Goal: Information Seeking & Learning: Learn about a topic

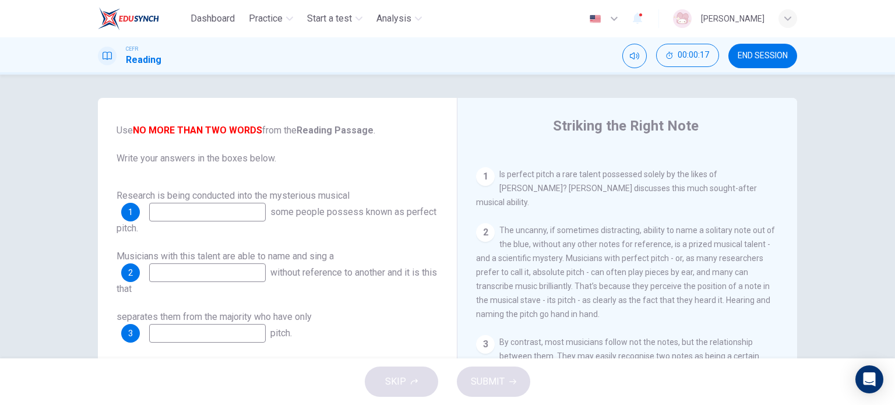
scroll to position [233, 0]
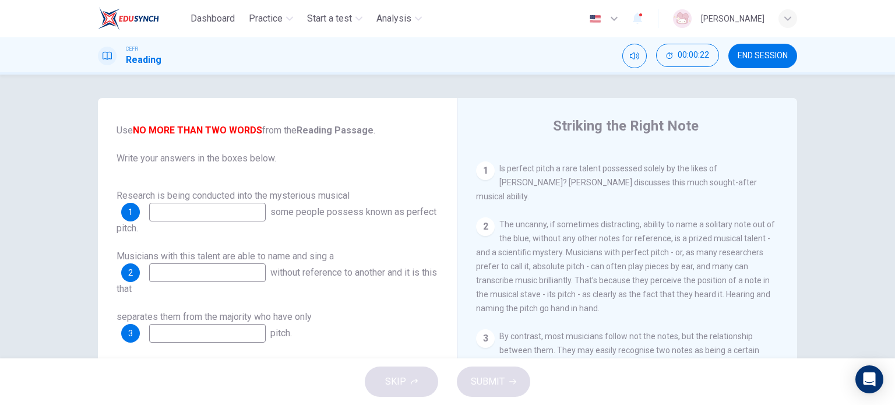
click at [233, 219] on input at bounding box center [207, 212] width 117 height 19
type input "A"
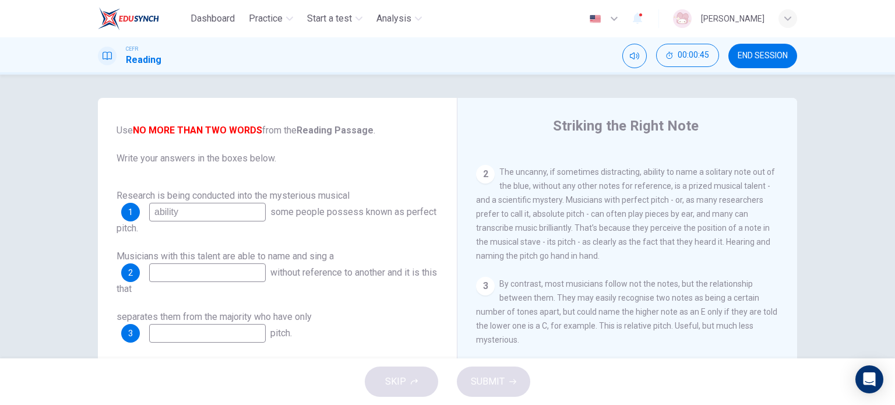
scroll to position [291, 0]
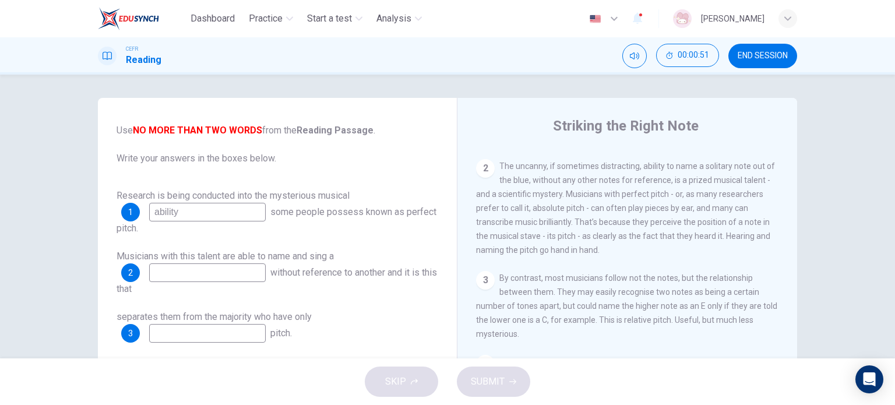
type input "ability"
click at [213, 274] on input at bounding box center [207, 272] width 117 height 19
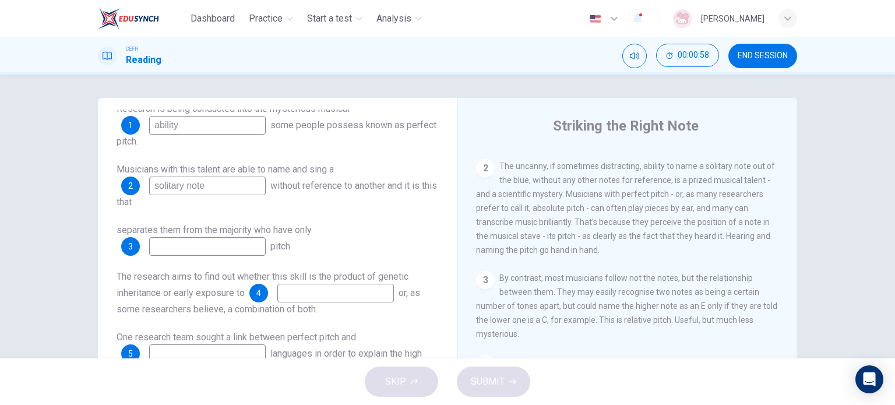
scroll to position [175, 0]
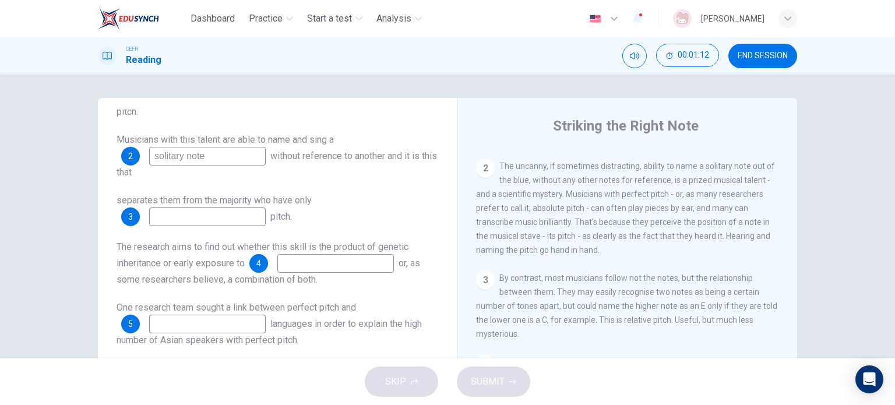
type input "solitary note"
click at [203, 220] on input at bounding box center [207, 216] width 117 height 19
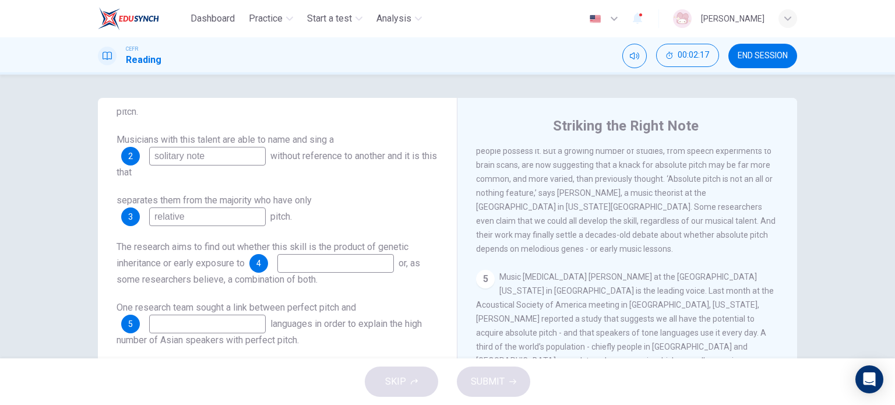
scroll to position [525, 0]
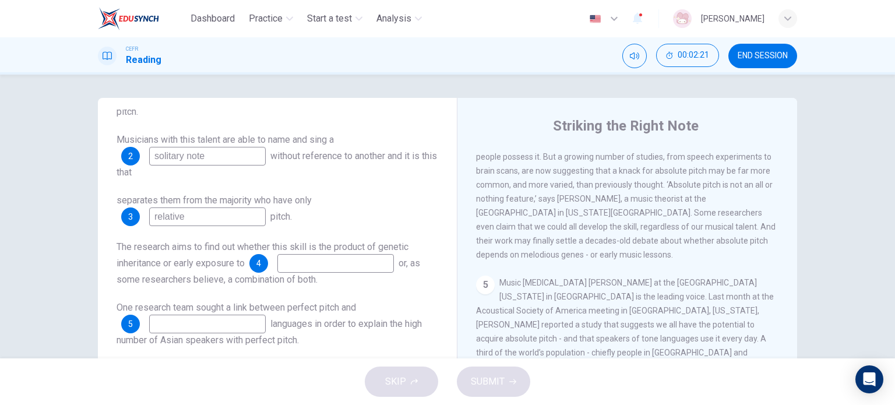
type input "relative"
click at [337, 268] on input at bounding box center [335, 263] width 117 height 19
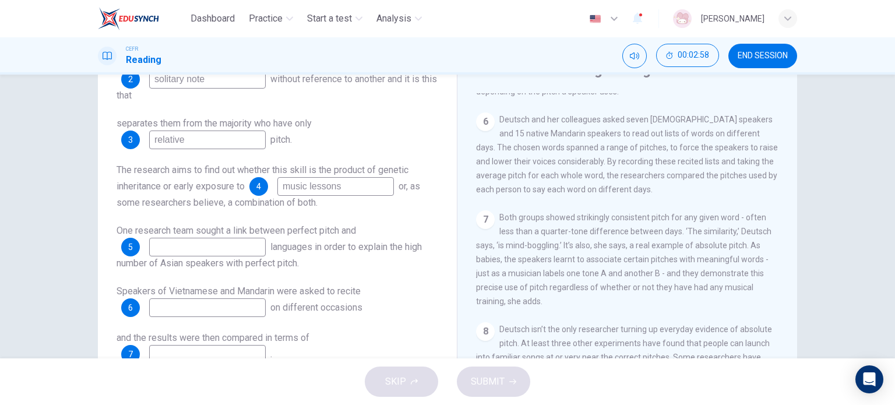
scroll to position [58, 0]
type input "music lessons"
click at [240, 247] on input at bounding box center [207, 244] width 117 height 19
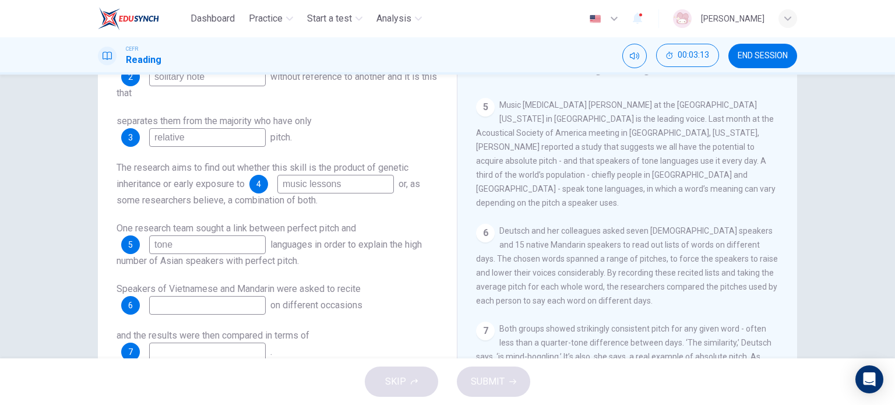
scroll to position [641, 0]
type input "tone"
click at [226, 300] on input at bounding box center [207, 305] width 117 height 19
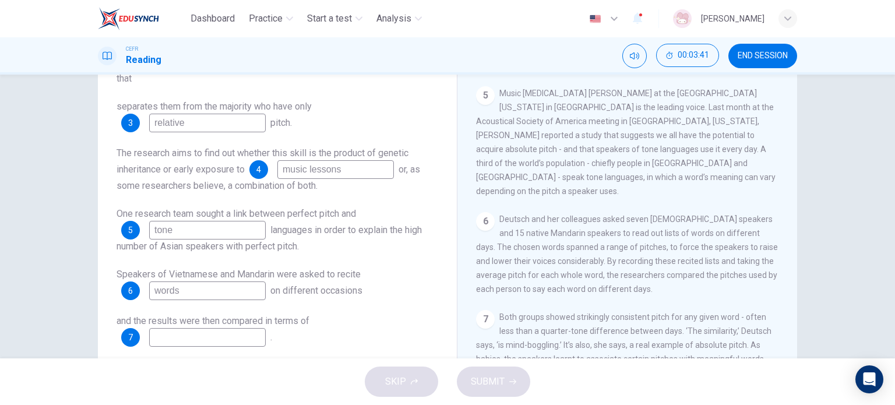
scroll to position [117, 0]
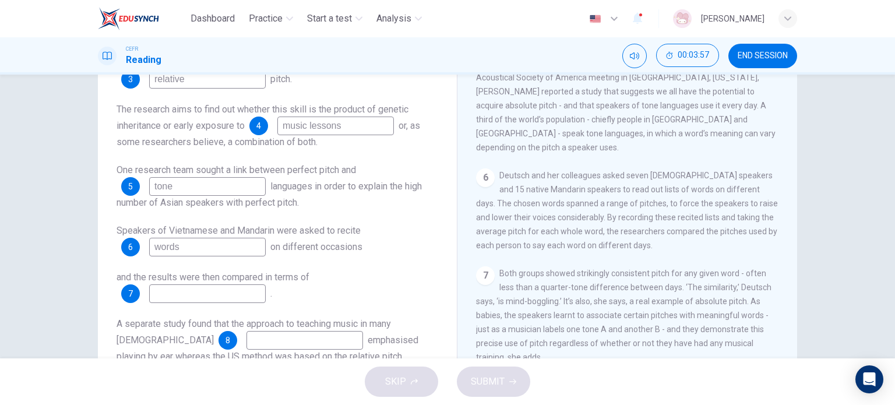
type input "words"
click at [233, 295] on input at bounding box center [207, 293] width 117 height 19
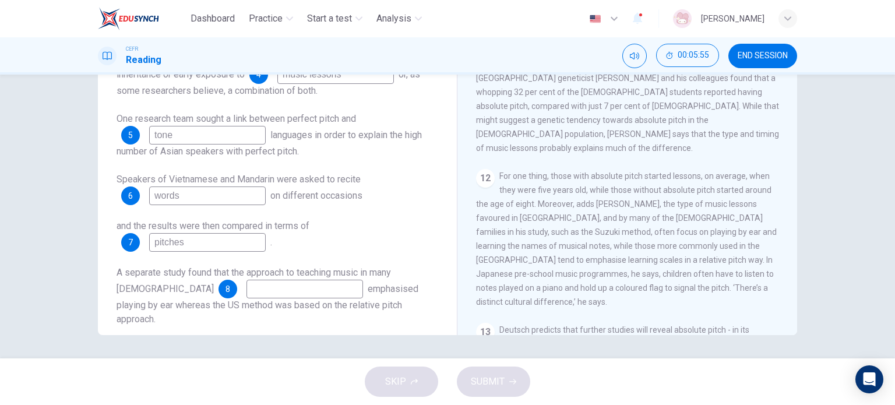
scroll to position [1282, 0]
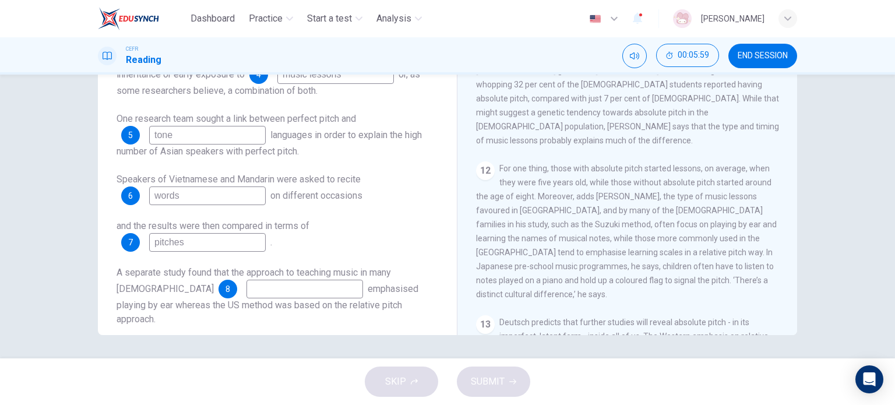
type input "pitches"
click at [247, 290] on input at bounding box center [305, 289] width 117 height 19
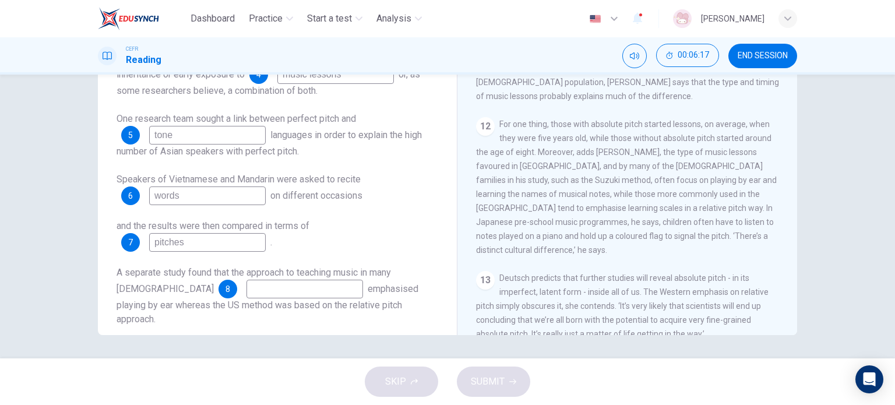
scroll to position [1330, 0]
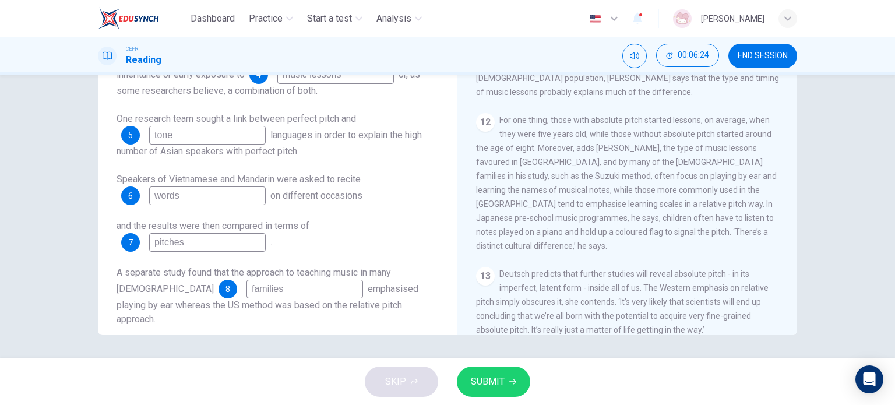
type input "families"
click at [501, 386] on span "SUBMIT" at bounding box center [488, 382] width 34 height 16
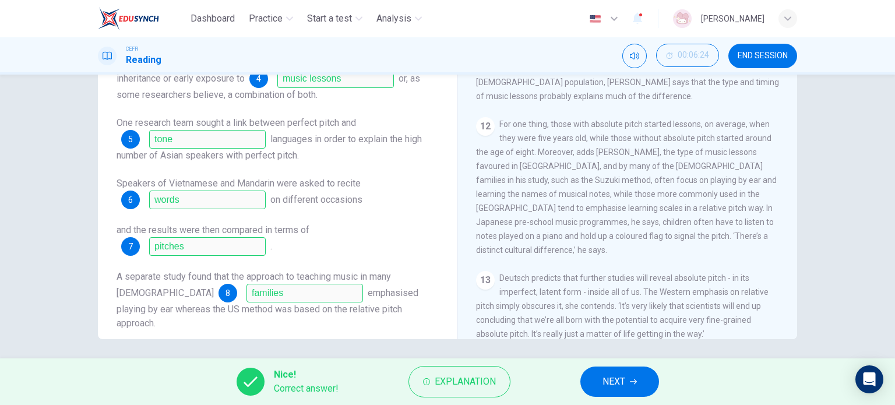
scroll to position [168, 0]
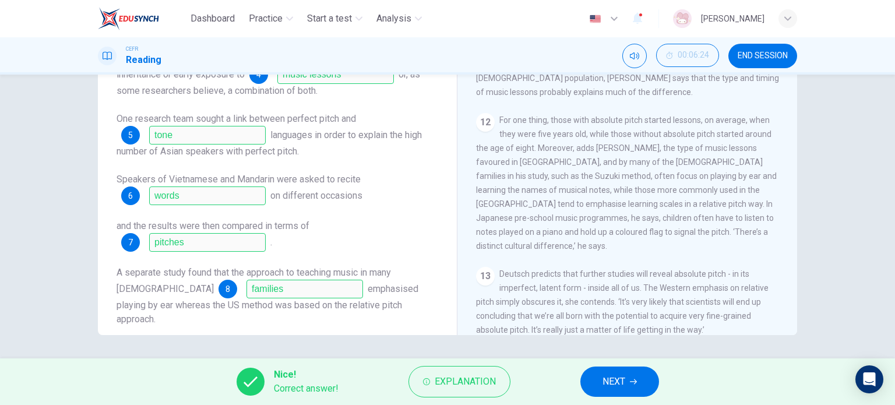
click at [625, 378] on span "NEXT" at bounding box center [614, 382] width 23 height 16
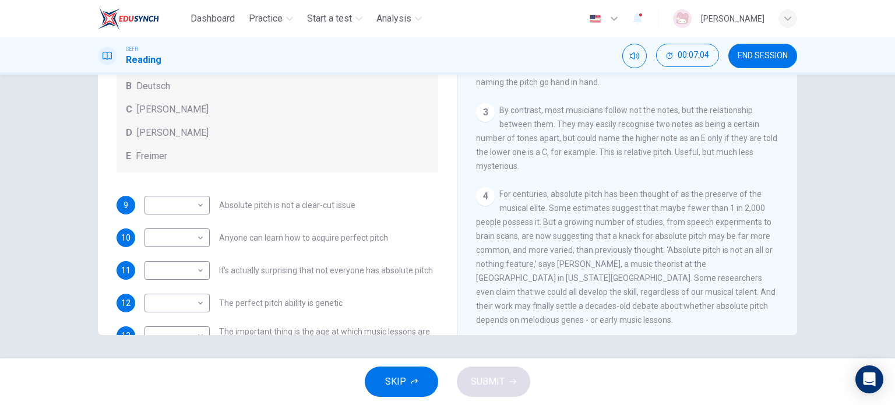
scroll to position [58, 0]
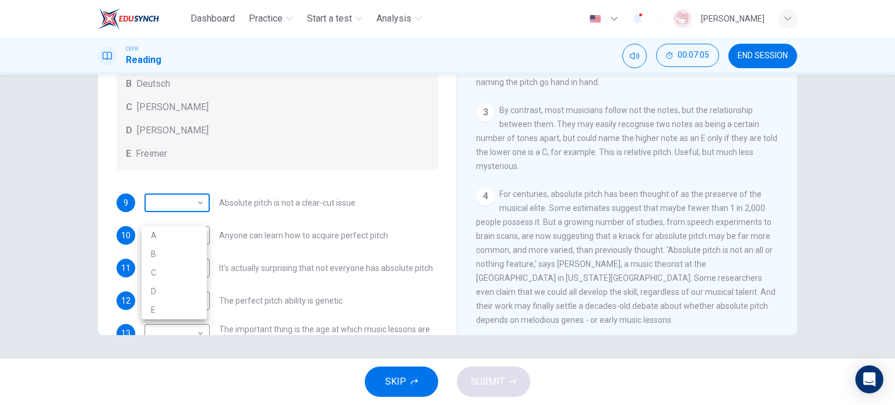
click at [199, 212] on body "Dashboard Practice Start a test Analysis English en ​ [PERSON_NAME] CEFR Readin…" at bounding box center [447, 202] width 895 height 405
click at [193, 286] on li "D" at bounding box center [174, 291] width 65 height 19
type input "D"
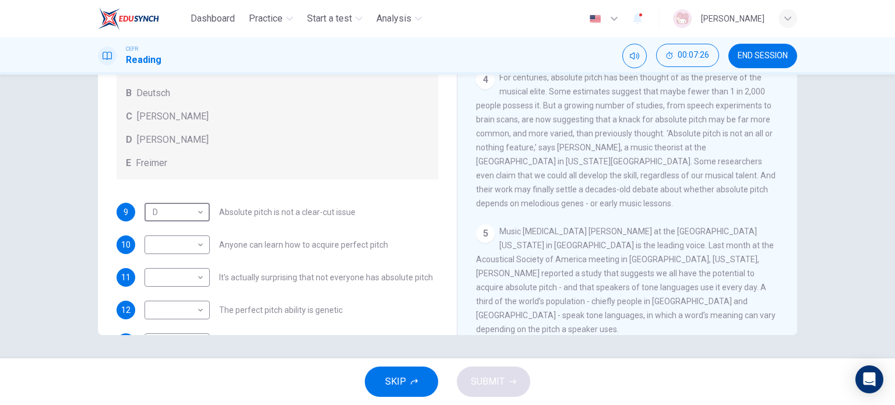
scroll to position [44, 0]
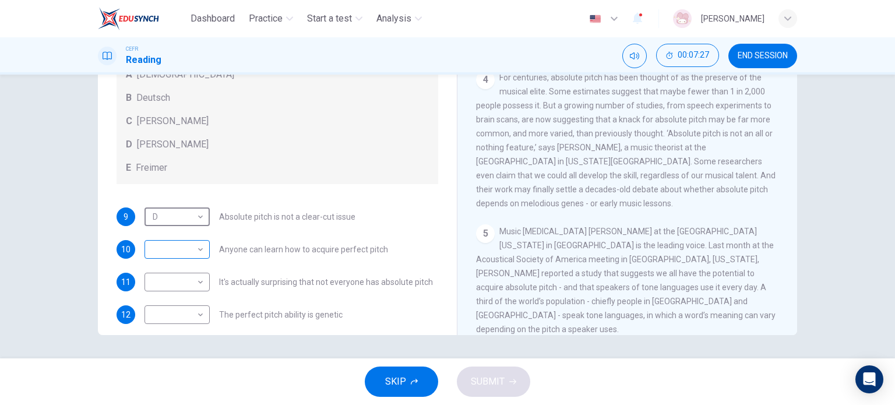
click at [178, 256] on body "Dashboard Practice Start a test Analysis English en ​ [PERSON_NAME] CEFR Readin…" at bounding box center [447, 202] width 895 height 405
click at [181, 300] on li "B" at bounding box center [174, 300] width 65 height 19
type input "B"
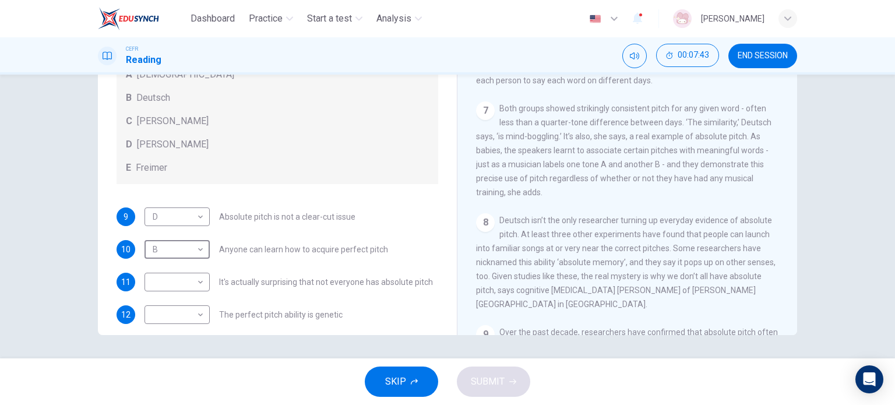
scroll to position [758, 0]
click at [200, 297] on body "Dashboard Practice Start a test Analysis English en ​ [PERSON_NAME] CEFR Readin…" at bounding box center [447, 202] width 895 height 405
click at [194, 304] on li "A" at bounding box center [174, 311] width 65 height 19
type input "A"
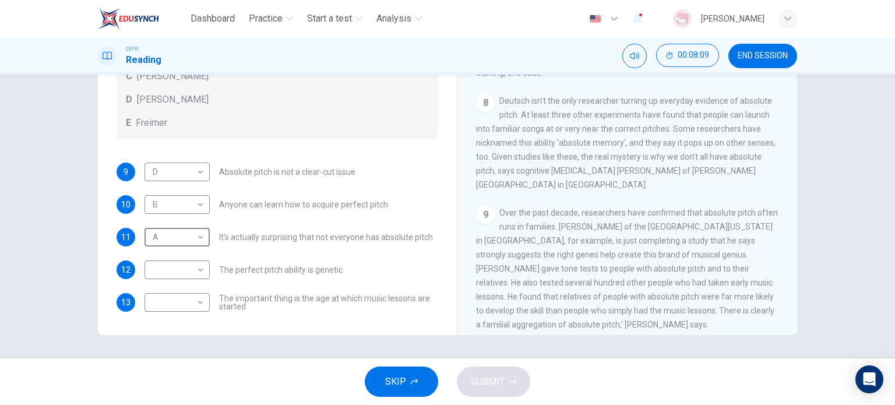
scroll to position [103, 0]
click at [190, 276] on body "Dashboard Practice Start a test Analysis English en ​ [PERSON_NAME] CEFR Readin…" at bounding box center [447, 202] width 895 height 405
click at [176, 358] on li "E" at bounding box center [174, 363] width 65 height 19
type input "E"
click at [172, 304] on body "Dashboard Practice Start a test Analysis English en ​ [PERSON_NAME] CEFR Readin…" at bounding box center [447, 202] width 895 height 405
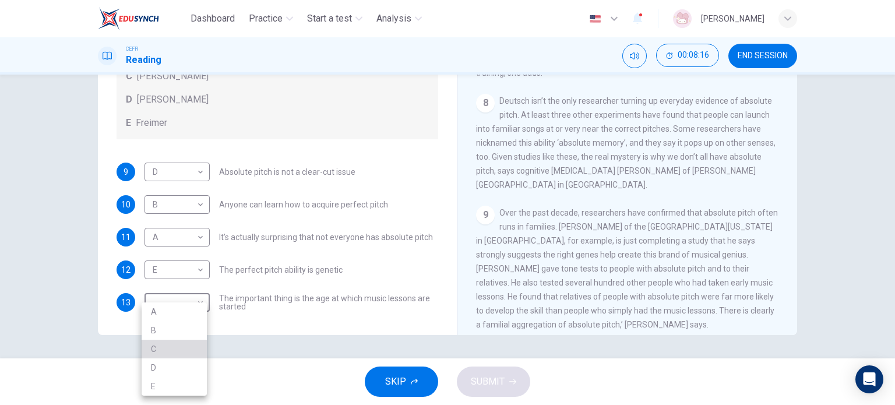
click at [170, 349] on li "C" at bounding box center [174, 349] width 65 height 19
type input "C"
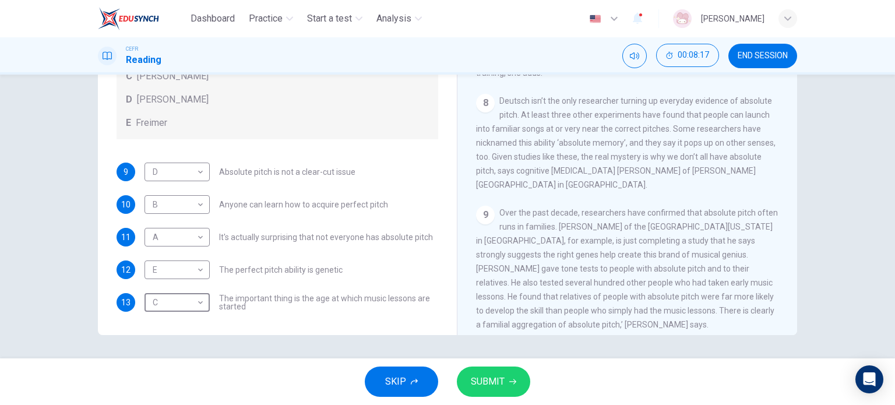
click at [486, 380] on span "SUBMIT" at bounding box center [488, 382] width 34 height 16
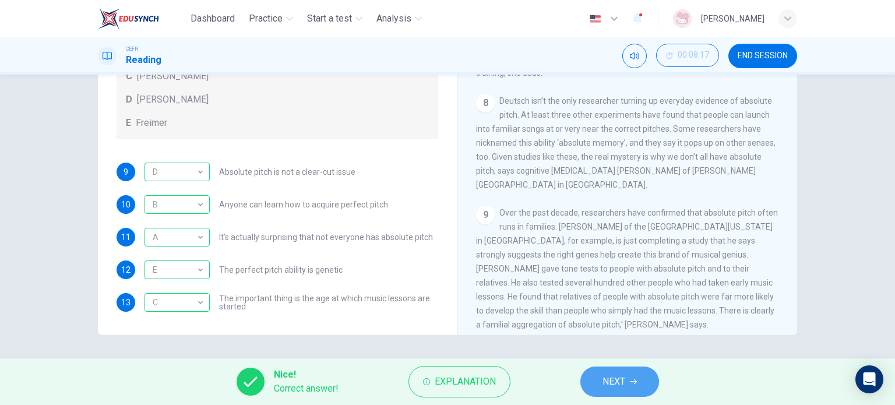
click at [613, 379] on span "NEXT" at bounding box center [614, 382] width 23 height 16
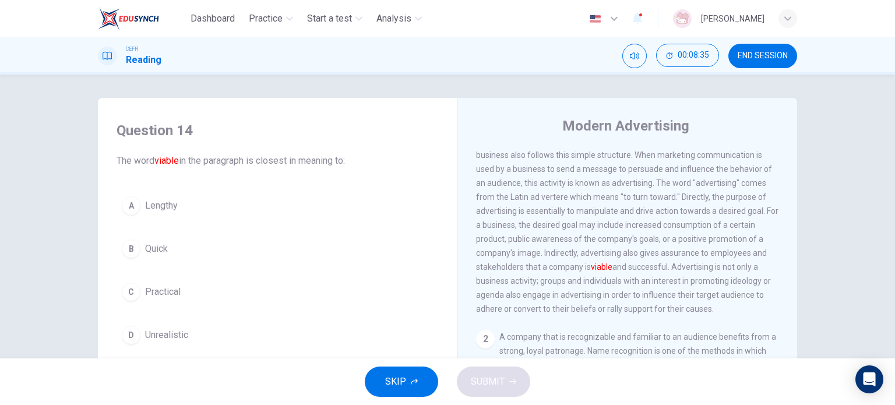
scroll to position [58, 0]
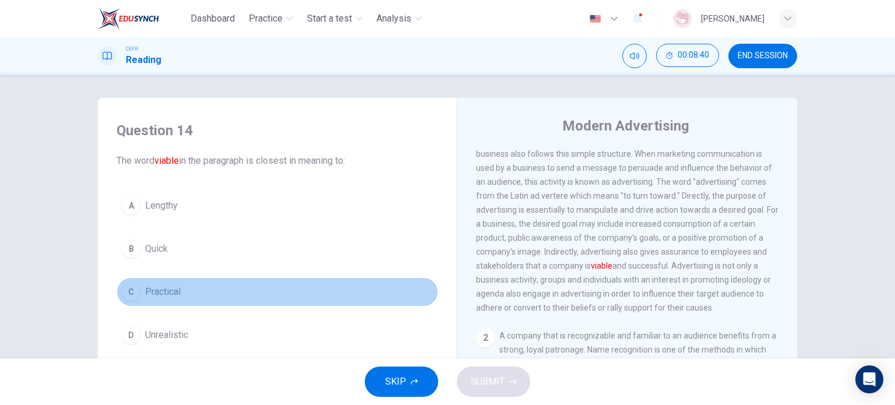
click at [254, 293] on button "C Practical" at bounding box center [278, 291] width 322 height 29
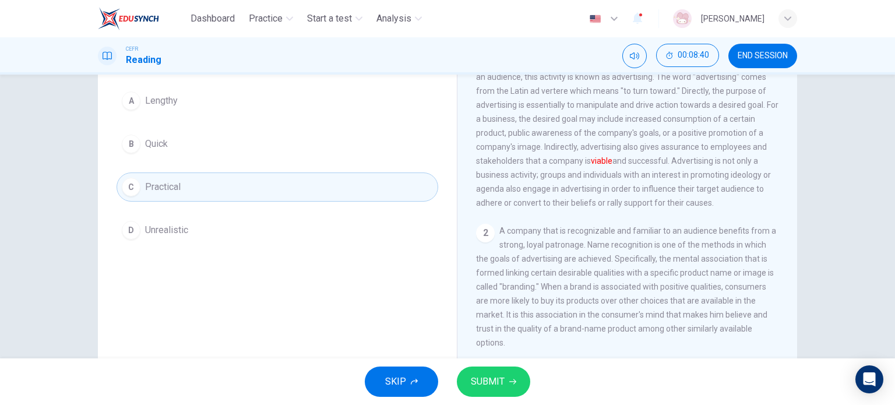
scroll to position [117, 0]
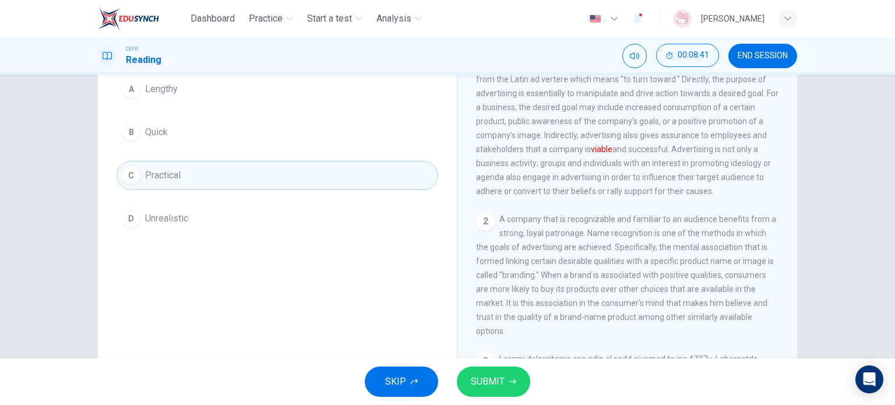
click at [515, 378] on icon "button" at bounding box center [512, 381] width 7 height 7
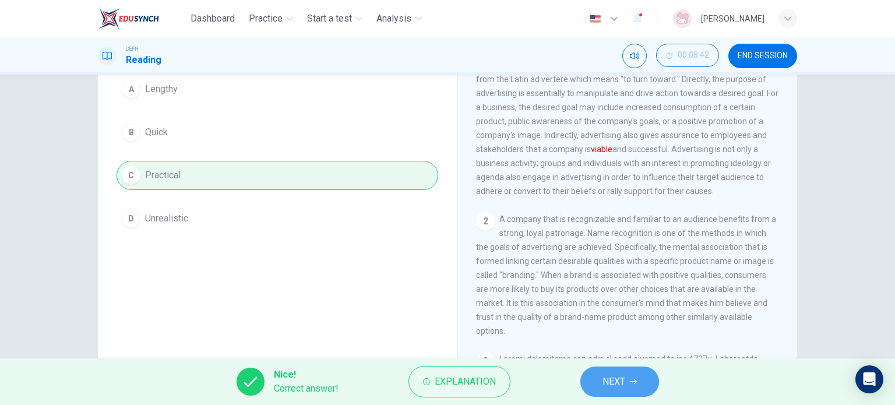
click at [628, 386] on button "NEXT" at bounding box center [619, 382] width 79 height 30
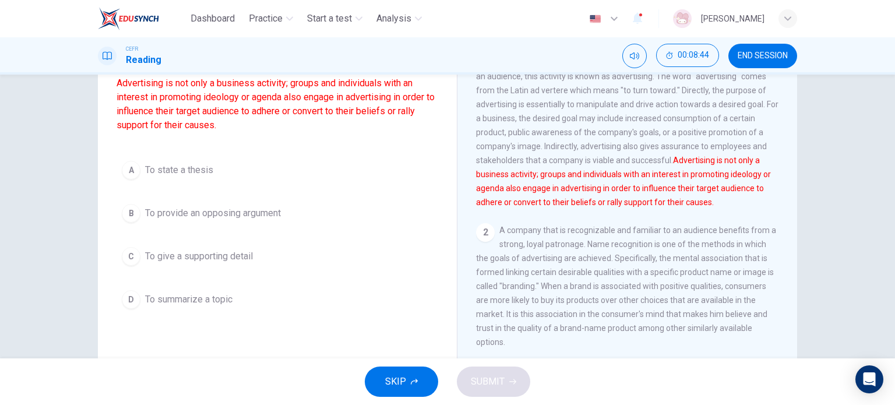
scroll to position [0, 0]
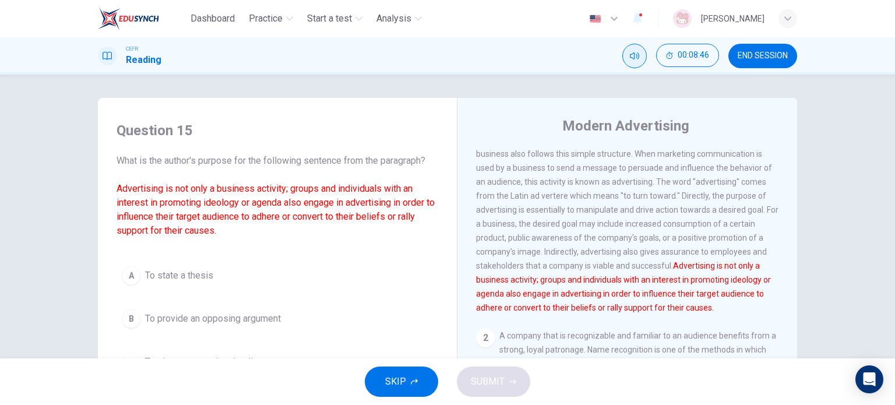
click at [632, 64] on button "Mute" at bounding box center [634, 56] width 24 height 24
click at [633, 16] on icon "button" at bounding box center [637, 19] width 9 height 12
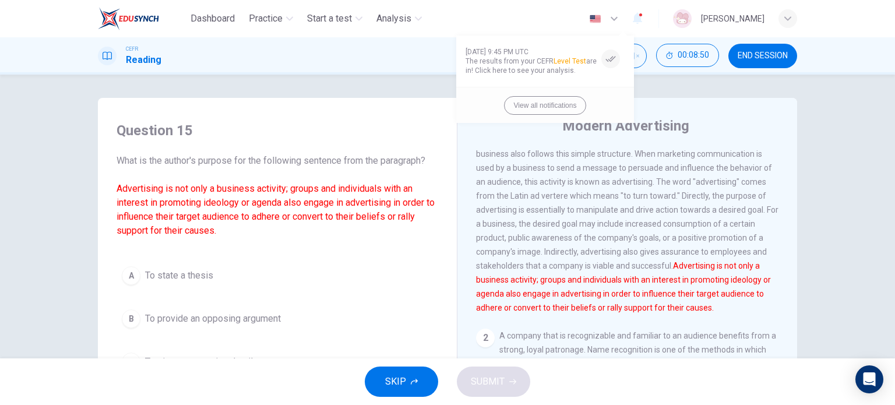
click at [624, 16] on div at bounding box center [447, 202] width 895 height 405
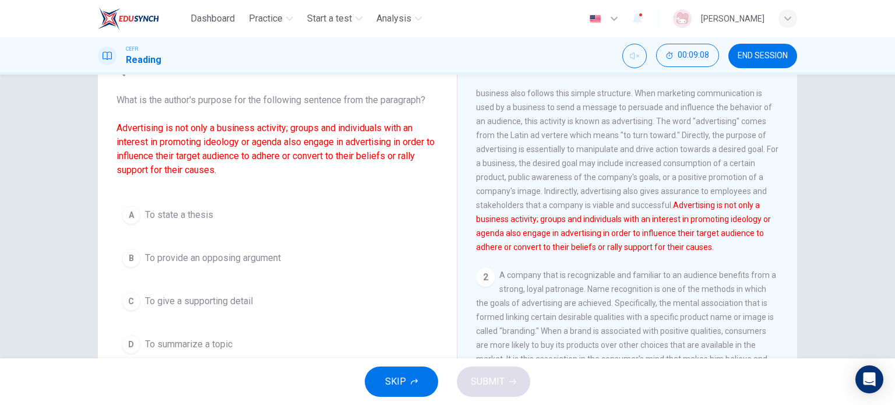
scroll to position [58, 0]
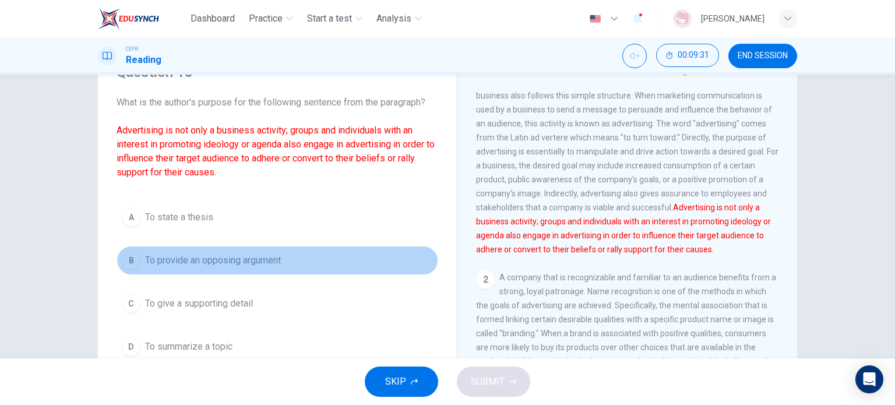
click at [224, 263] on span "To provide an opposing argument" at bounding box center [213, 261] width 136 height 14
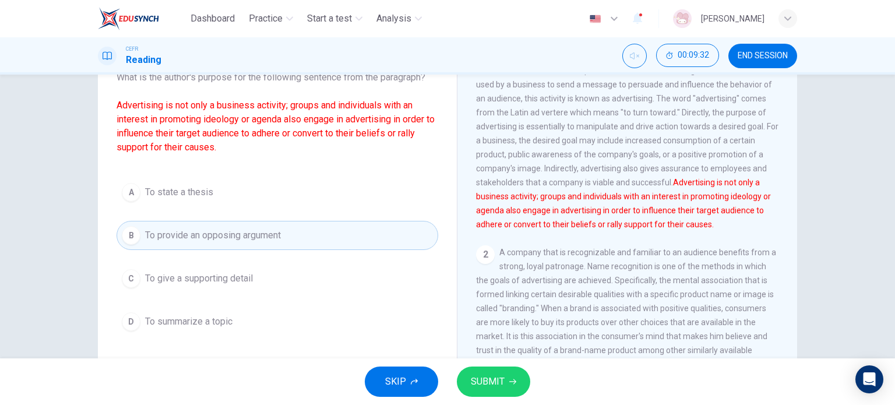
scroll to position [117, 0]
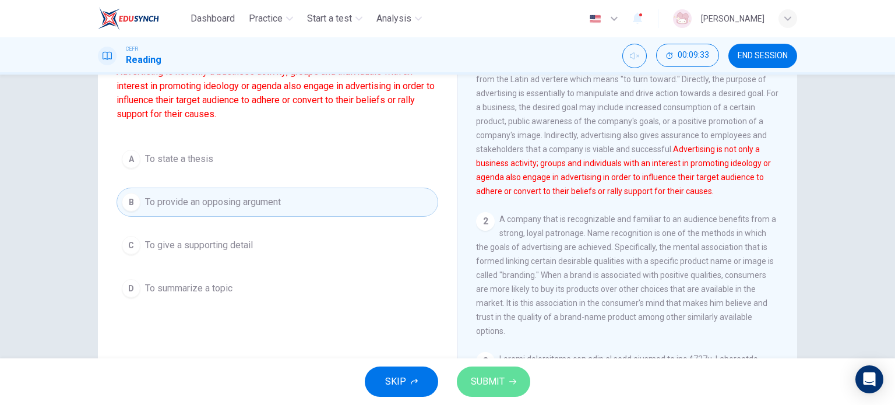
click at [483, 368] on button "SUBMIT" at bounding box center [493, 382] width 73 height 30
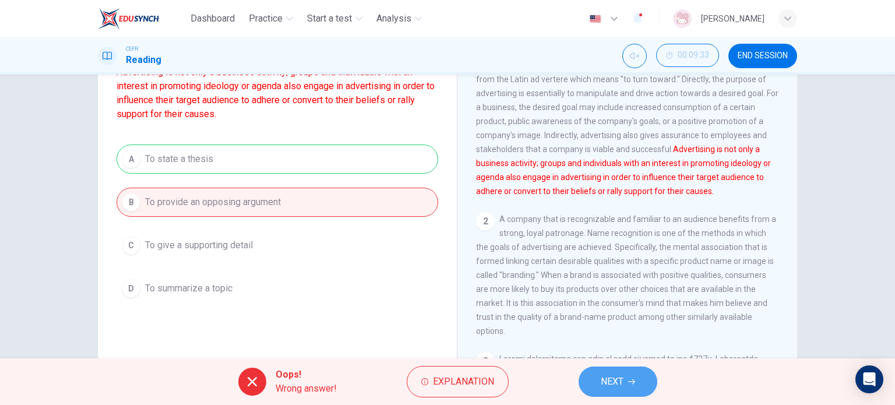
click at [627, 384] on button "NEXT" at bounding box center [618, 382] width 79 height 30
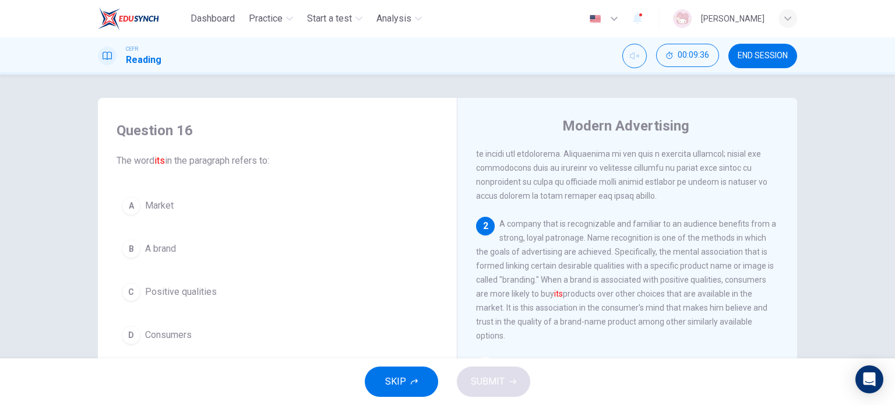
scroll to position [175, 0]
click at [245, 242] on button "B A brand" at bounding box center [278, 248] width 322 height 29
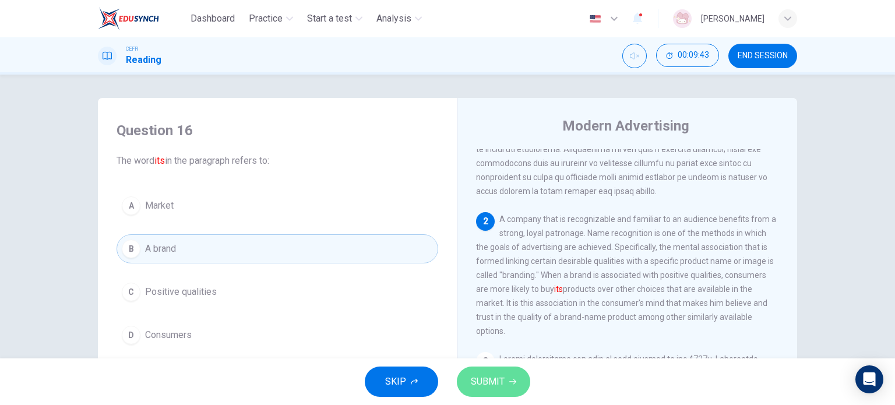
click at [485, 380] on span "SUBMIT" at bounding box center [488, 382] width 34 height 16
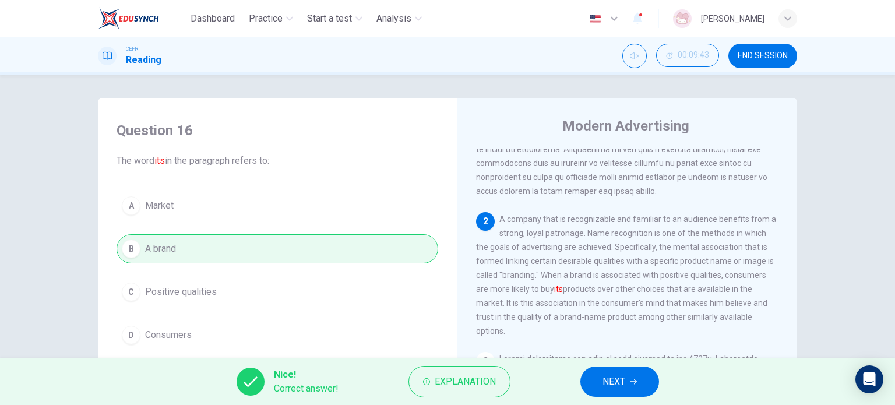
click at [621, 383] on span "NEXT" at bounding box center [614, 382] width 23 height 16
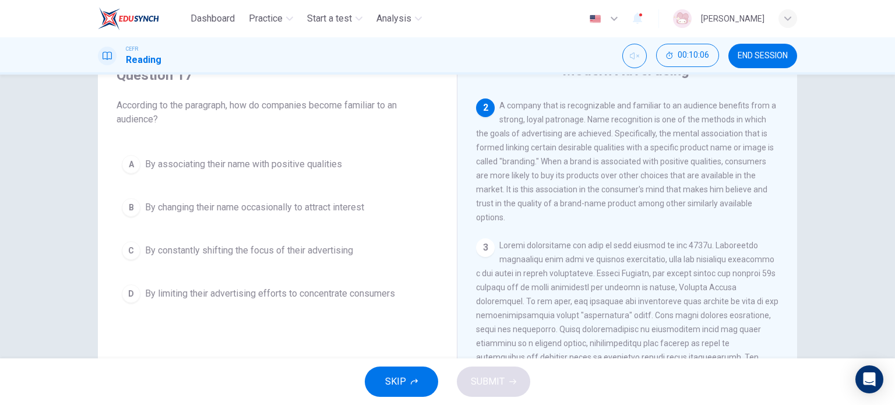
scroll to position [58, 0]
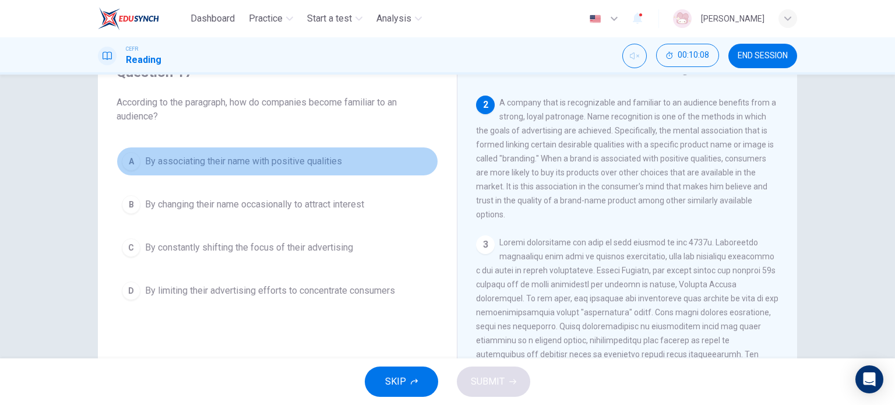
click at [294, 169] on button "A By associating their name with positive qualities" at bounding box center [278, 161] width 322 height 29
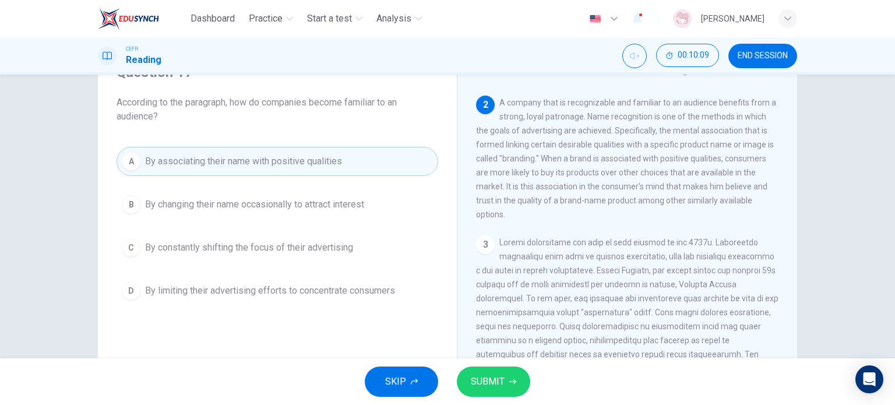
click at [466, 383] on button "SUBMIT" at bounding box center [493, 382] width 73 height 30
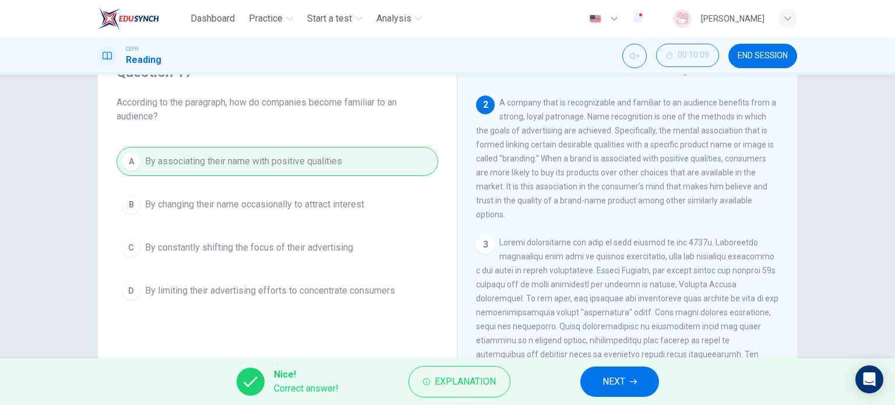
click at [618, 371] on button "NEXT" at bounding box center [619, 382] width 79 height 30
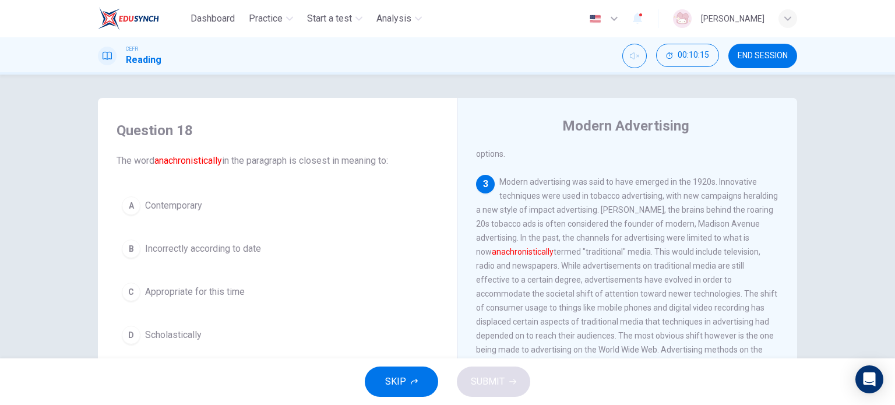
scroll to position [350, 0]
click at [248, 243] on span "Incorrectly according to date" at bounding box center [203, 249] width 116 height 14
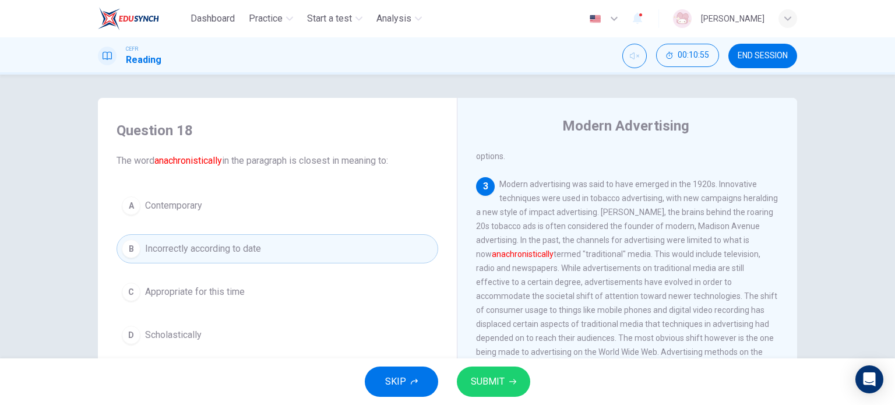
click at [286, 281] on button "C Appropriate for this time" at bounding box center [278, 291] width 322 height 29
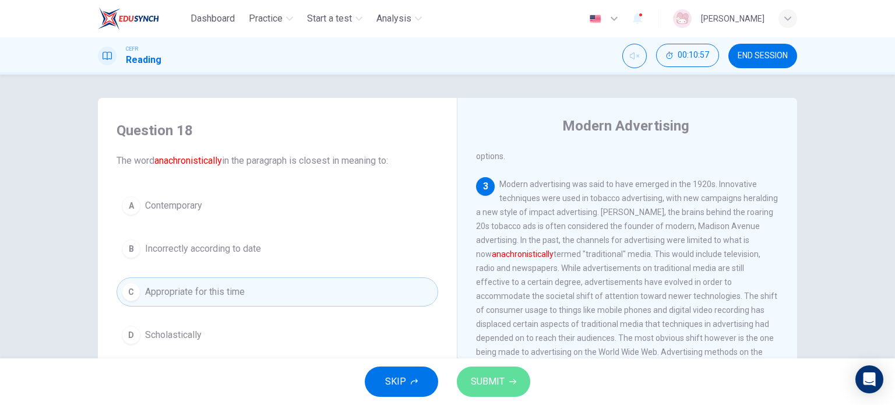
click at [511, 382] on icon "button" at bounding box center [512, 381] width 7 height 5
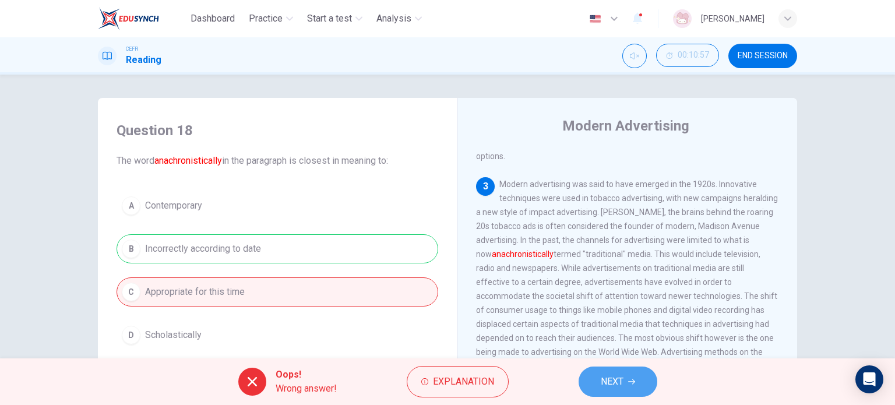
click at [634, 388] on button "NEXT" at bounding box center [618, 382] width 79 height 30
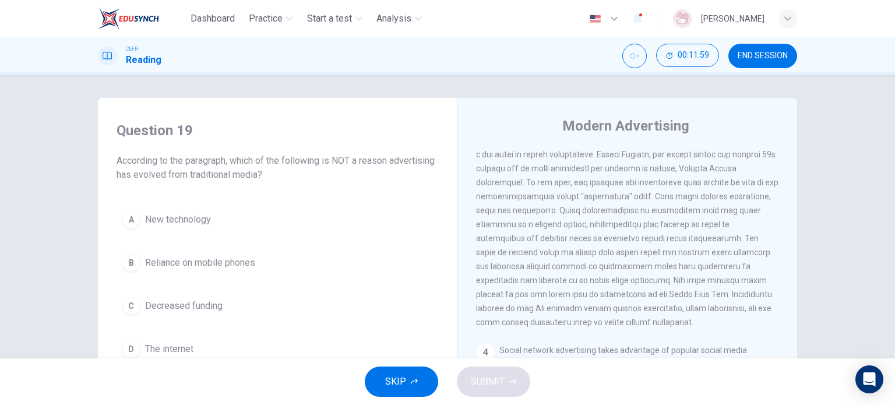
scroll to position [408, 0]
click at [182, 309] on span "Decreased funding" at bounding box center [184, 306] width 78 height 14
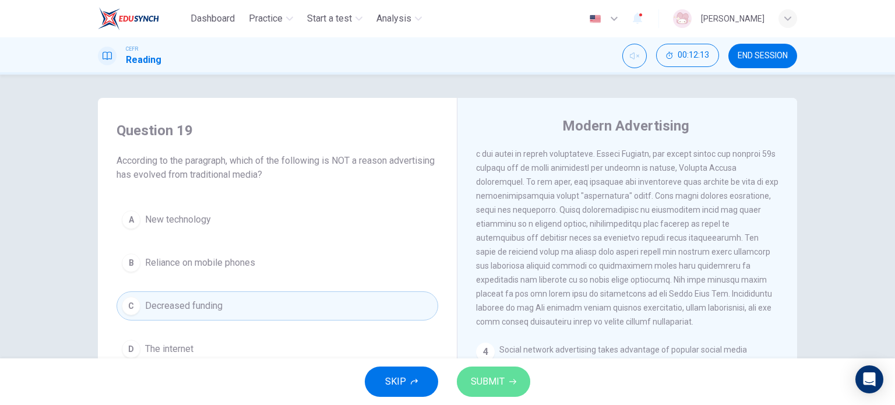
click at [521, 389] on button "SUBMIT" at bounding box center [493, 382] width 73 height 30
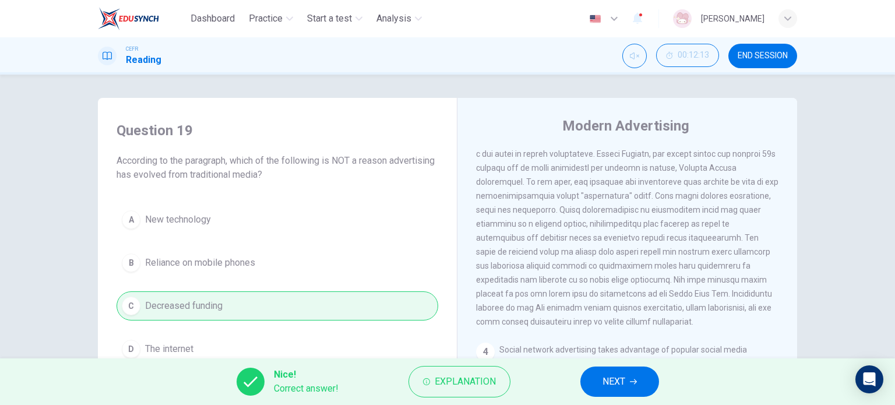
click at [616, 377] on span "NEXT" at bounding box center [614, 382] width 23 height 16
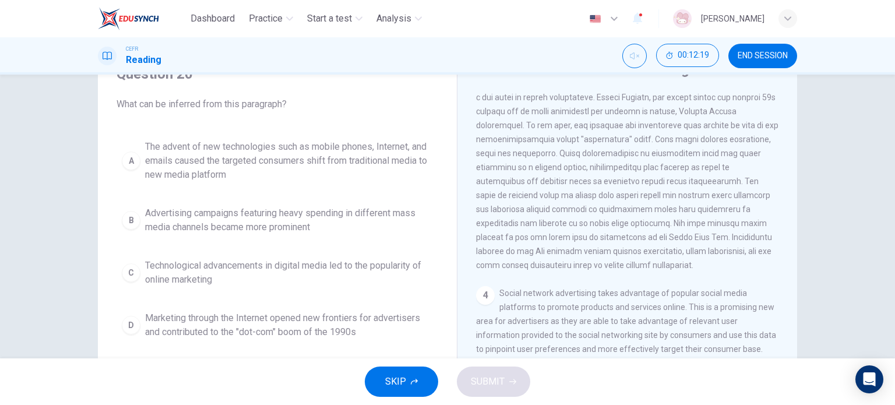
scroll to position [58, 0]
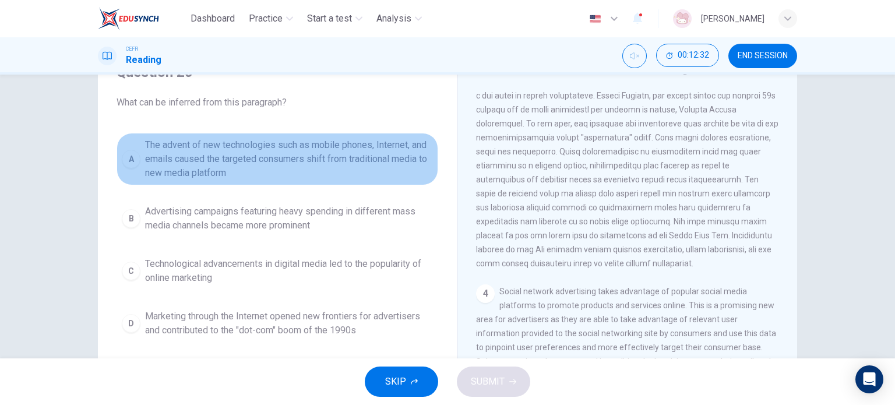
click at [310, 164] on span "The advent of new technologies such as mobile phones, Internet, and emails caus…" at bounding box center [289, 159] width 288 height 42
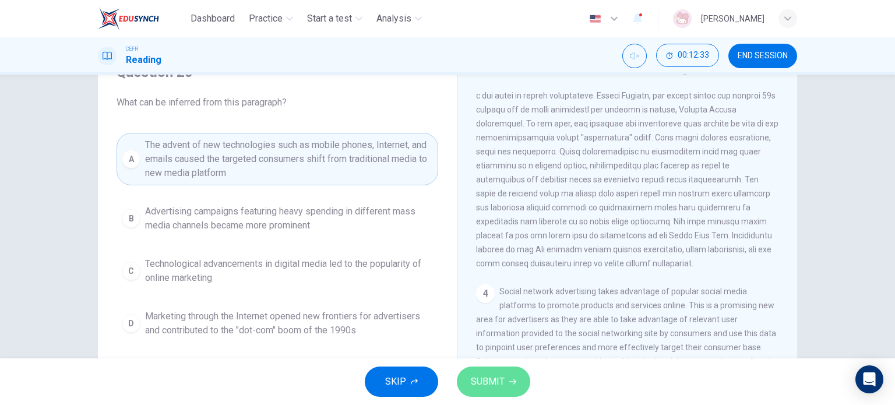
click at [498, 372] on button "SUBMIT" at bounding box center [493, 382] width 73 height 30
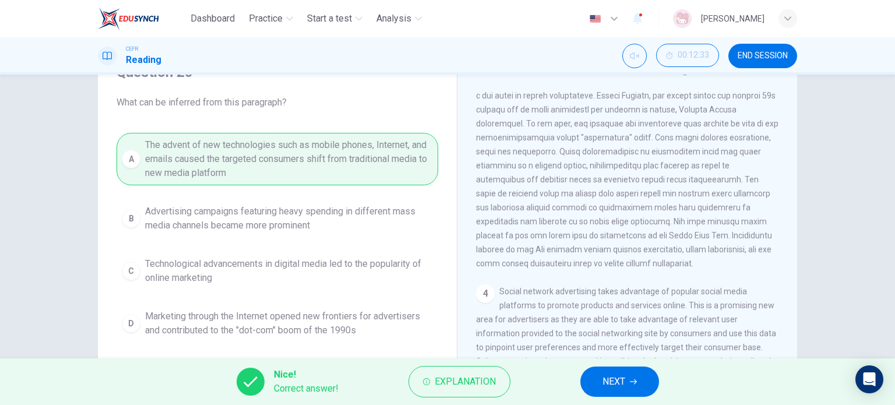
click at [628, 388] on button "NEXT" at bounding box center [619, 382] width 79 height 30
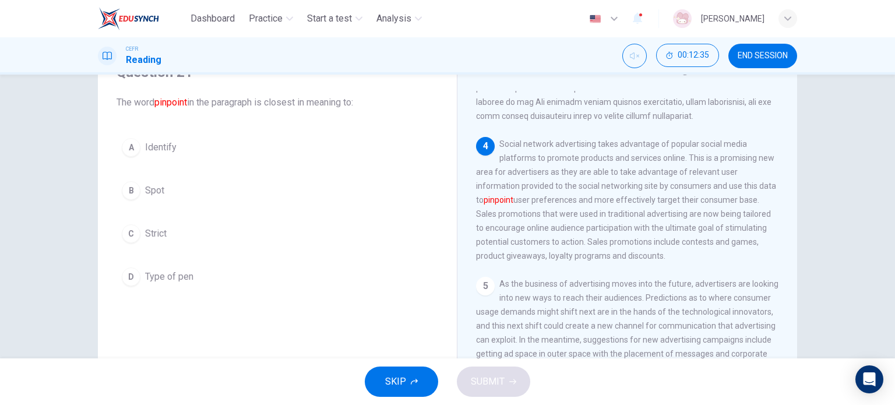
scroll to position [583, 0]
click at [195, 156] on button "A Identify" at bounding box center [278, 147] width 322 height 29
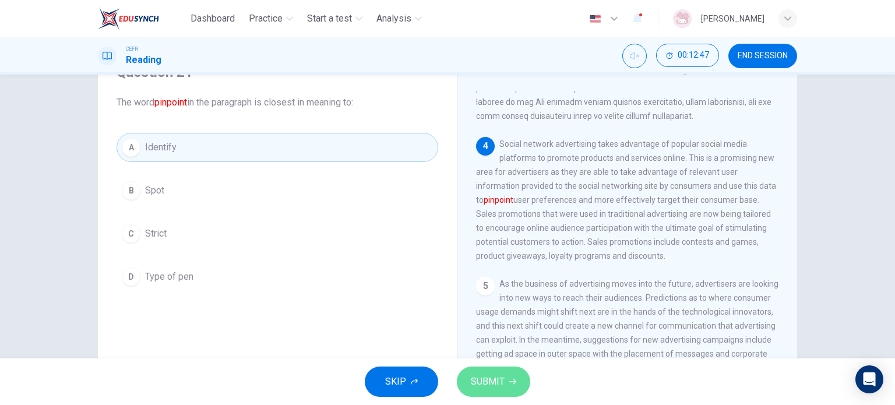
click at [487, 378] on span "SUBMIT" at bounding box center [488, 382] width 34 height 16
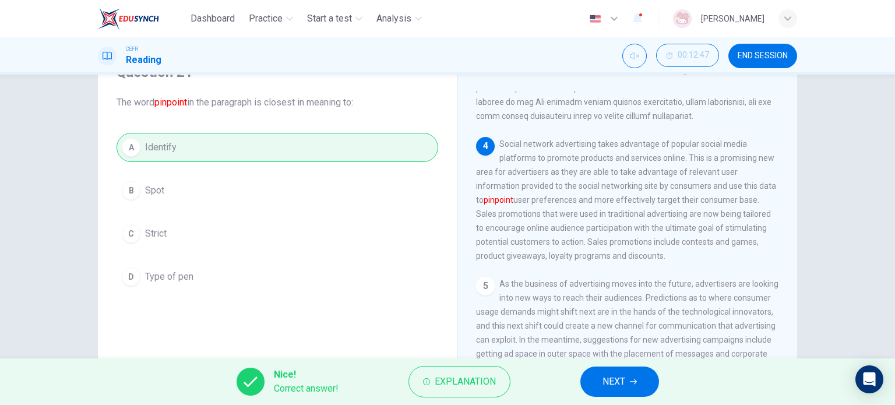
click at [640, 389] on button "NEXT" at bounding box center [619, 382] width 79 height 30
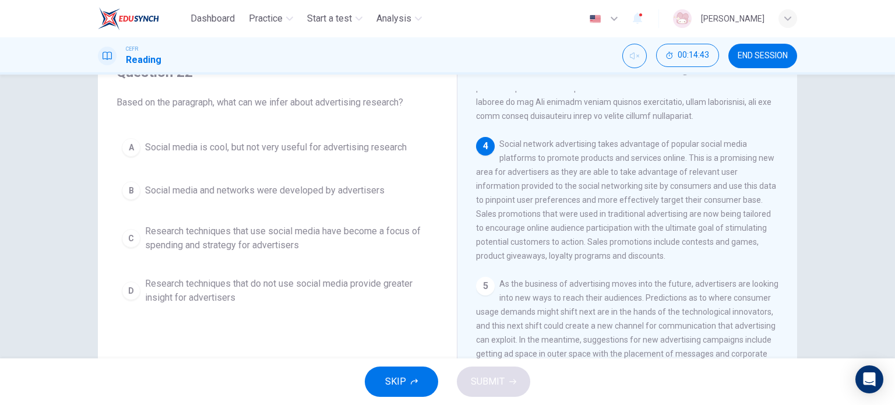
click at [383, 233] on span "Research techniques that use social media have become a focus of spending and s…" at bounding box center [289, 238] width 288 height 28
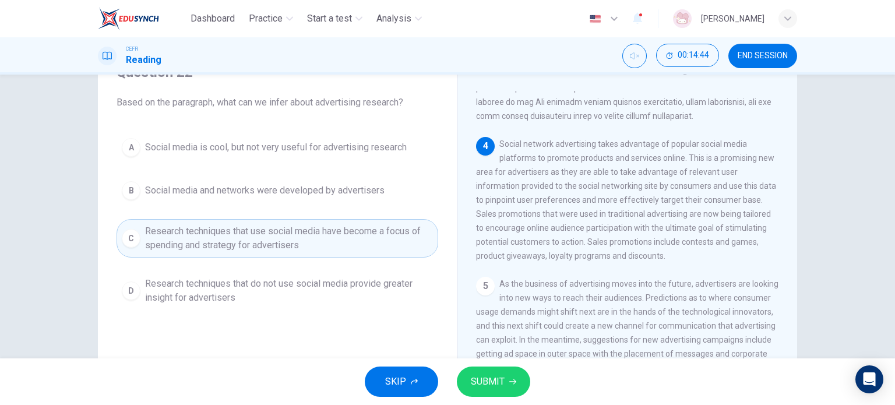
click at [497, 377] on span "SUBMIT" at bounding box center [488, 382] width 34 height 16
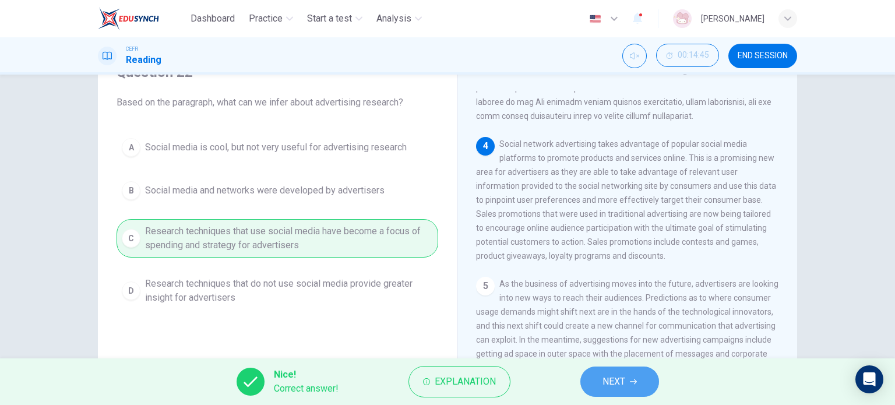
click at [620, 386] on span "NEXT" at bounding box center [614, 382] width 23 height 16
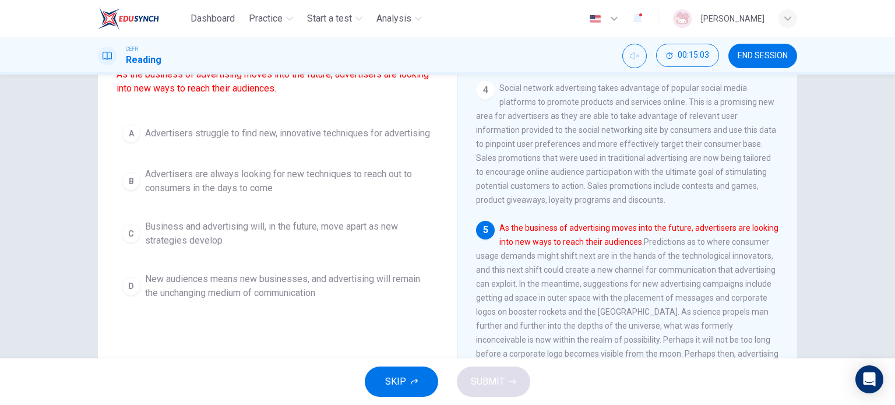
scroll to position [117, 0]
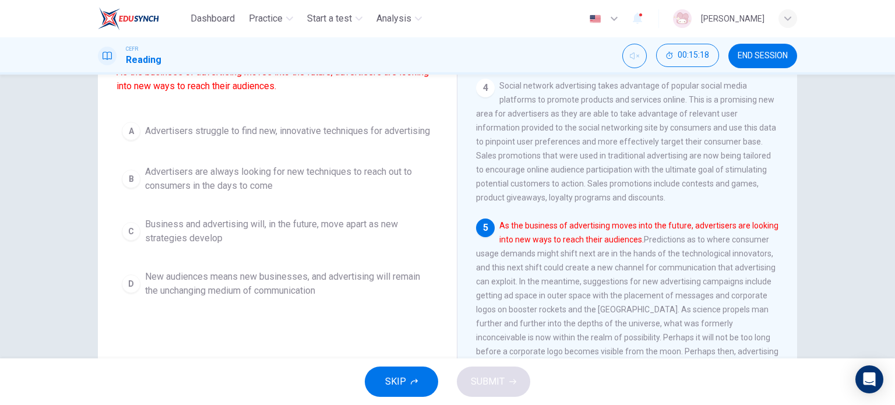
click at [270, 193] on span "Advertisers are always looking for new techniques to reach out to consumers in …" at bounding box center [289, 179] width 288 height 28
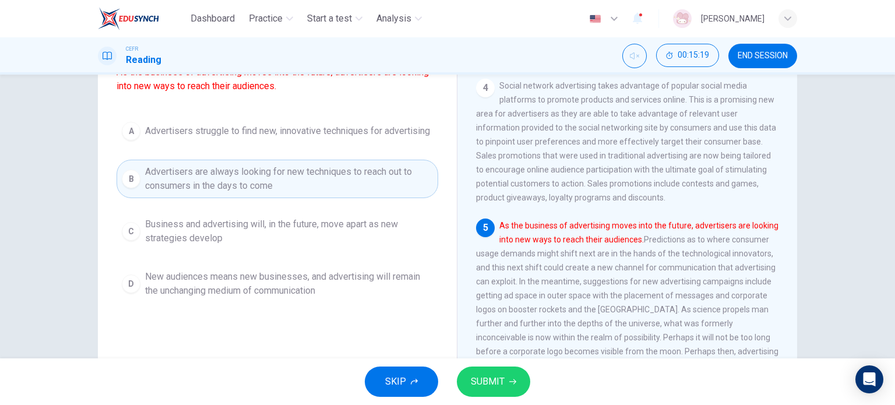
click at [492, 381] on span "SUBMIT" at bounding box center [488, 382] width 34 height 16
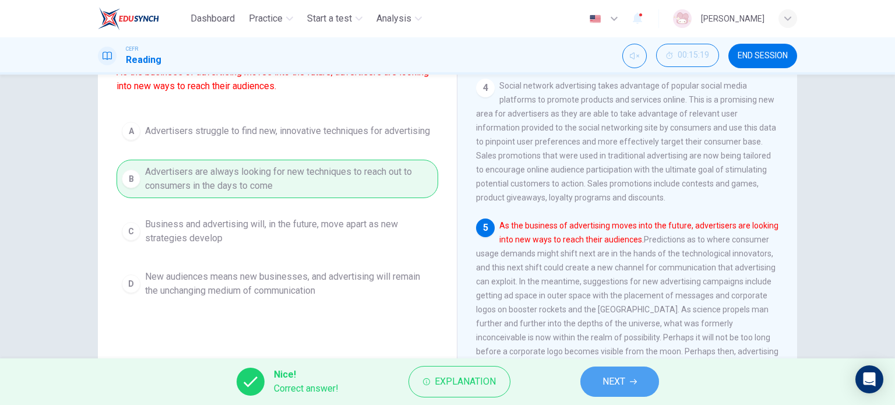
click at [614, 375] on span "NEXT" at bounding box center [614, 382] width 23 height 16
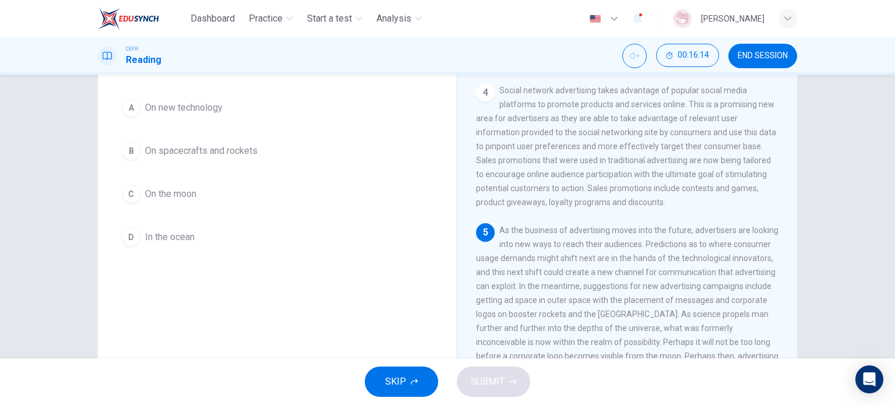
scroll to position [110, 0]
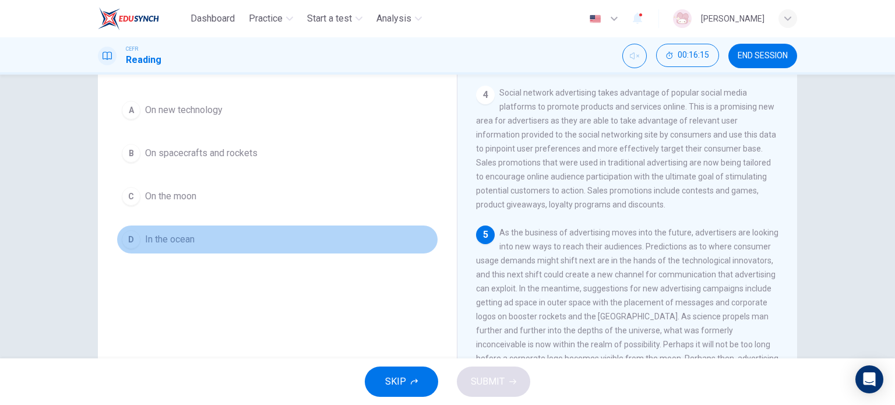
drag, startPoint x: 198, startPoint y: 237, endPoint x: 310, endPoint y: 295, distance: 126.2
click at [200, 240] on button "D In the ocean" at bounding box center [278, 239] width 322 height 29
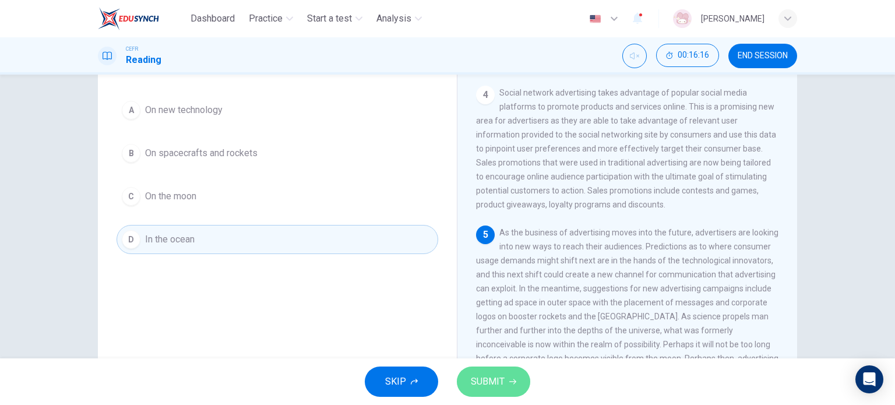
click at [497, 375] on span "SUBMIT" at bounding box center [488, 382] width 34 height 16
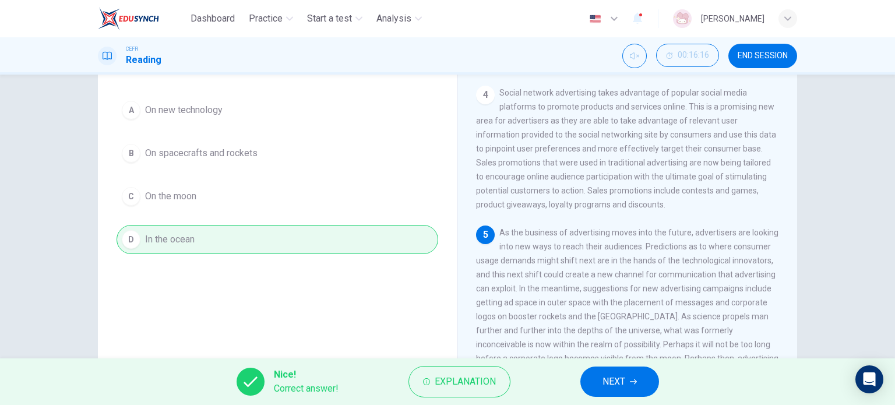
click at [620, 372] on button "NEXT" at bounding box center [619, 382] width 79 height 30
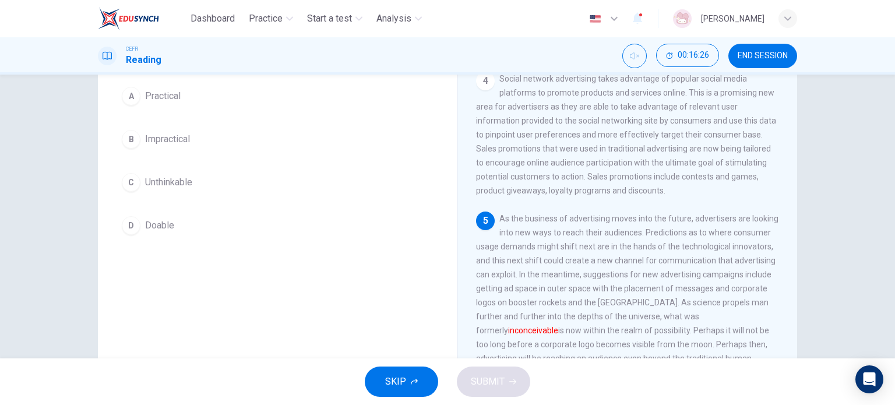
click at [184, 188] on span "Unthinkable" at bounding box center [168, 182] width 47 height 14
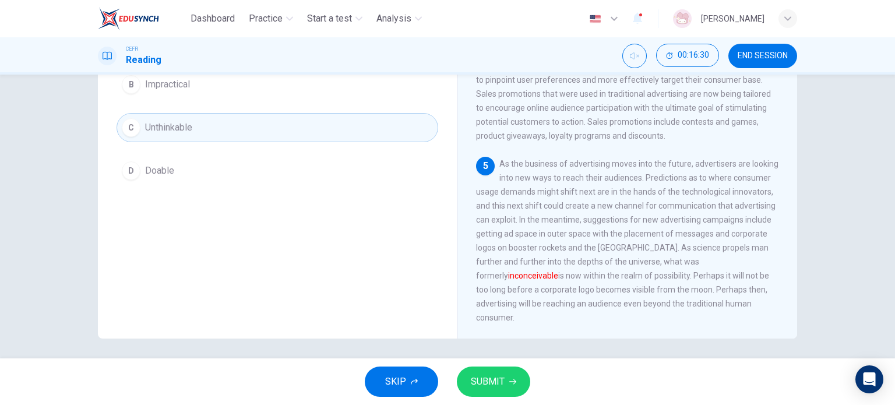
scroll to position [168, 0]
click at [511, 386] on button "SUBMIT" at bounding box center [493, 382] width 73 height 30
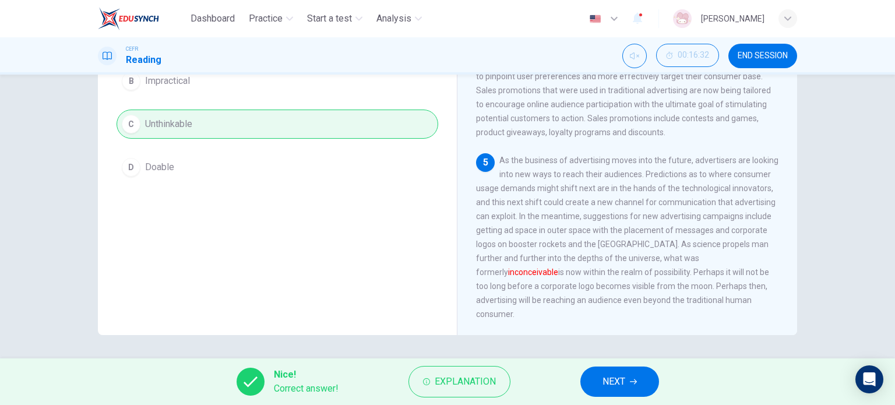
click at [617, 372] on button "NEXT" at bounding box center [619, 382] width 79 height 30
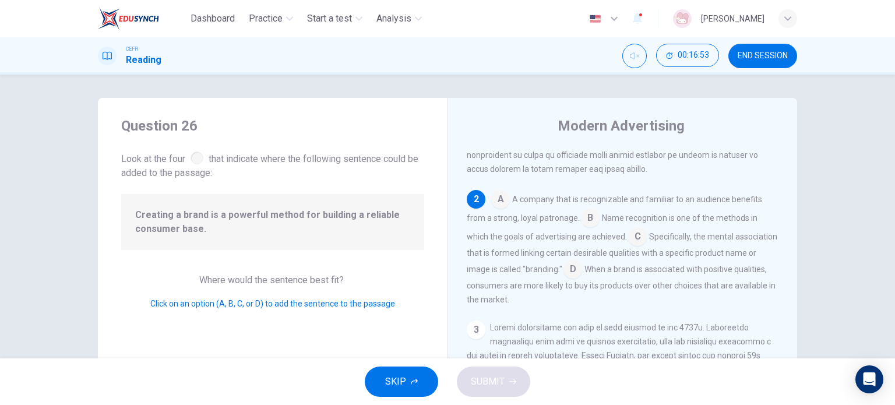
scroll to position [201, 0]
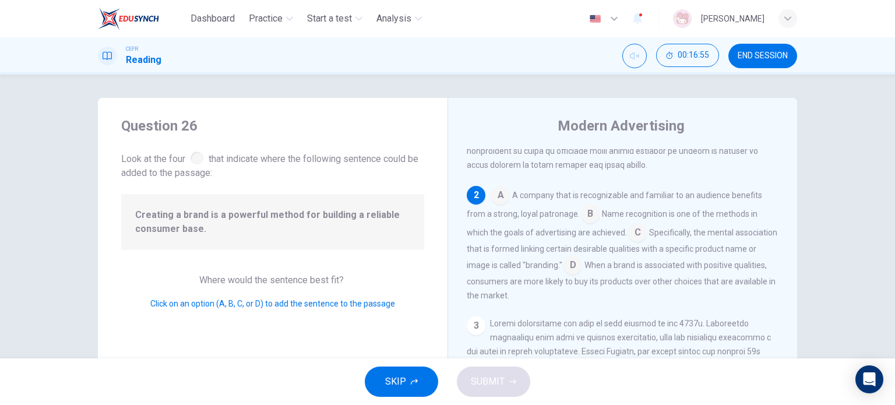
click at [582, 276] on input at bounding box center [573, 266] width 19 height 19
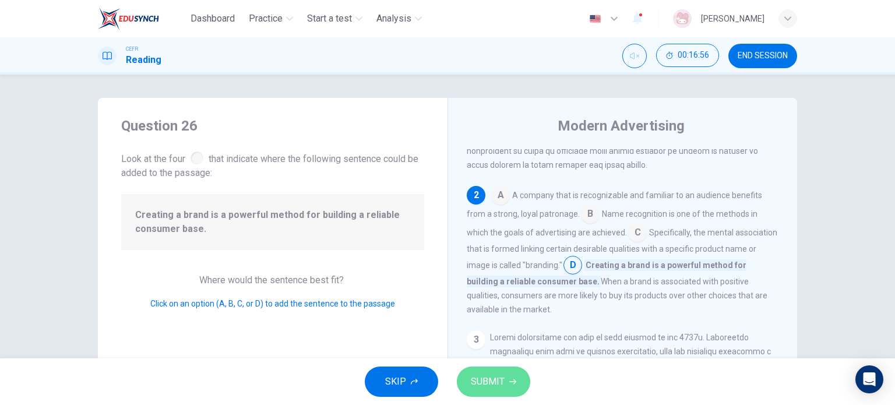
click at [492, 381] on span "SUBMIT" at bounding box center [488, 382] width 34 height 16
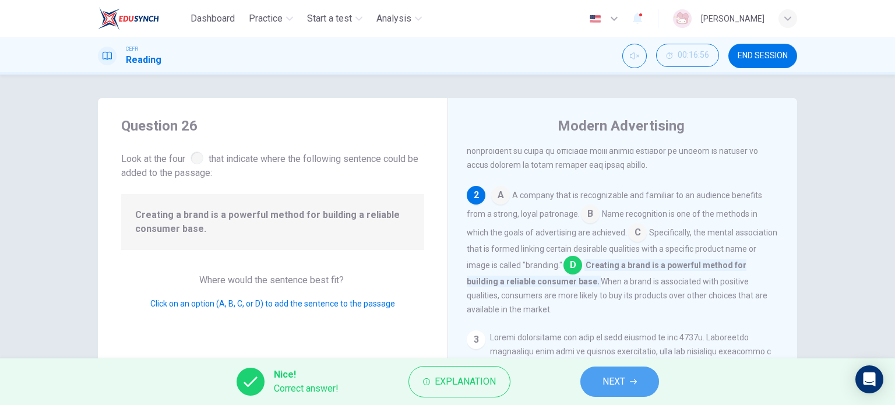
click at [631, 374] on button "NEXT" at bounding box center [619, 382] width 79 height 30
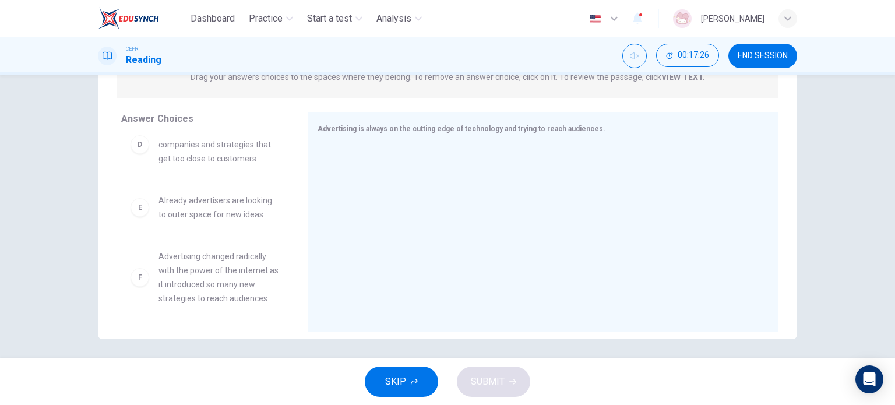
scroll to position [168, 0]
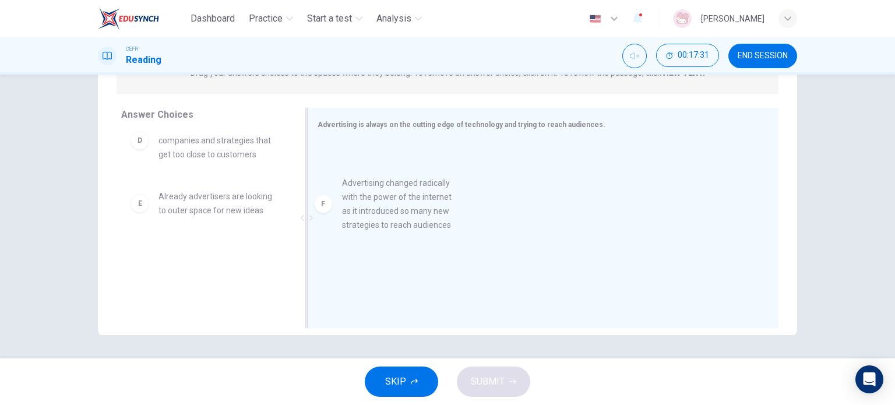
drag, startPoint x: 244, startPoint y: 274, endPoint x: 442, endPoint y: 202, distance: 210.9
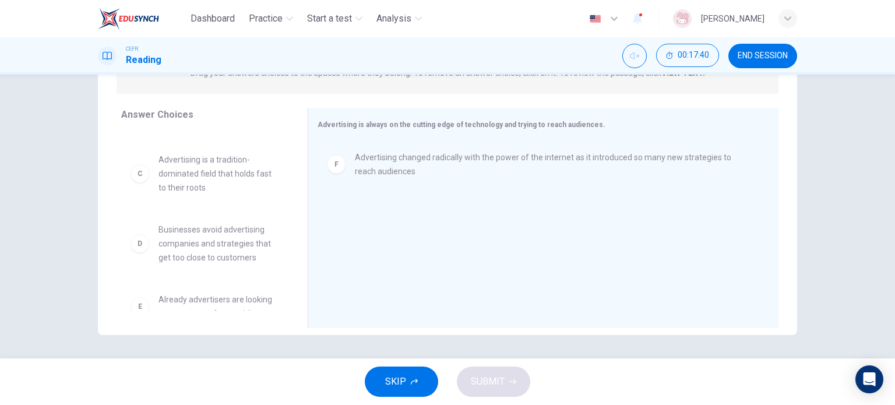
scroll to position [161, 0]
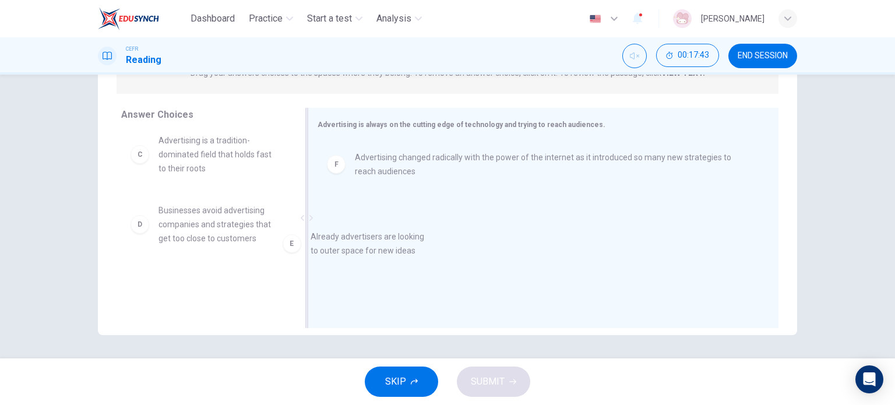
drag, startPoint x: 216, startPoint y: 286, endPoint x: 418, endPoint y: 212, distance: 215.5
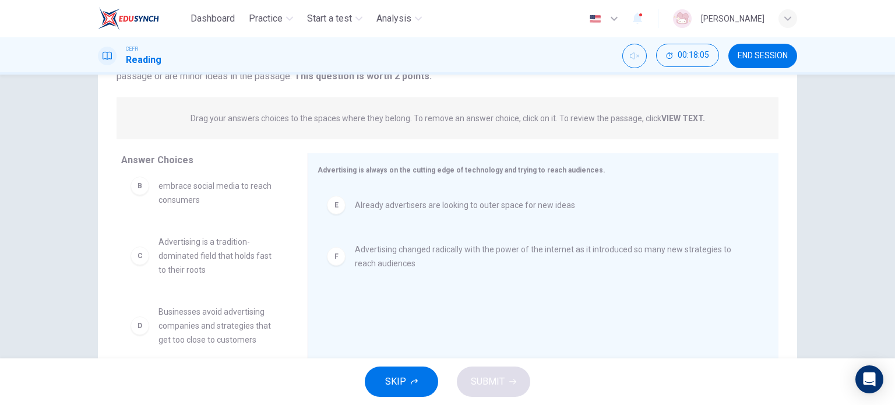
scroll to position [0, 0]
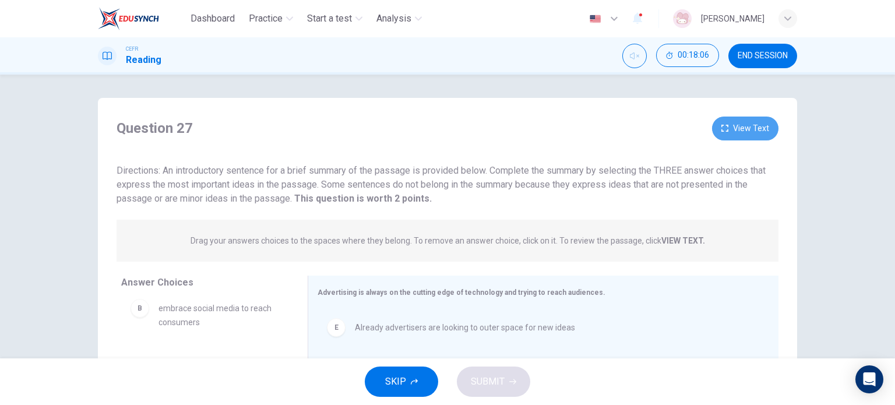
click at [744, 132] on button "View Text" at bounding box center [745, 129] width 66 height 24
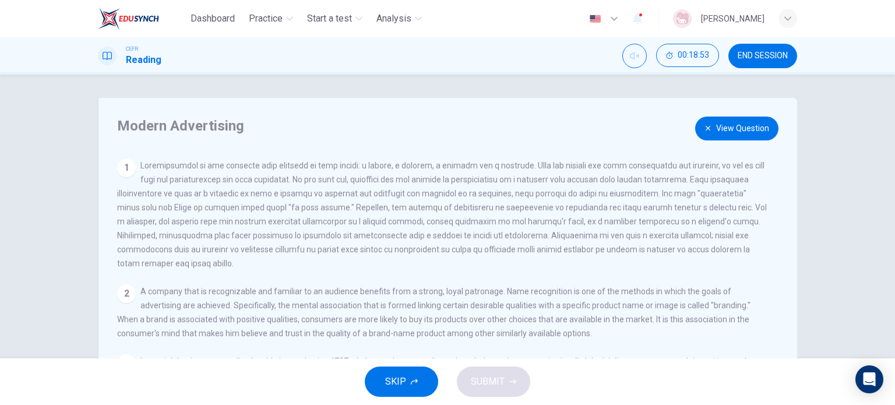
click at [748, 134] on button "View Question" at bounding box center [736, 129] width 83 height 24
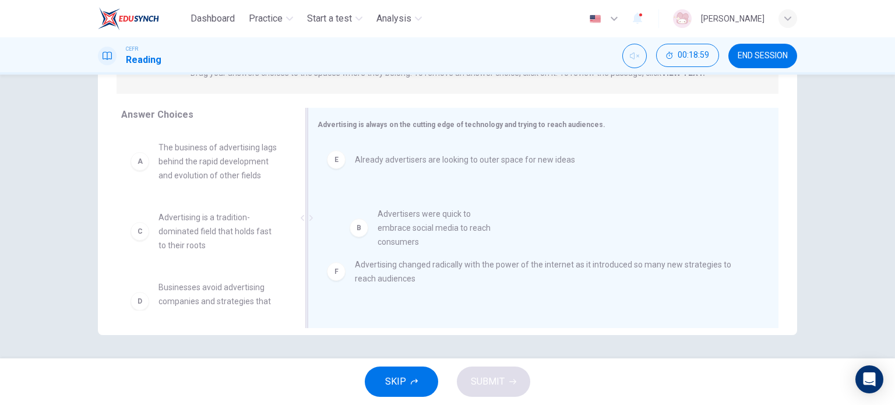
drag, startPoint x: 258, startPoint y: 249, endPoint x: 445, endPoint y: 232, distance: 187.9
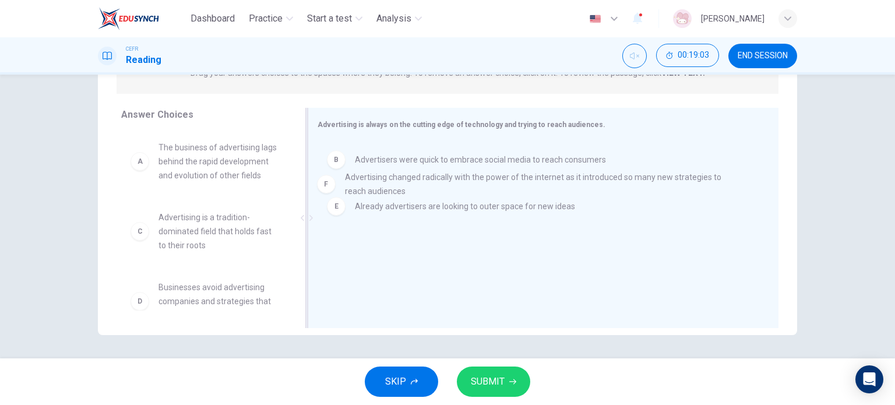
drag, startPoint x: 509, startPoint y: 262, endPoint x: 504, endPoint y: 179, distance: 83.5
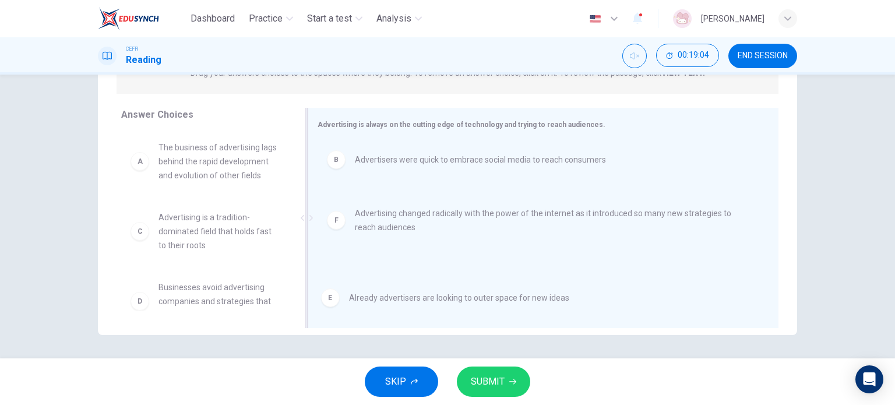
drag, startPoint x: 447, startPoint y: 212, endPoint x: 443, endPoint y: 286, distance: 74.1
drag, startPoint x: 439, startPoint y: 205, endPoint x: 438, endPoint y: 308, distance: 103.7
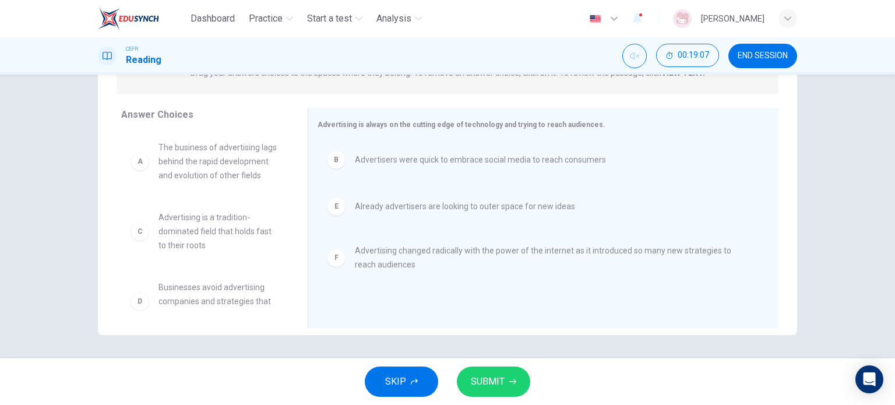
click at [484, 374] on span "SUBMIT" at bounding box center [488, 382] width 34 height 16
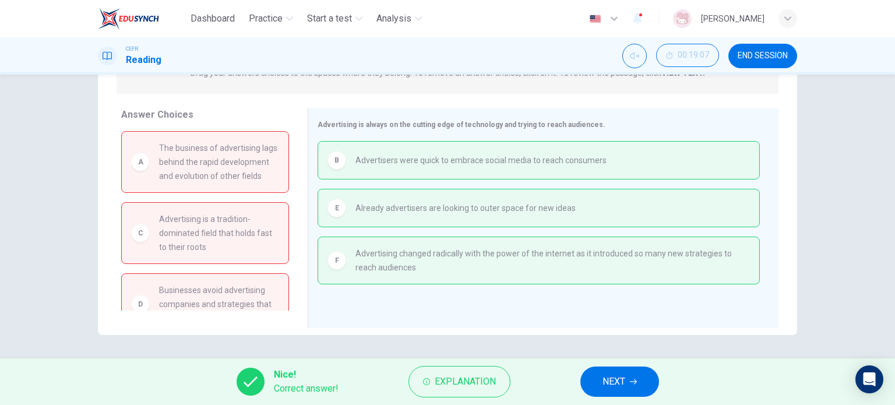
click at [618, 375] on span "NEXT" at bounding box center [614, 382] width 23 height 16
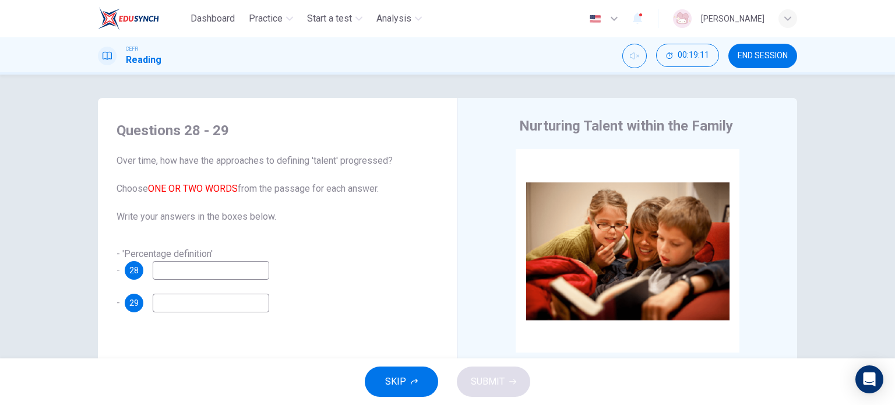
drag, startPoint x: 750, startPoint y: 58, endPoint x: 499, endPoint y: 51, distance: 251.3
click at [749, 57] on span "END SESSION" at bounding box center [763, 55] width 50 height 9
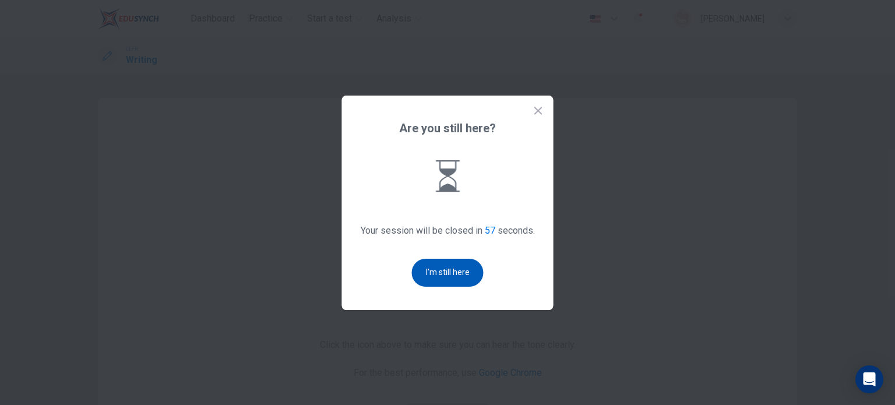
click at [448, 273] on button "I'm still here" at bounding box center [448, 273] width 72 height 28
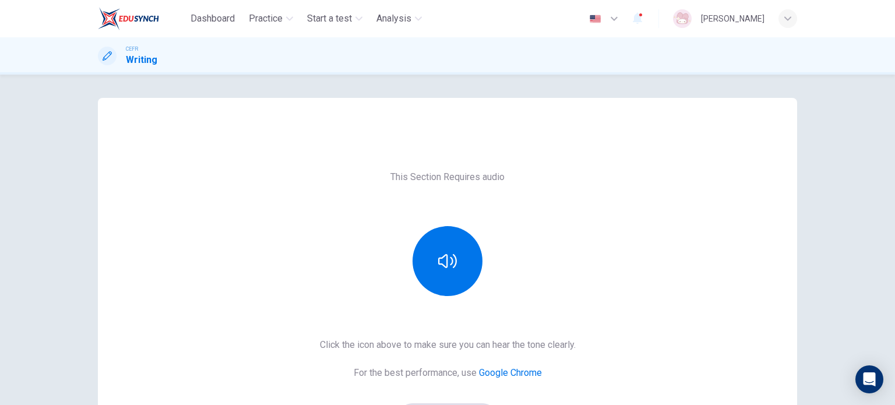
click at [448, 273] on button "button" at bounding box center [448, 261] width 70 height 70
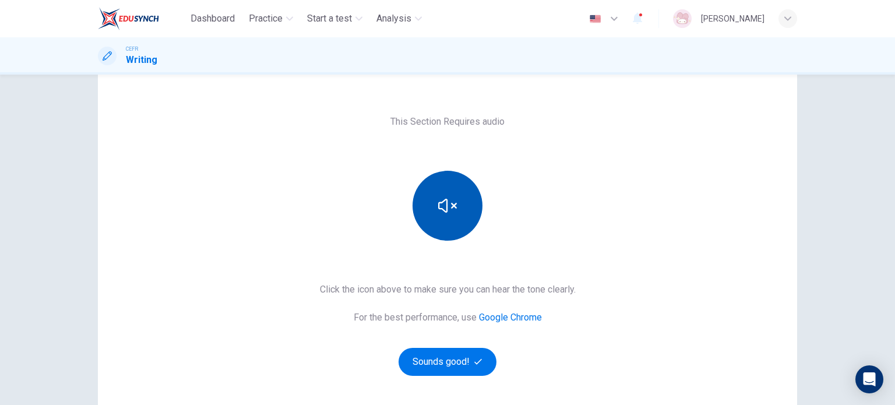
scroll to position [58, 0]
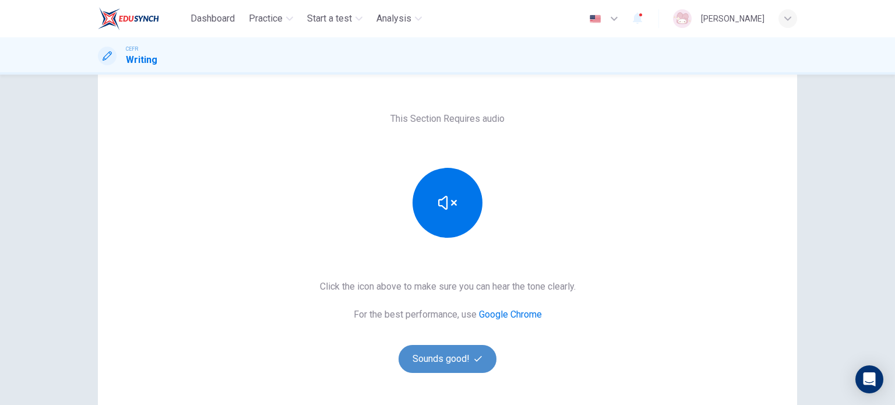
click at [441, 352] on button "Sounds good!" at bounding box center [448, 359] width 98 height 28
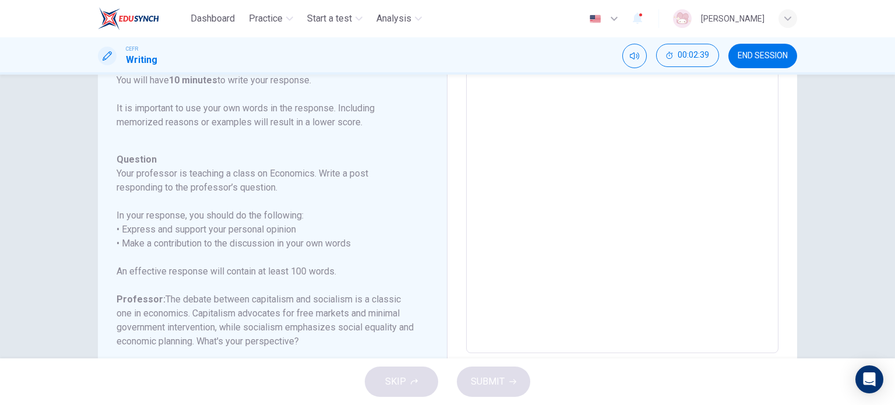
scroll to position [12, 0]
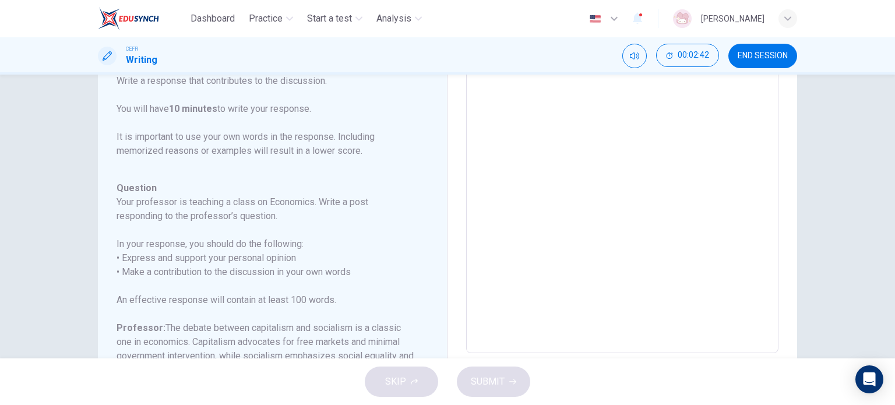
drag, startPoint x: 116, startPoint y: 189, endPoint x: 187, endPoint y: 262, distance: 102.2
click at [273, 293] on div "Question Your professor is teaching a class on Economics. Write a post respondi…" at bounding box center [266, 335] width 298 height 308
drag, startPoint x: 186, startPoint y: 262, endPoint x: 243, endPoint y: 281, distance: 59.7
click at [252, 283] on div "Question Your professor is teaching a class on Economics. Write a post respondi…" at bounding box center [266, 335] width 298 height 308
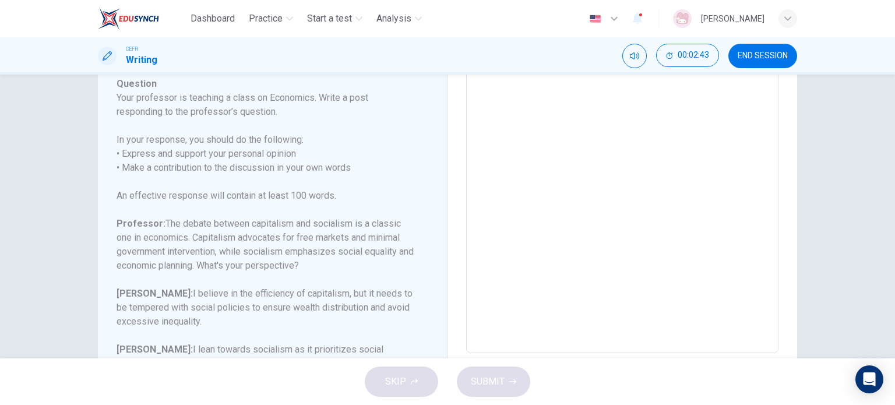
scroll to position [129, 0]
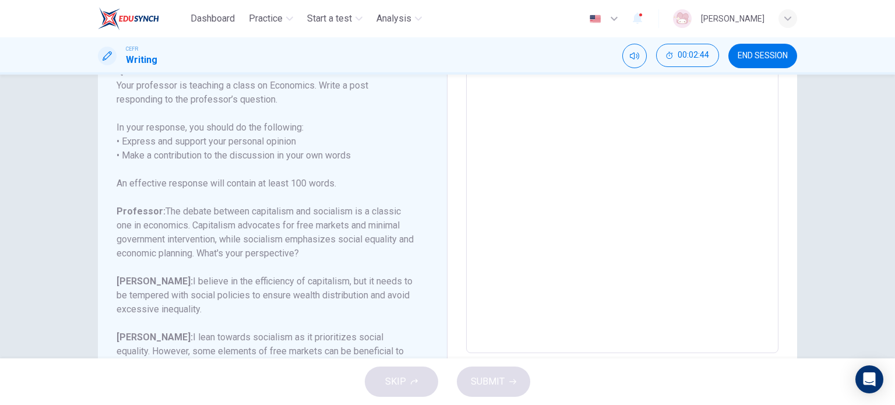
drag, startPoint x: 251, startPoint y: 208, endPoint x: 292, endPoint y: 216, distance: 42.1
click at [301, 216] on h6 "Professor: The debate between capitalism and socialism is a classic one in econ…" at bounding box center [266, 233] width 298 height 56
click at [297, 234] on h6 "Professor: The debate between capitalism and socialism is a classic one in econ…" at bounding box center [266, 233] width 298 height 56
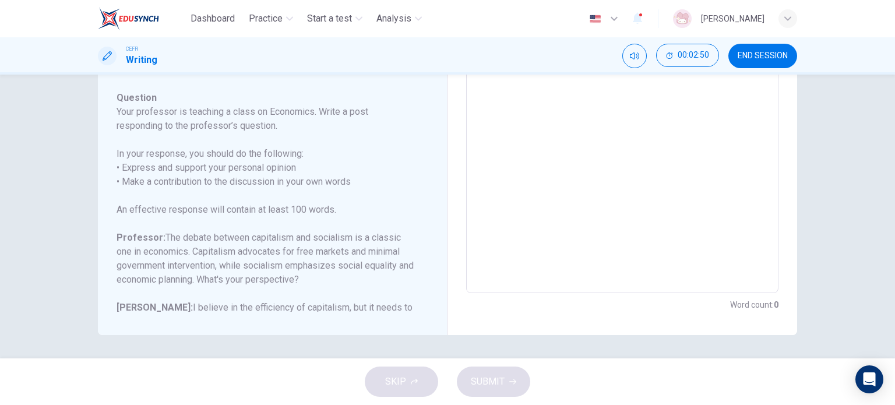
scroll to position [12, 0]
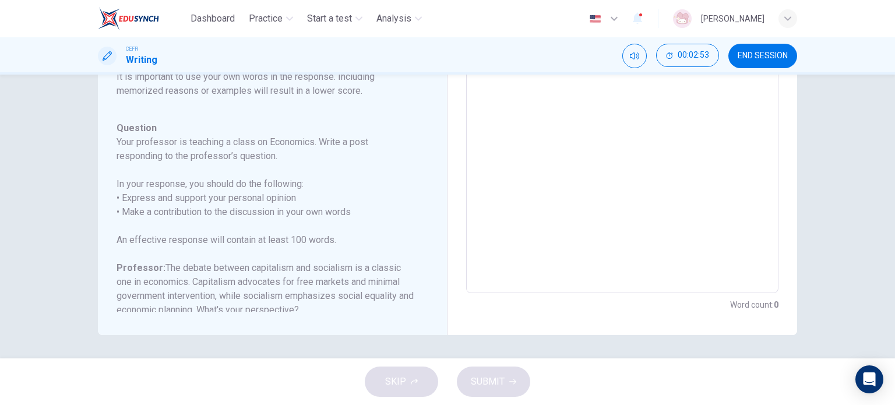
drag, startPoint x: 175, startPoint y: 174, endPoint x: 296, endPoint y: 209, distance: 125.6
click at [296, 209] on div "Question Your professor is teaching a class on Economics. Write a post respondi…" at bounding box center [266, 275] width 298 height 308
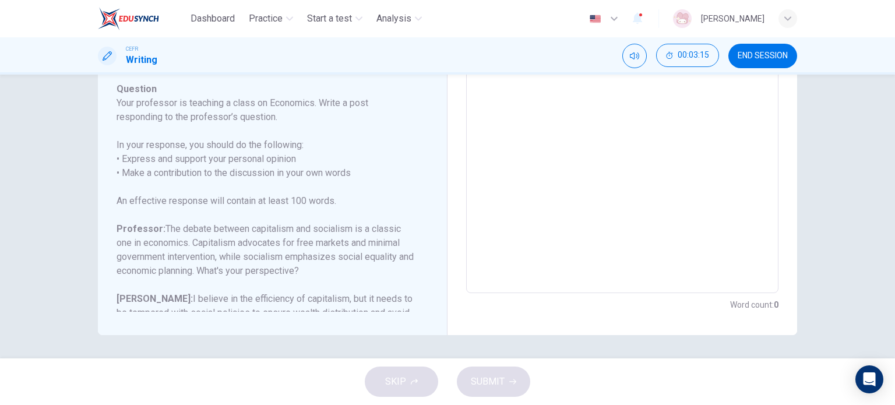
scroll to position [0, 0]
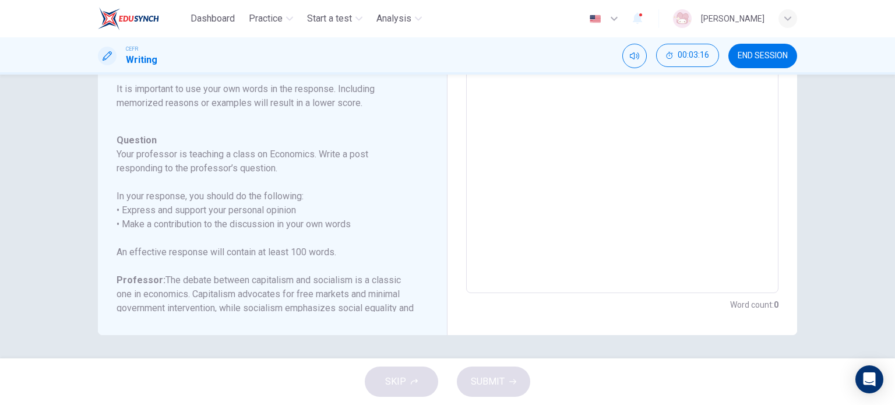
drag, startPoint x: 289, startPoint y: 265, endPoint x: 312, endPoint y: 281, distance: 28.0
click at [312, 281] on div "Question Your professor is teaching a class on Economics. Write a post respondi…" at bounding box center [266, 287] width 298 height 308
drag, startPoint x: 298, startPoint y: 286, endPoint x: 231, endPoint y: 263, distance: 71.0
click at [233, 265] on div "Question Your professor is teaching a class on Economics. Write a post respondi…" at bounding box center [266, 287] width 298 height 308
drag, startPoint x: 221, startPoint y: 235, endPoint x: 305, endPoint y: 231, distance: 84.0
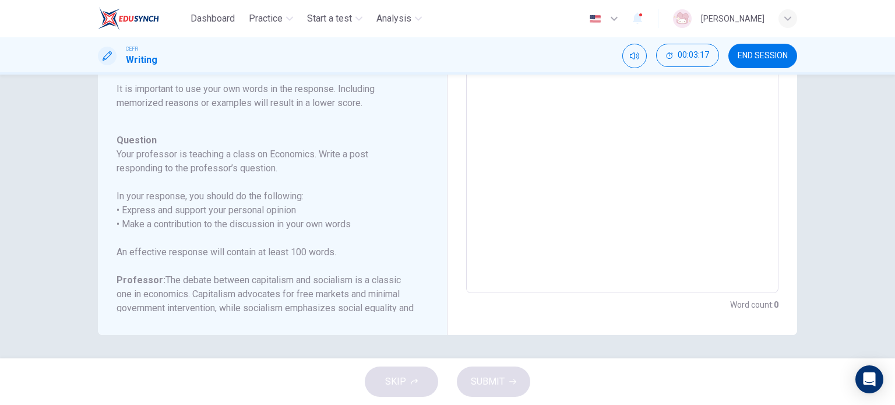
click at [305, 231] on div "Question Your professor is teaching a class on Economics. Write a post respondi…" at bounding box center [266, 287] width 298 height 308
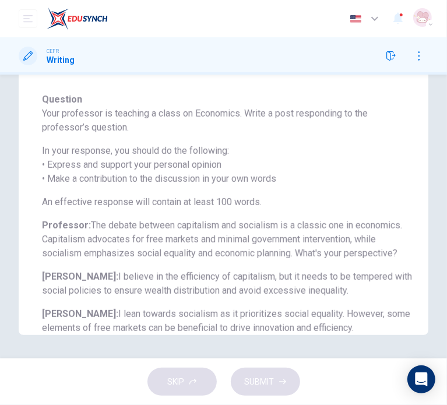
scroll to position [54, 0]
drag, startPoint x: 418, startPoint y: 349, endPoint x: 354, endPoint y: 347, distance: 63.6
click at [354, 347] on div "Question 1 Question Type : Writing for an Academic Discussion Directions For th…" at bounding box center [223, 217] width 447 height 284
click at [351, 361] on div "SKIP SUBMIT" at bounding box center [223, 381] width 447 height 47
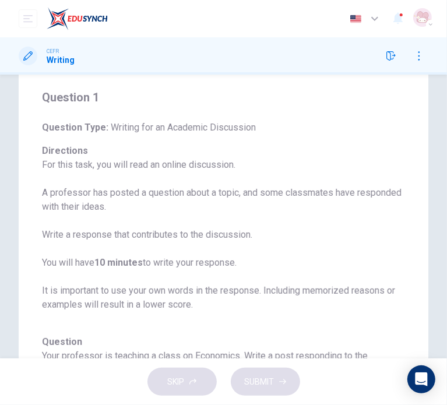
scroll to position [0, 0]
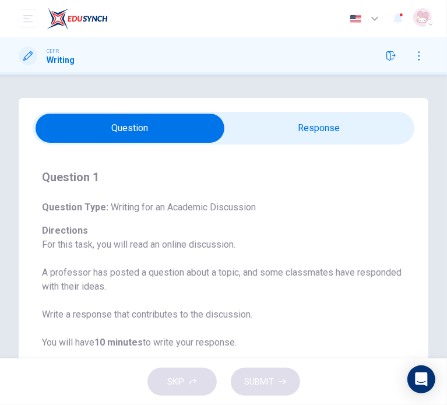
click at [284, 139] on input "checkbox" at bounding box center [130, 128] width 573 height 29
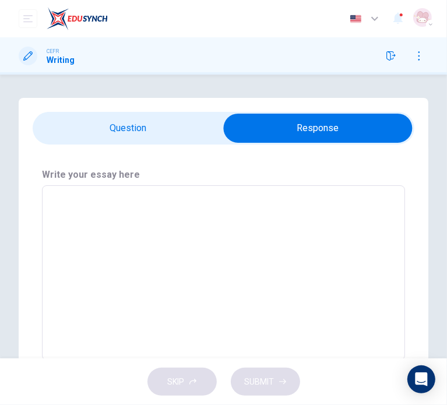
click at [162, 125] on input "checkbox" at bounding box center [317, 128] width 573 height 29
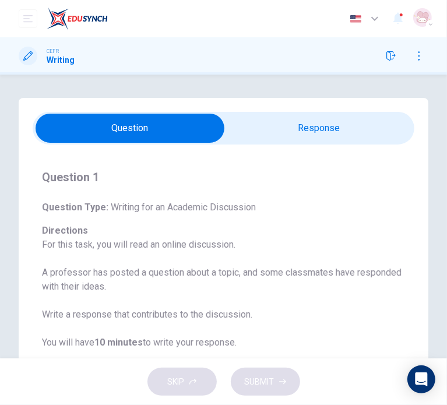
click at [270, 136] on input "checkbox" at bounding box center [130, 128] width 573 height 29
checkbox input "true"
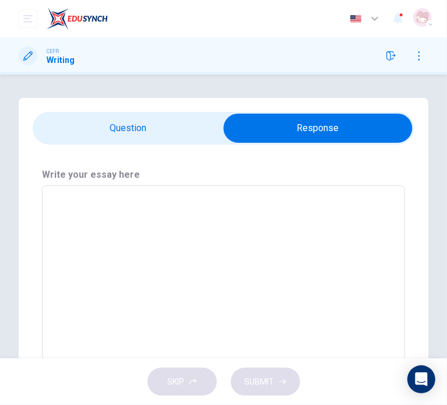
click at [273, 181] on h6 "Write your essay here" at bounding box center [223, 175] width 363 height 14
click at [216, 217] on textarea at bounding box center [223, 273] width 347 height 156
type textarea "a"
type textarea "x"
type textarea "aa"
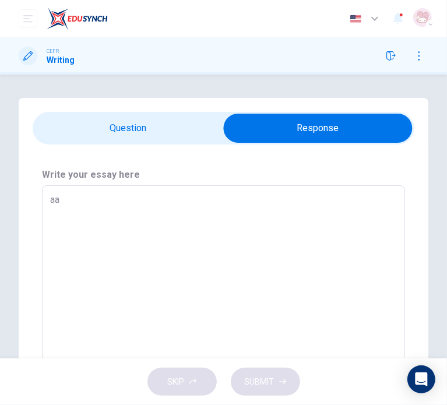
type textarea "x"
type textarea "aaa"
type textarea "x"
type textarea "aaa"
click at [289, 378] on button "SUBMIT" at bounding box center [265, 382] width 69 height 29
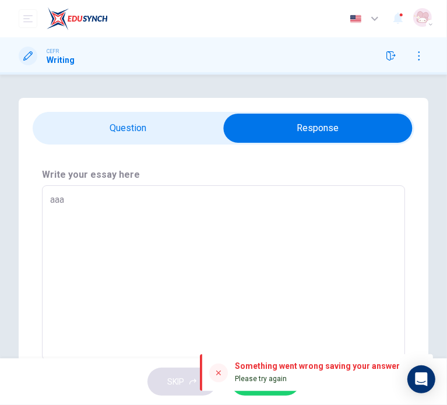
type textarea "x"
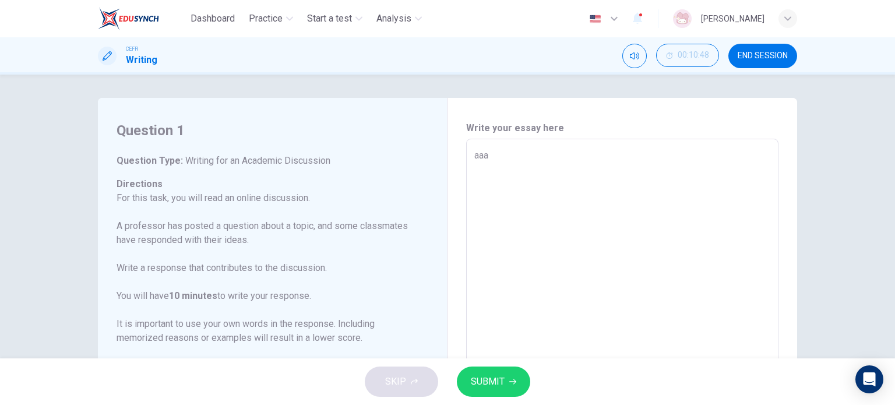
click at [478, 382] on span "SUBMIT" at bounding box center [488, 382] width 34 height 16
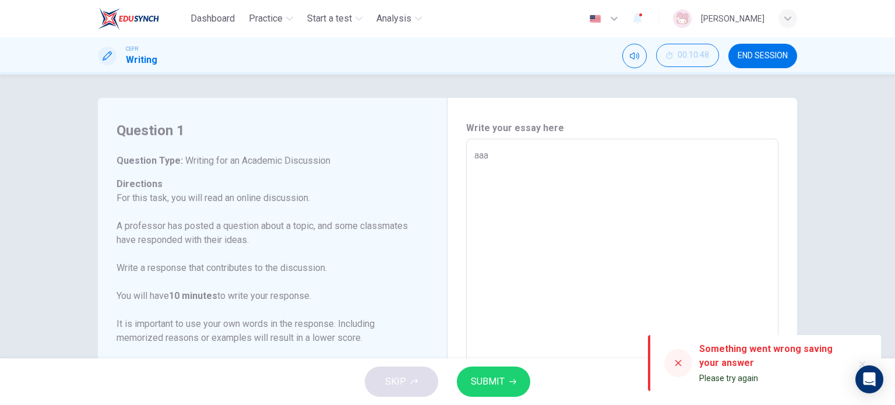
click at [678, 367] on icon at bounding box center [678, 362] width 9 height 9
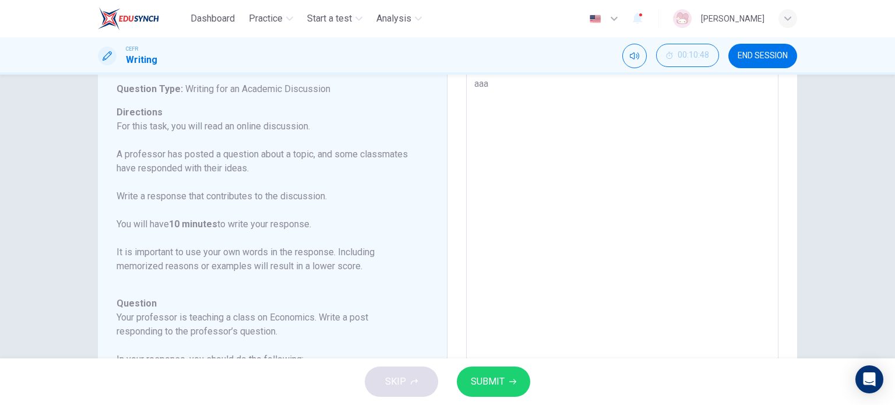
scroll to position [60, 0]
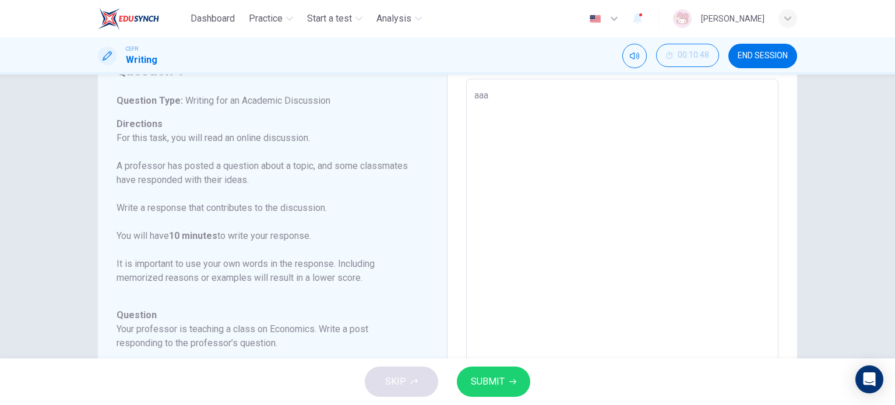
type textarea "x"
click at [544, 128] on textarea "aaa" at bounding box center [622, 274] width 296 height 370
type textarea "aaa"
type textarea "x"
type textarea "aaa a"
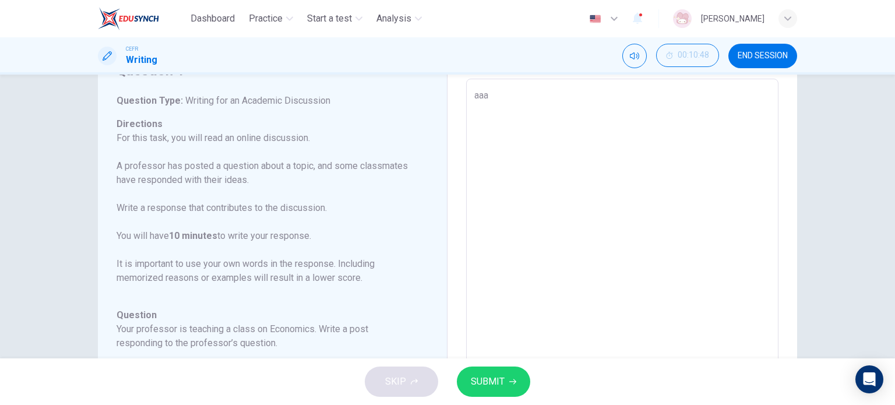
type textarea "x"
type textarea "aaa aa"
type textarea "x"
type textarea "aaa aaa"
type textarea "x"
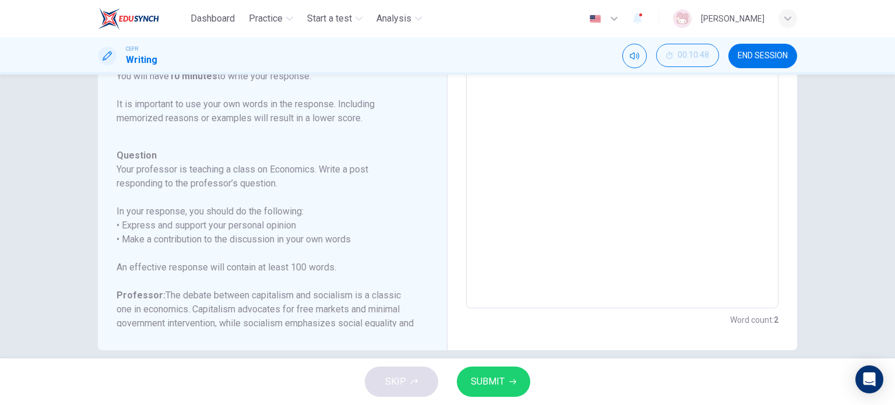
scroll to position [235, 0]
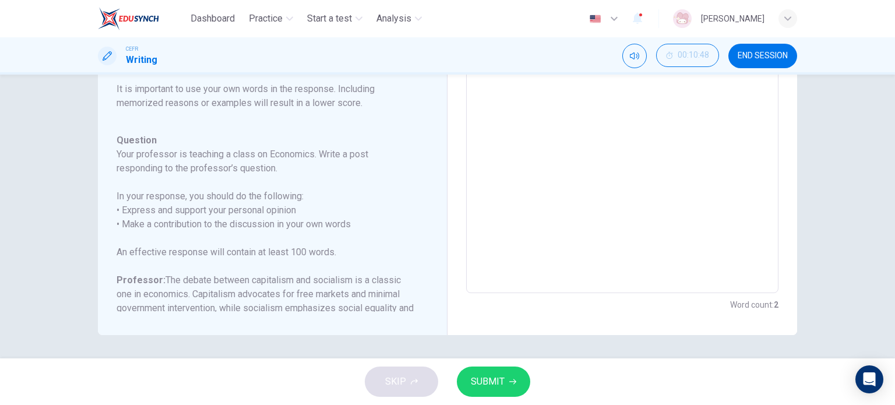
type textarea "aaa aaa"
click at [518, 384] on button "SUBMIT" at bounding box center [493, 382] width 73 height 30
type textarea "x"
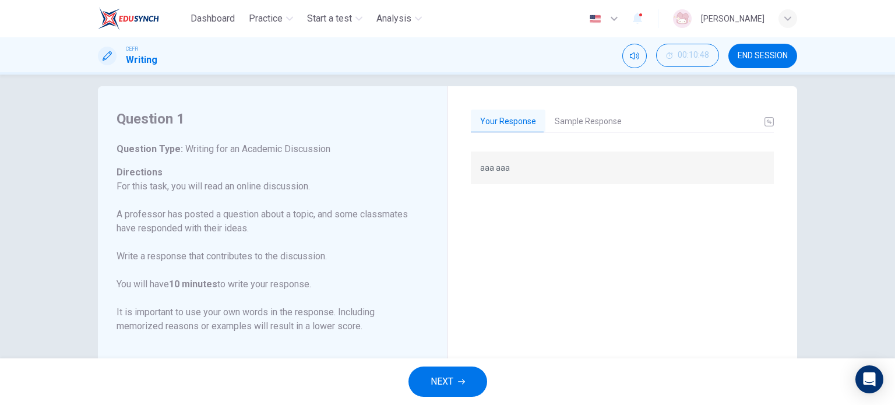
scroll to position [0, 0]
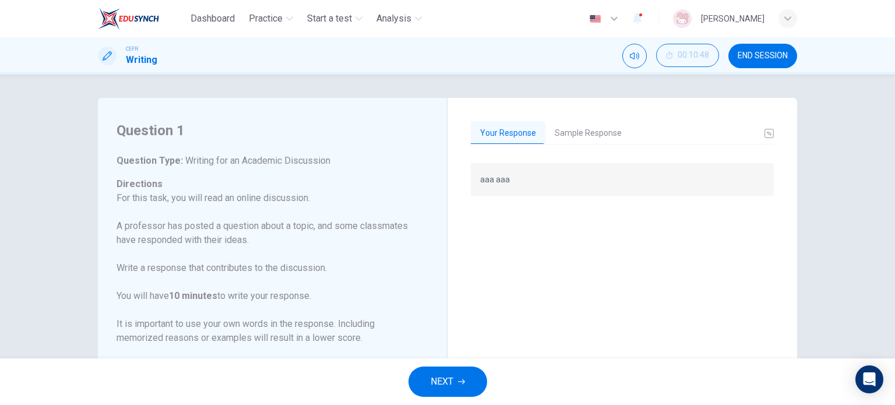
click at [569, 133] on button "Sample Response" at bounding box center [588, 133] width 86 height 24
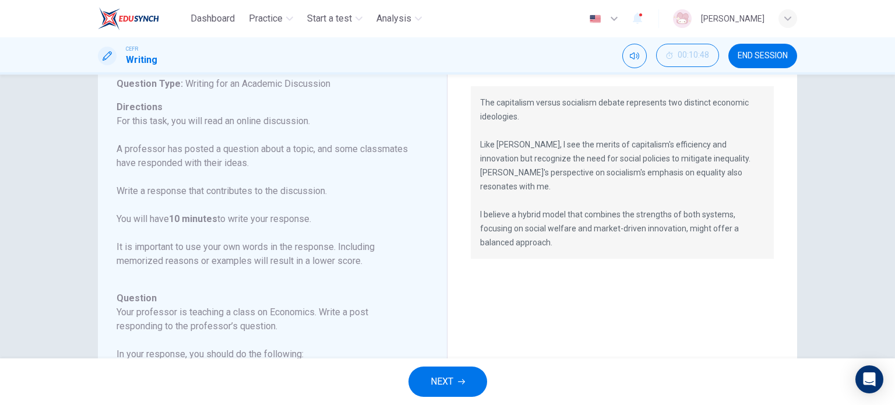
scroll to position [58, 0]
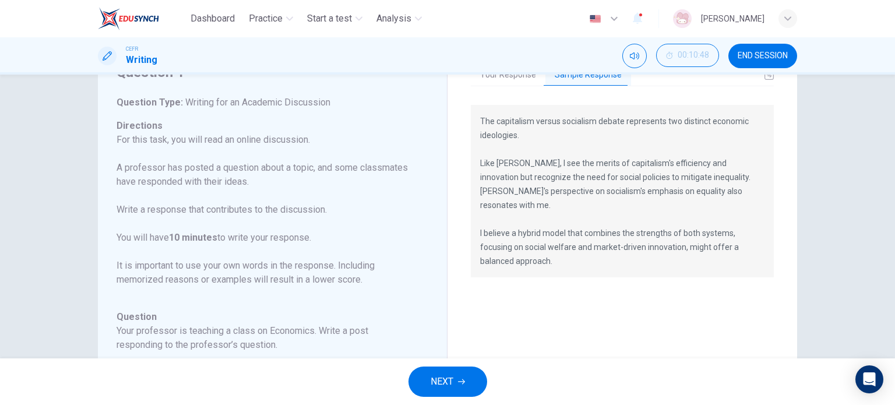
click at [472, 376] on button "NEXT" at bounding box center [448, 382] width 79 height 30
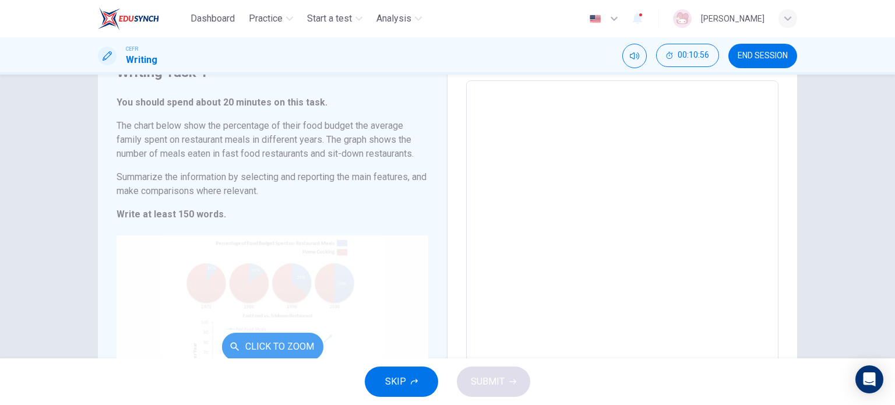
click at [247, 341] on button "Click to Zoom" at bounding box center [272, 347] width 101 height 28
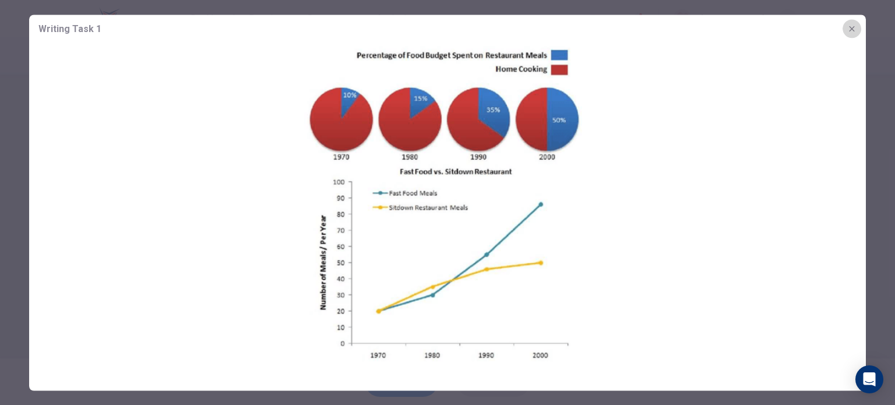
click at [853, 30] on icon "button" at bounding box center [851, 28] width 9 height 9
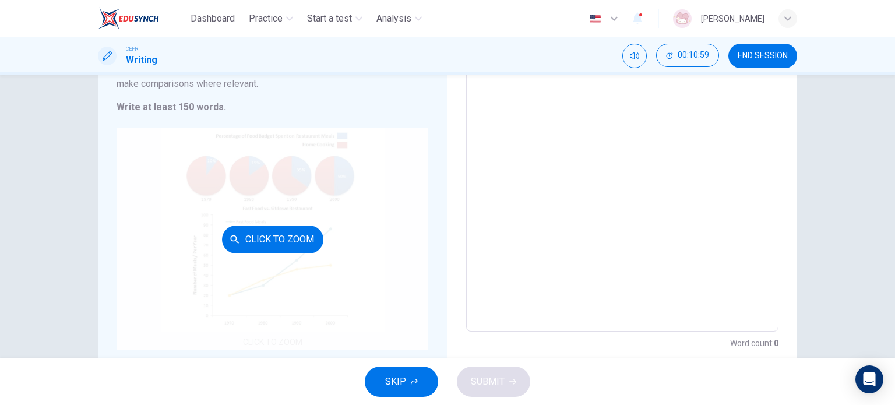
scroll to position [203, 0]
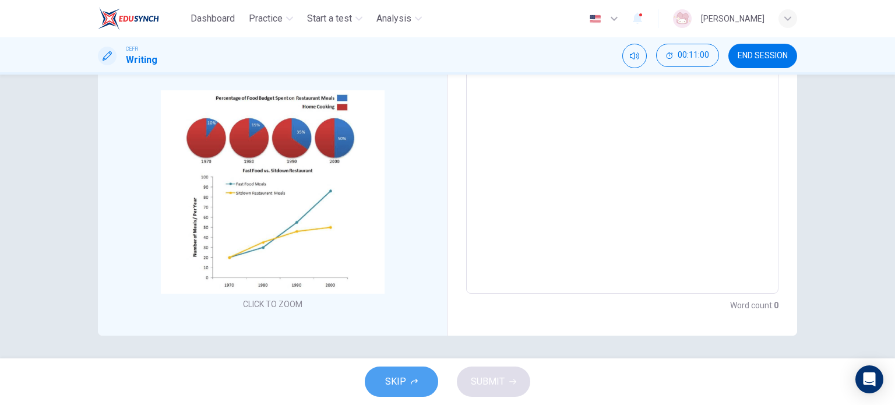
click at [382, 386] on button "SKIP" at bounding box center [401, 382] width 73 height 30
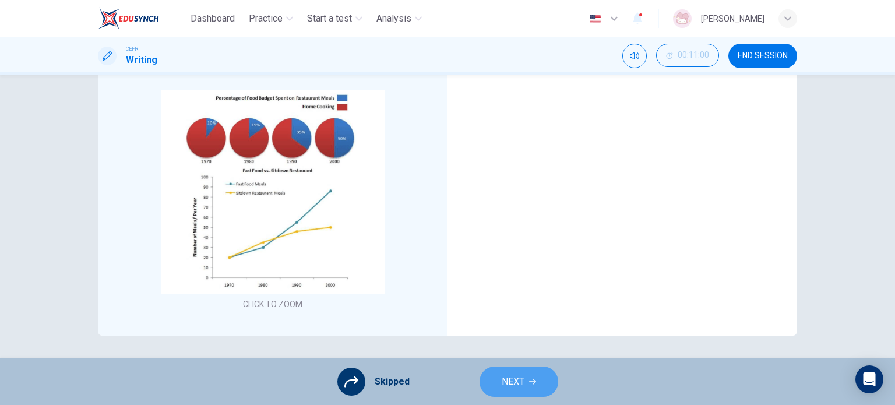
click at [521, 374] on span "NEXT" at bounding box center [513, 382] width 23 height 16
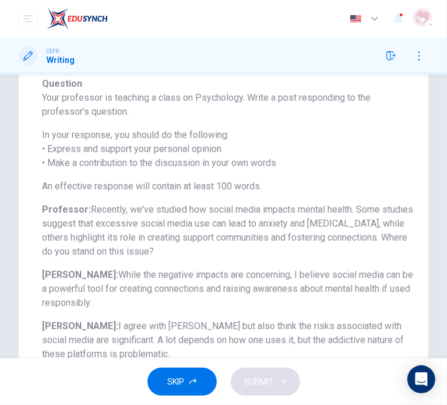
scroll to position [281, 0]
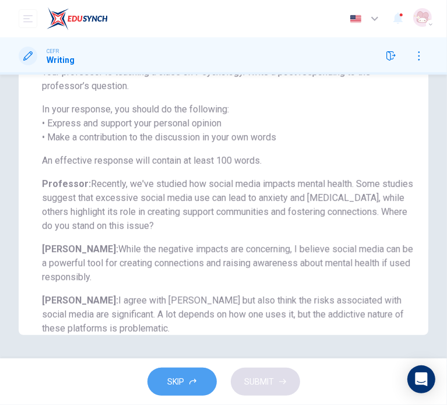
click at [183, 375] on span "SKIP" at bounding box center [176, 382] width 17 height 15
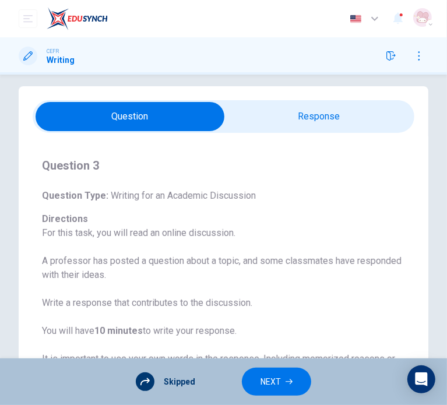
scroll to position [0, 0]
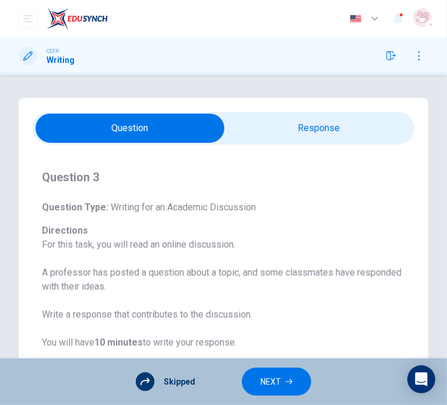
click at [330, 124] on input "checkbox" at bounding box center [130, 128] width 573 height 29
checkbox input "true"
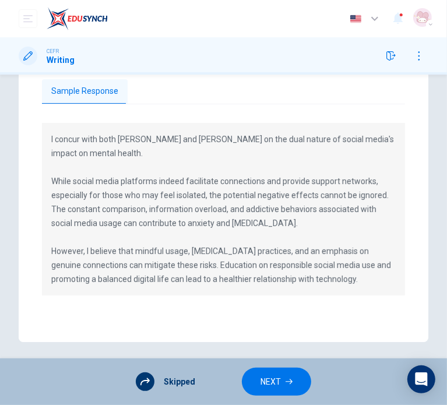
scroll to position [117, 0]
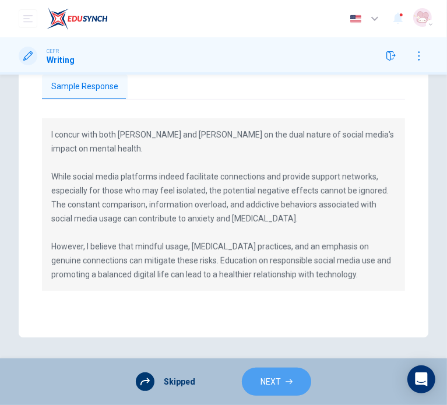
click at [275, 384] on span "NEXT" at bounding box center [271, 382] width 20 height 15
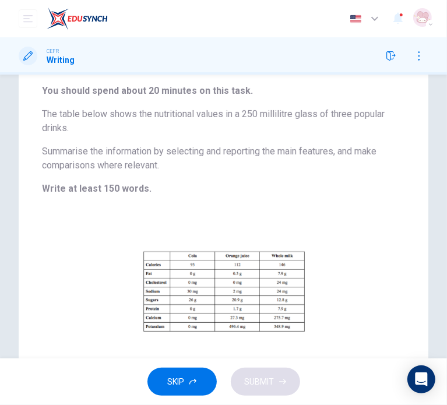
click at [199, 376] on button "SKIP" at bounding box center [181, 382] width 69 height 29
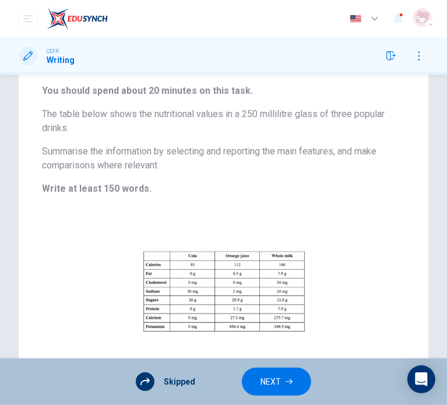
click at [269, 376] on span "NEXT" at bounding box center [271, 382] width 20 height 15
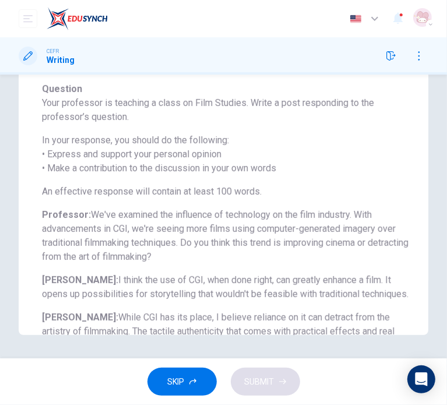
scroll to position [68, 0]
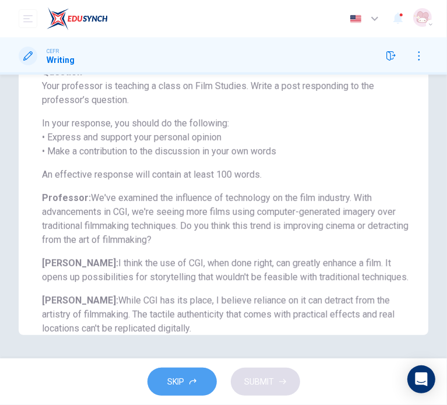
click at [184, 390] on button "SKIP" at bounding box center [181, 382] width 69 height 29
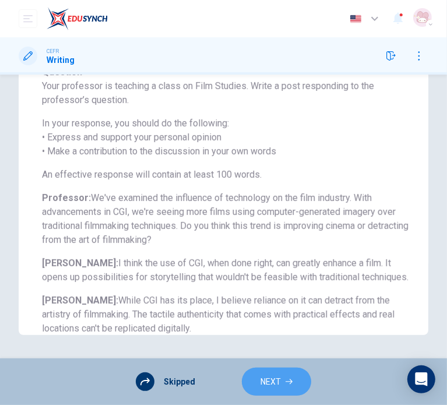
click at [266, 375] on span "NEXT" at bounding box center [271, 382] width 20 height 15
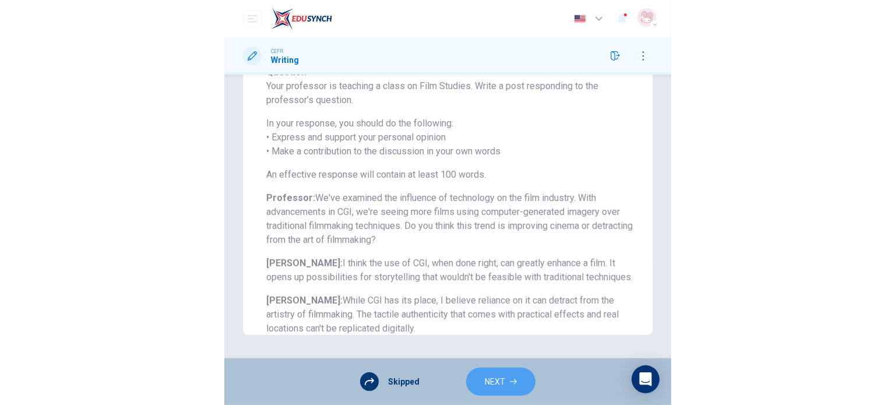
scroll to position [0, 0]
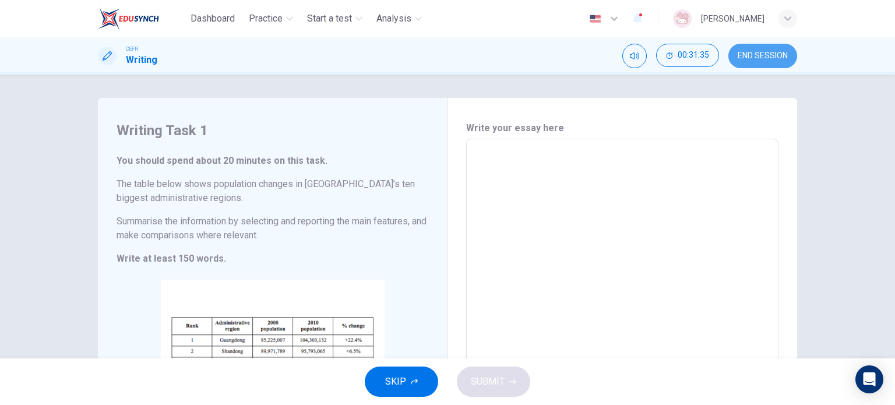
click at [780, 61] on button "END SESSION" at bounding box center [762, 56] width 69 height 24
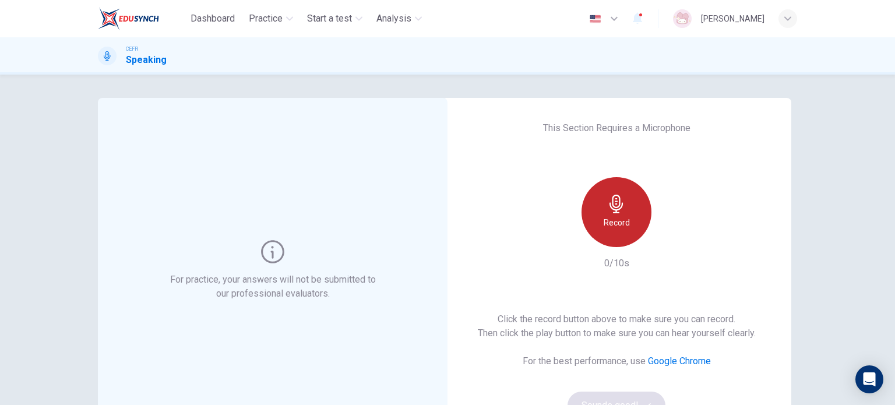
click at [604, 214] on div "Record" at bounding box center [617, 212] width 70 height 70
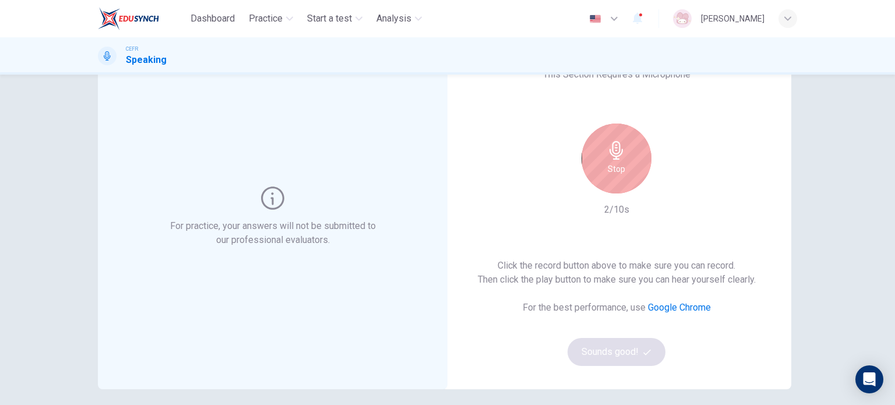
scroll to position [58, 0]
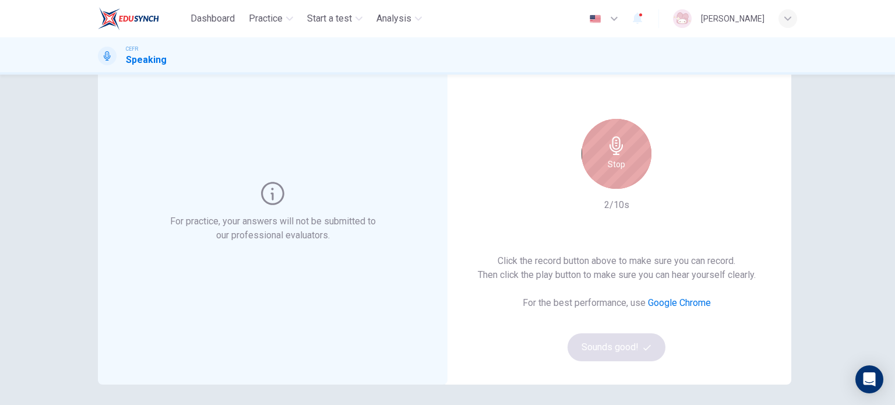
click at [619, 165] on h6 "Stop" at bounding box center [616, 164] width 17 height 14
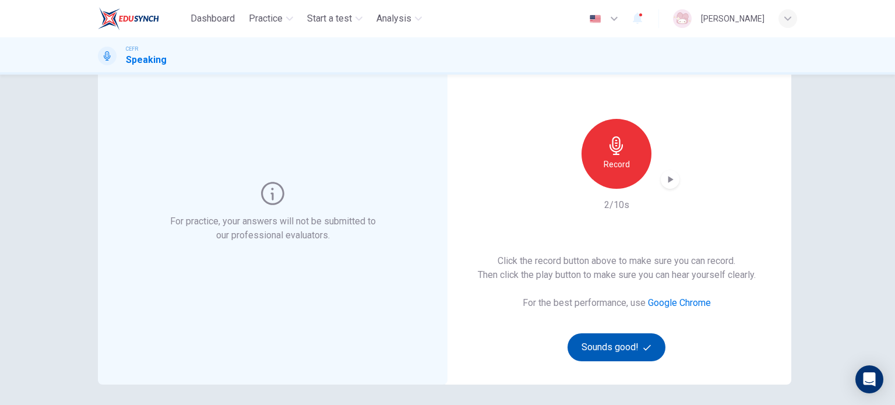
click at [596, 342] on button "Sounds good!" at bounding box center [617, 347] width 98 height 28
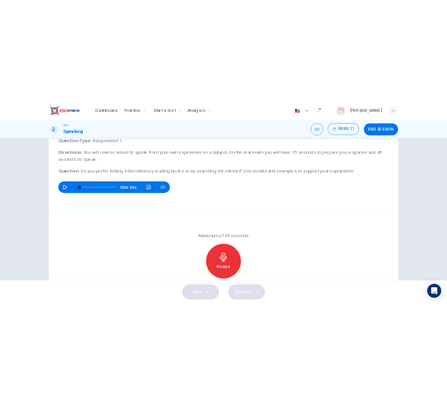
scroll to position [51, 0]
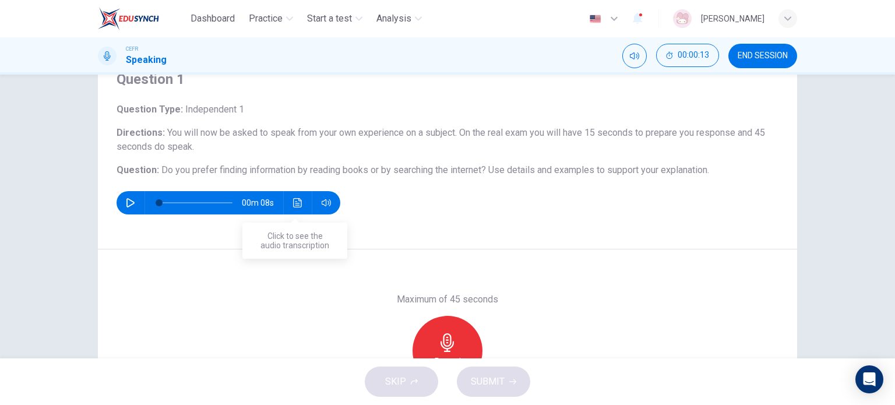
click at [294, 209] on button "Click to see the audio transcription" at bounding box center [297, 202] width 19 height 23
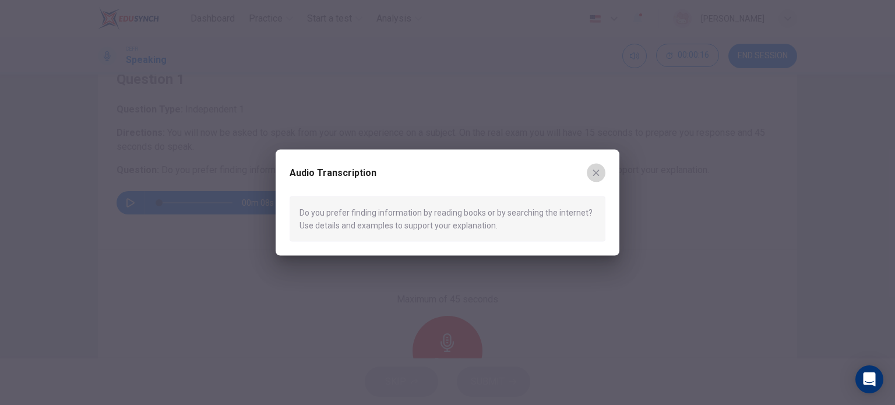
click at [597, 179] on button "button" at bounding box center [596, 172] width 19 height 19
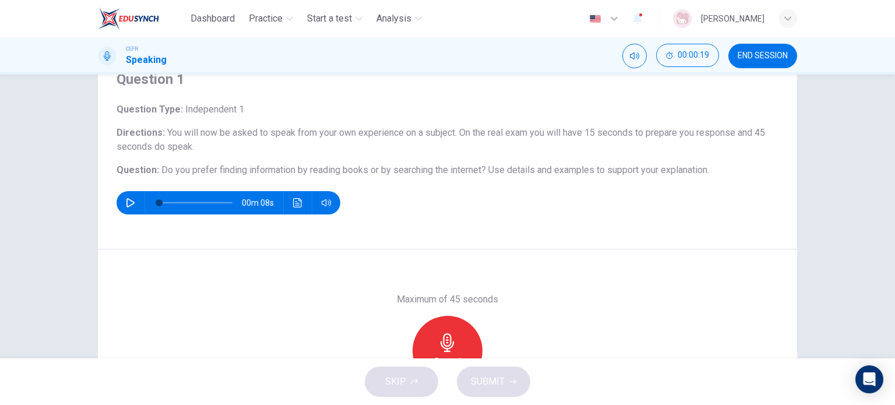
drag, startPoint x: 156, startPoint y: 168, endPoint x: 545, endPoint y: 164, distance: 389.3
click at [545, 164] on h6 "Question : Do you prefer finding information by reading books or by searching t…" at bounding box center [448, 170] width 662 height 14
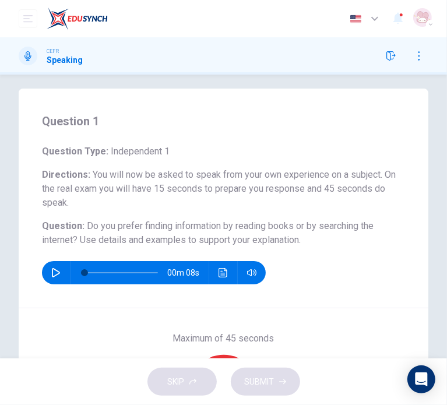
scroll to position [117, 0]
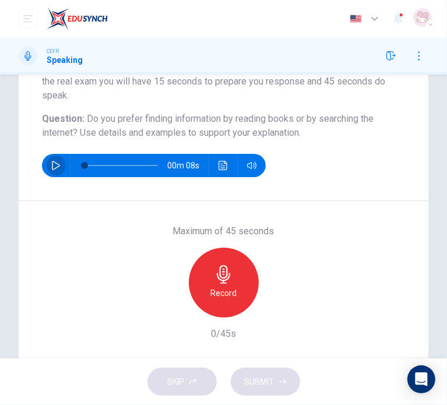
click at [52, 165] on icon "button" at bounding box center [56, 165] width 8 height 9
type input "0"
click at [238, 274] on div "Record" at bounding box center [224, 283] width 70 height 70
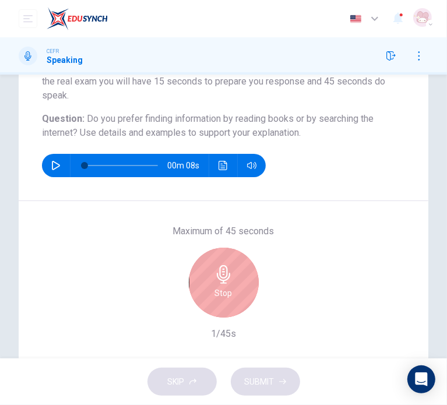
click at [238, 274] on div "Stop" at bounding box center [224, 283] width 70 height 70
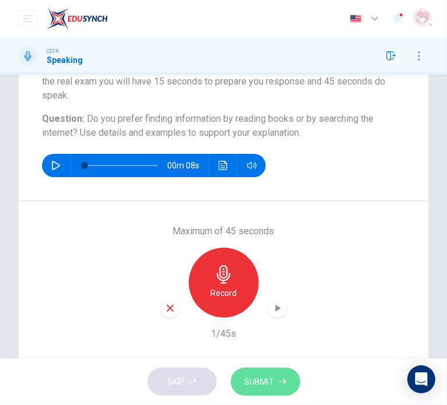
click at [255, 386] on span "SUBMIT" at bounding box center [260, 382] width 30 height 15
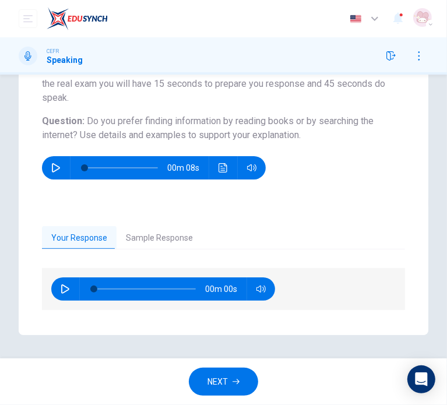
scroll to position [114, 0]
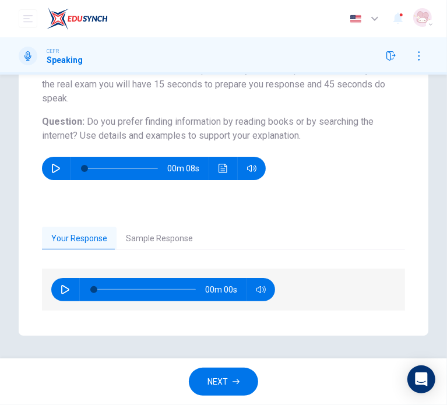
click at [176, 233] on button "Sample Response" at bounding box center [160, 239] width 86 height 24
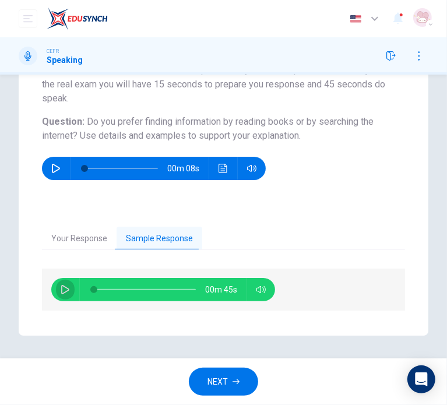
click at [70, 292] on button "button" at bounding box center [65, 289] width 19 height 23
click at [64, 293] on icon "button" at bounding box center [65, 289] width 9 height 9
type input "0"
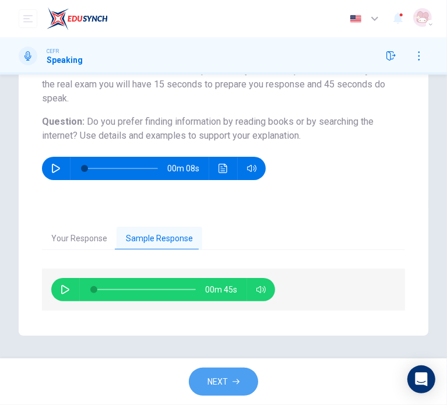
click at [228, 383] on button "NEXT" at bounding box center [223, 382] width 69 height 29
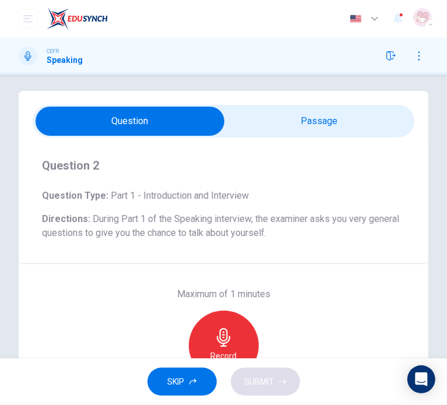
scroll to position [0, 0]
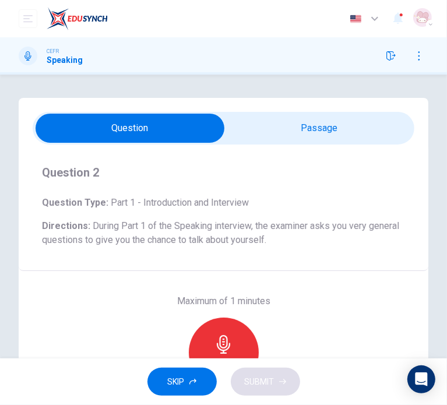
click at [280, 135] on input "checkbox" at bounding box center [130, 128] width 573 height 29
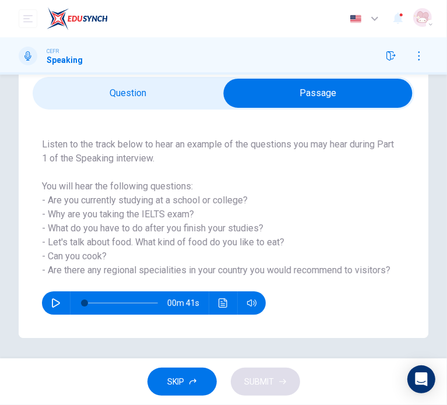
scroll to position [37, 0]
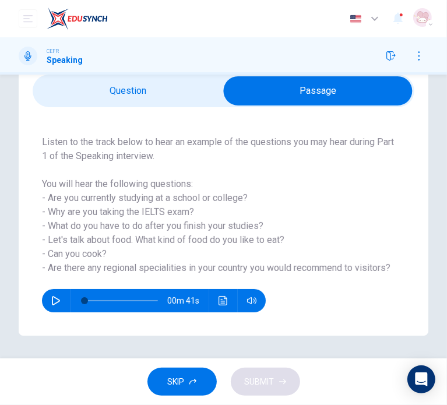
click at [131, 103] on input "checkbox" at bounding box center [317, 90] width 573 height 29
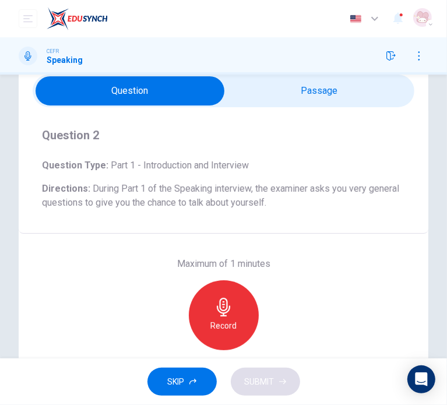
click at [290, 100] on input "checkbox" at bounding box center [130, 90] width 573 height 29
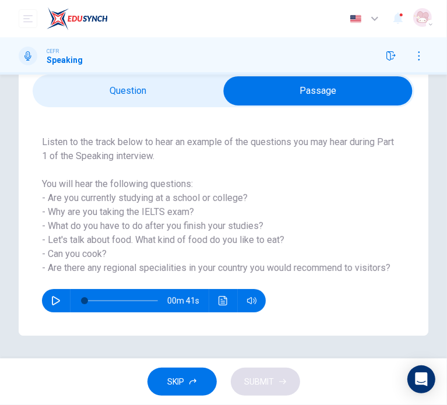
click at [145, 90] on input "checkbox" at bounding box center [317, 90] width 573 height 29
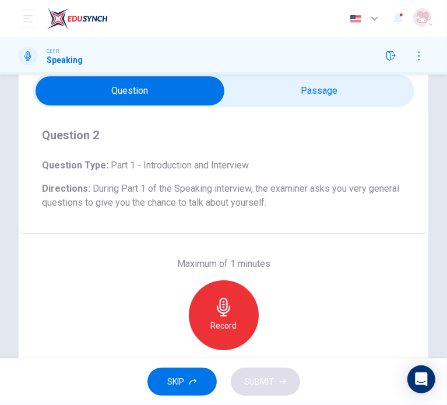
click at [282, 102] on input "checkbox" at bounding box center [130, 90] width 573 height 29
checkbox input "true"
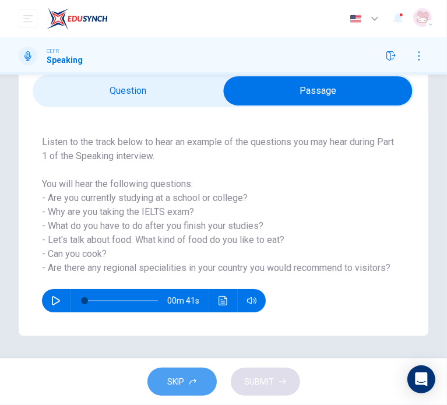
click at [198, 374] on button "SKIP" at bounding box center [181, 382] width 69 height 29
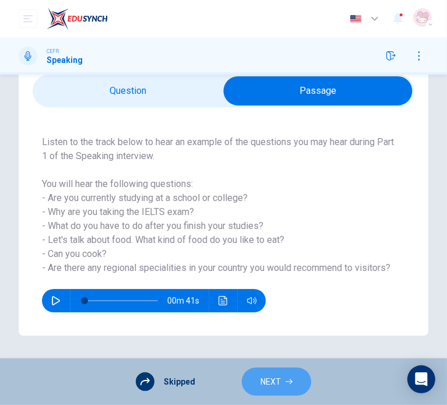
click at [261, 375] on span "NEXT" at bounding box center [271, 382] width 20 height 15
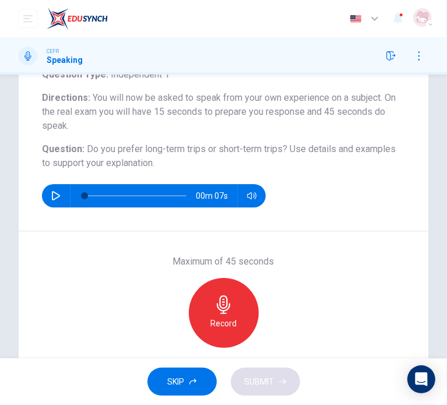
scroll to position [145, 0]
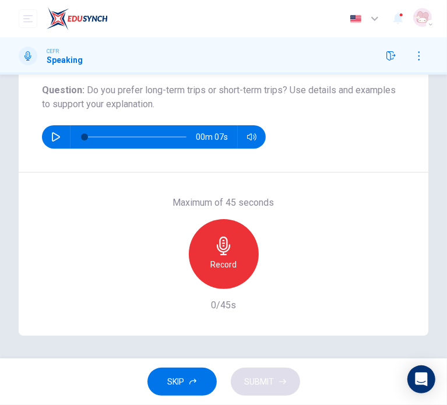
click at [202, 252] on div "Record" at bounding box center [224, 254] width 70 height 70
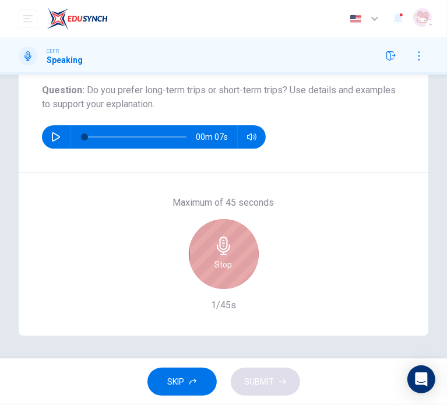
click at [202, 252] on div "Stop" at bounding box center [224, 254] width 70 height 70
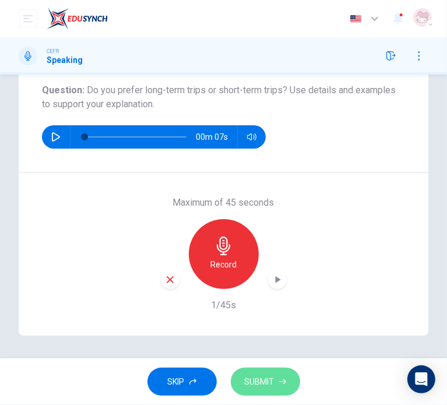
click at [279, 381] on icon "button" at bounding box center [282, 381] width 7 height 7
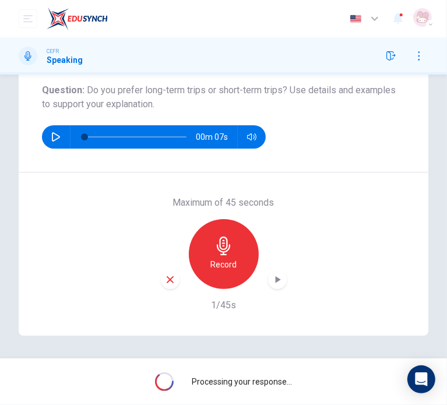
scroll to position [114, 0]
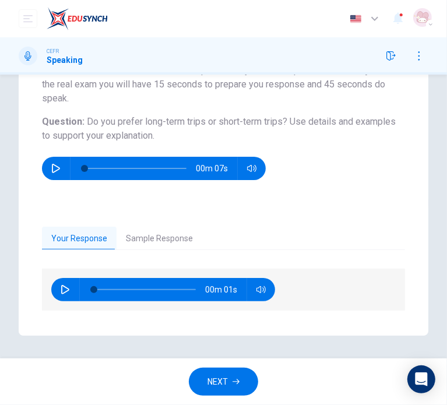
click at [168, 237] on button "Sample Response" at bounding box center [160, 239] width 86 height 24
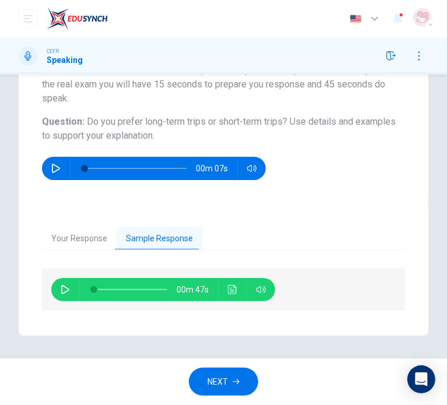
click at [63, 288] on icon "button" at bounding box center [65, 289] width 9 height 9
click at [231, 295] on button "Click to see the audio transcription" at bounding box center [232, 289] width 19 height 23
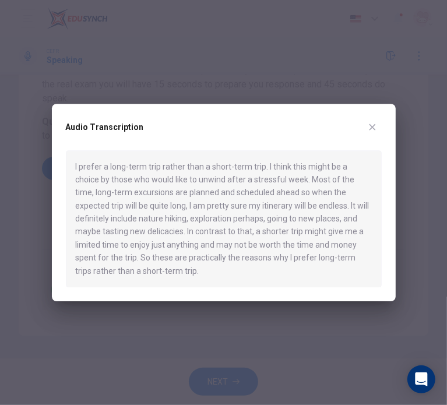
click at [375, 128] on icon "button" at bounding box center [372, 126] width 9 height 9
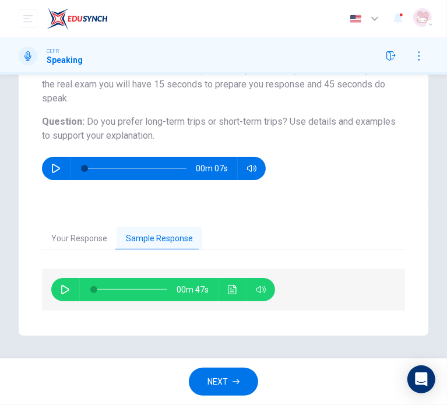
click at [62, 292] on icon "button" at bounding box center [65, 289] width 8 height 9
type input "0"
click at [217, 382] on span "NEXT" at bounding box center [217, 382] width 20 height 15
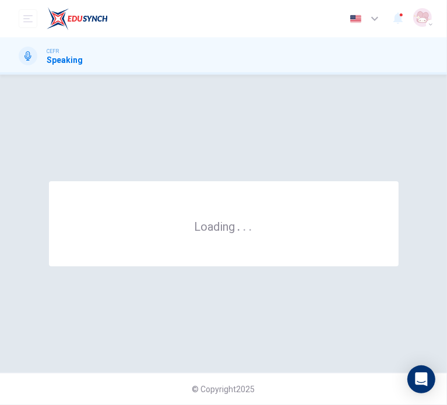
scroll to position [0, 0]
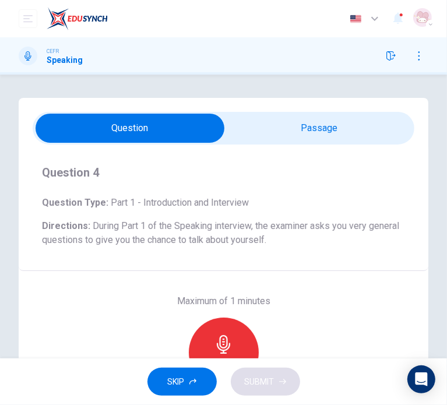
click at [191, 373] on button "SKIP" at bounding box center [181, 382] width 69 height 29
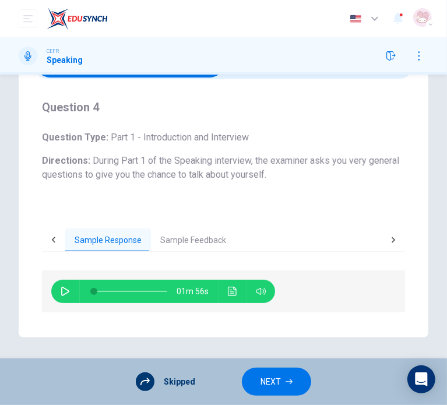
scroll to position [67, 0]
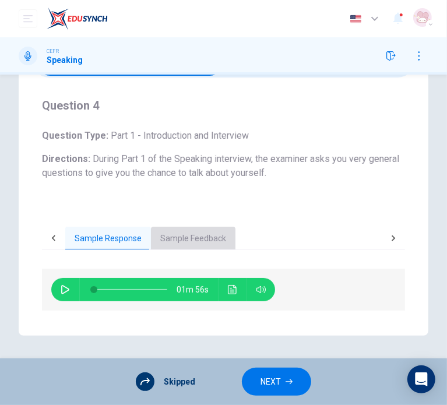
click at [205, 238] on button "Sample Feedback" at bounding box center [193, 239] width 85 height 24
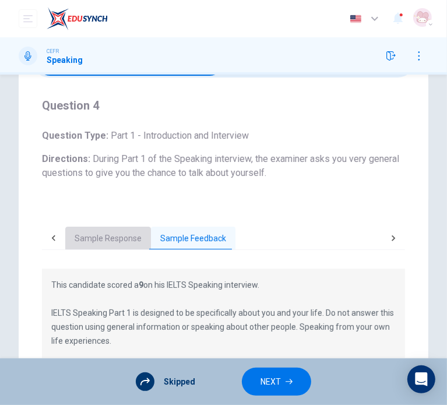
click at [121, 240] on button "Sample Response" at bounding box center [108, 239] width 86 height 24
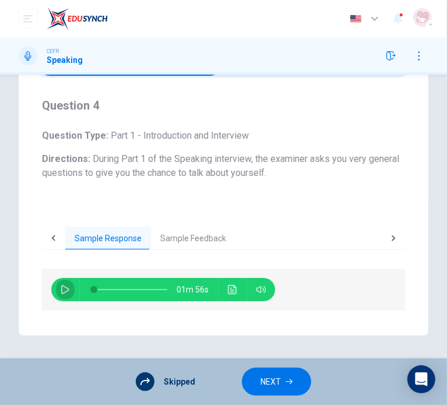
click at [61, 293] on icon "button" at bounding box center [65, 289] width 9 height 9
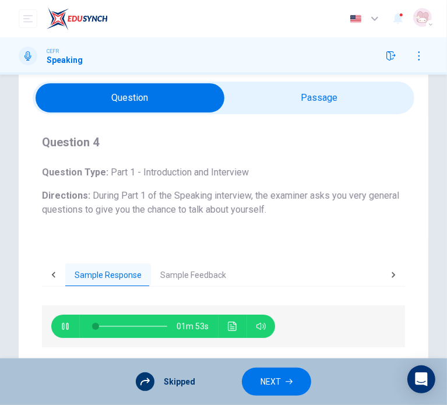
type input "3"
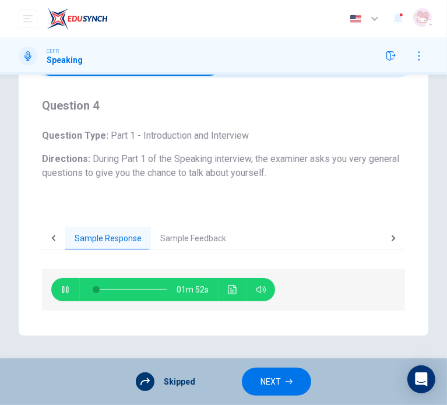
click at [203, 242] on button "Sample Feedback" at bounding box center [193, 239] width 85 height 24
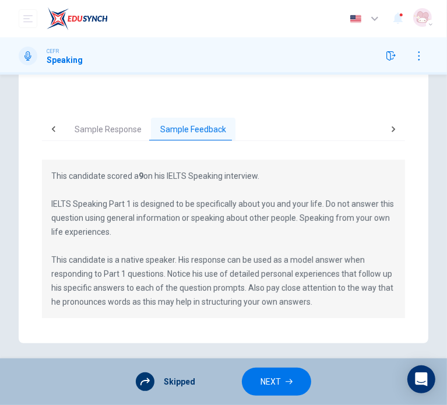
scroll to position [184, 0]
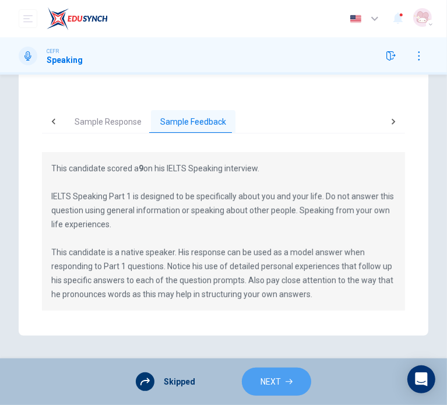
click at [286, 377] on button "NEXT" at bounding box center [276, 382] width 69 height 29
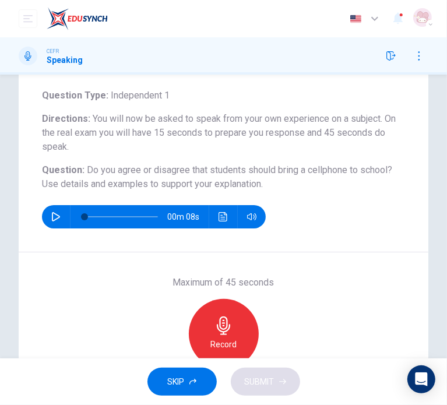
scroll to position [117, 0]
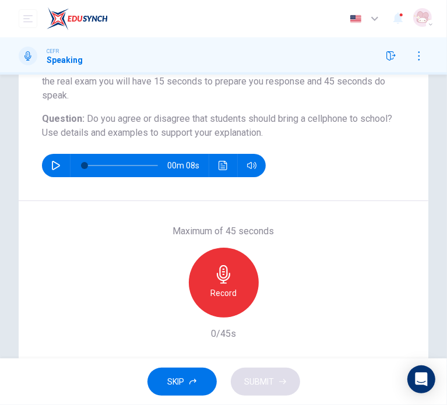
click at [227, 261] on div "Record" at bounding box center [224, 283] width 70 height 70
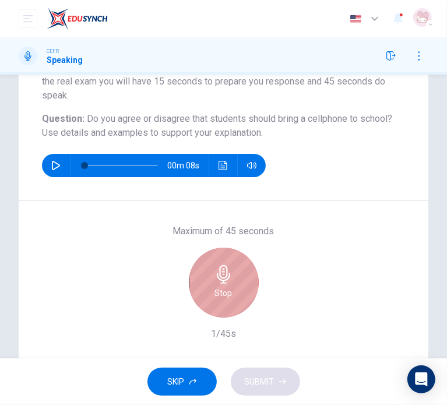
click at [227, 261] on div "Stop" at bounding box center [224, 283] width 70 height 70
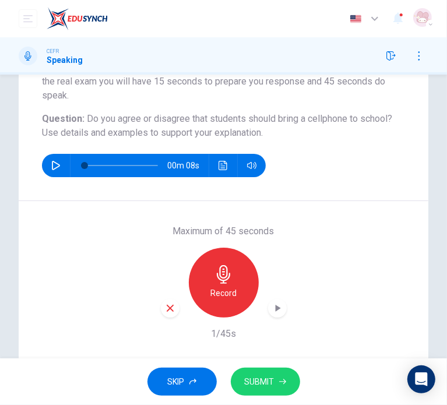
click at [261, 378] on span "SUBMIT" at bounding box center [260, 382] width 30 height 15
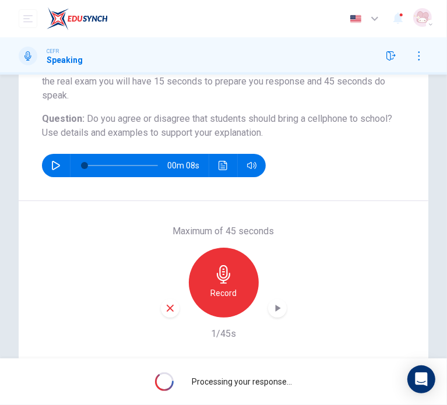
scroll to position [114, 0]
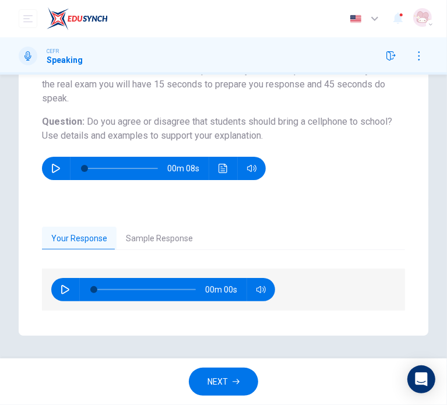
click at [149, 243] on button "Sample Response" at bounding box center [160, 239] width 86 height 24
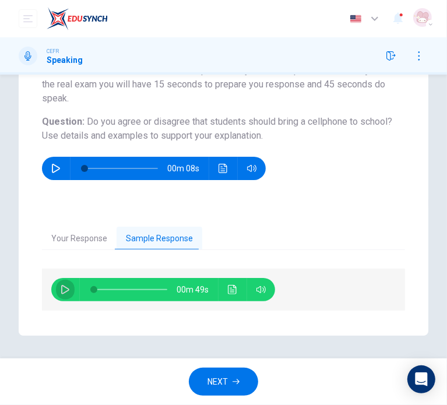
click at [60, 286] on button "button" at bounding box center [65, 289] width 19 height 23
click at [233, 294] on button "Click to see the audio transcription" at bounding box center [232, 289] width 19 height 23
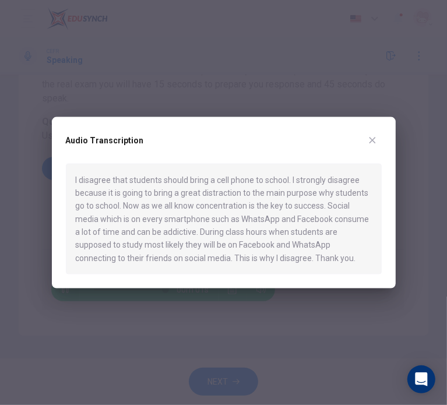
type input "0"
click at [379, 139] on button "button" at bounding box center [372, 140] width 19 height 19
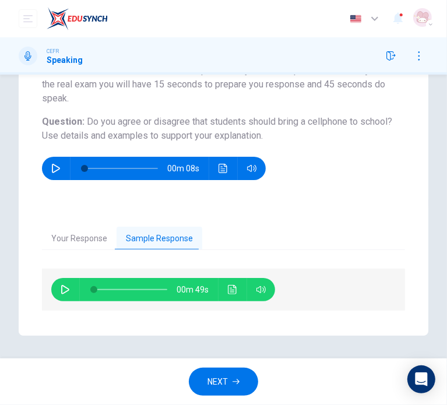
click at [225, 379] on span "NEXT" at bounding box center [217, 382] width 20 height 15
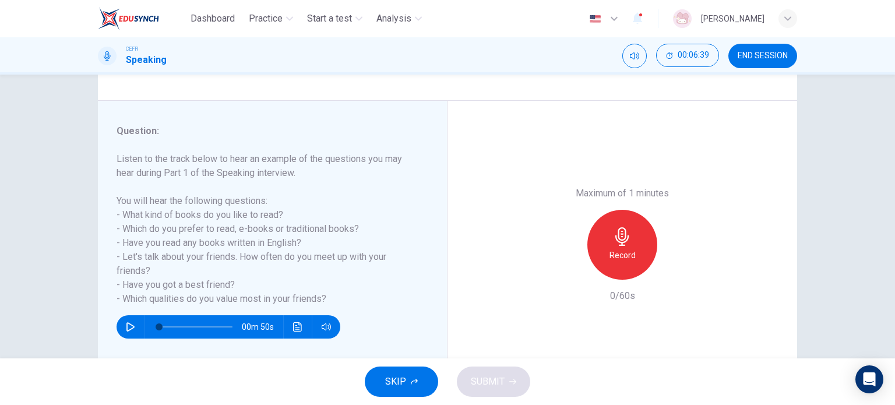
scroll to position [117, 0]
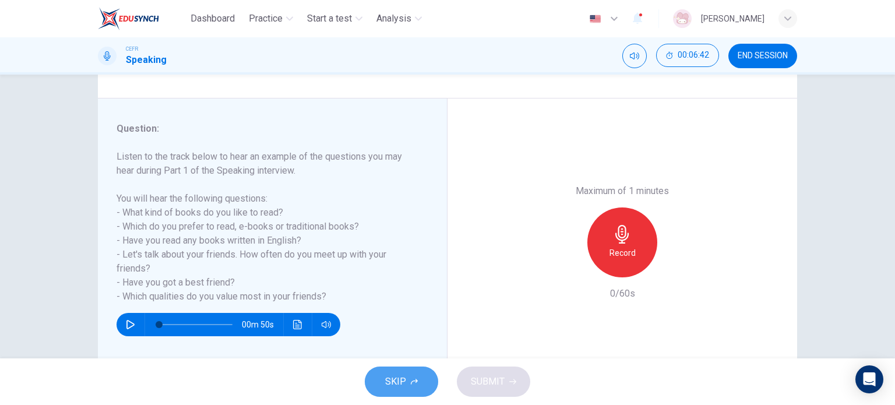
click at [383, 377] on button "SKIP" at bounding box center [401, 382] width 73 height 30
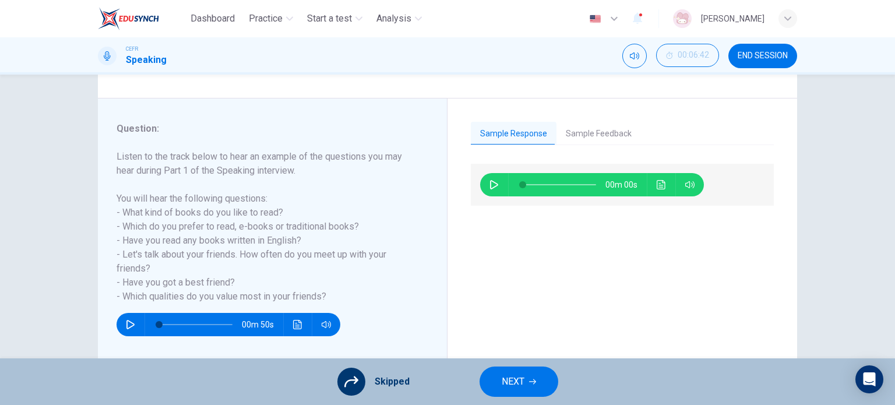
click at [592, 125] on button "Sample Feedback" at bounding box center [599, 134] width 85 height 24
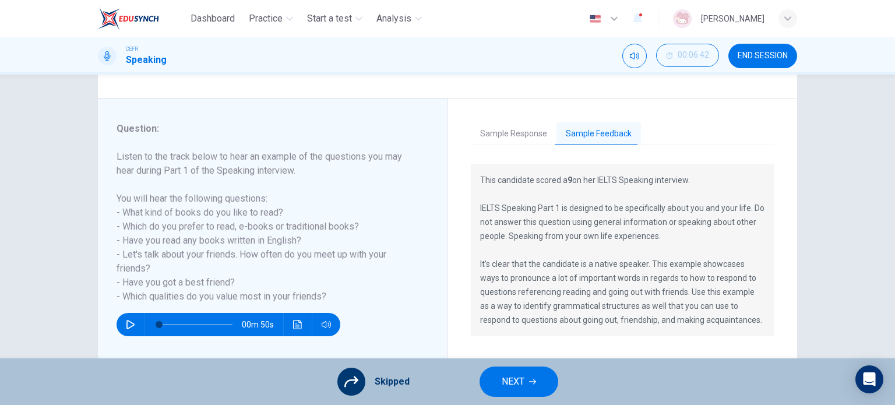
click at [529, 143] on button "Sample Response" at bounding box center [514, 134] width 86 height 24
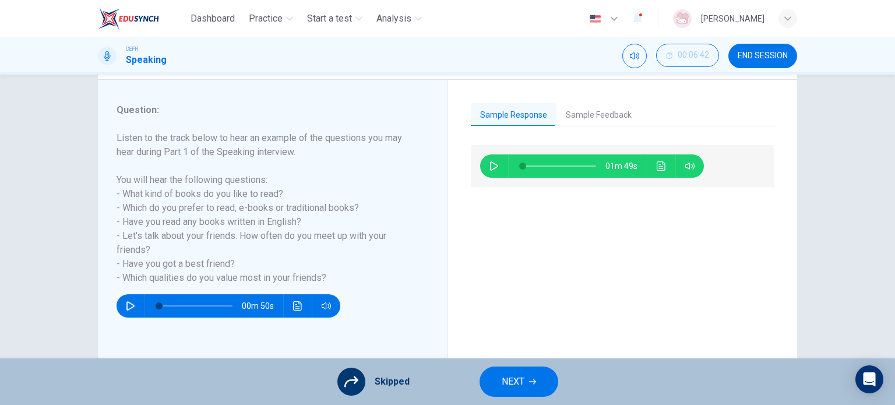
scroll to position [168, 0]
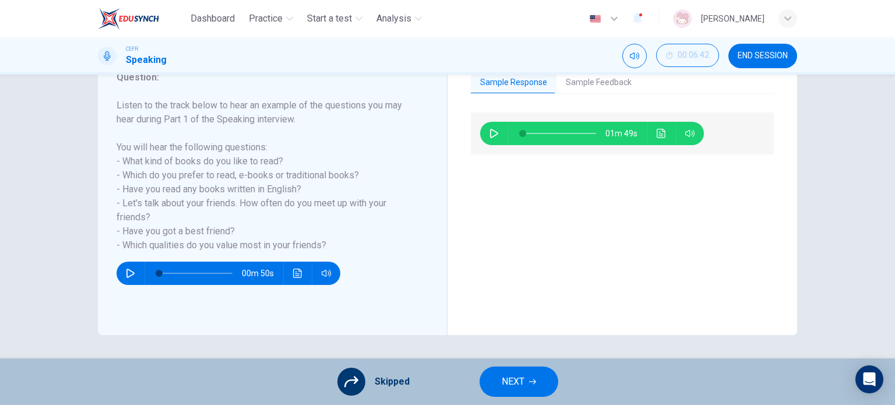
click at [502, 374] on span "NEXT" at bounding box center [513, 382] width 23 height 16
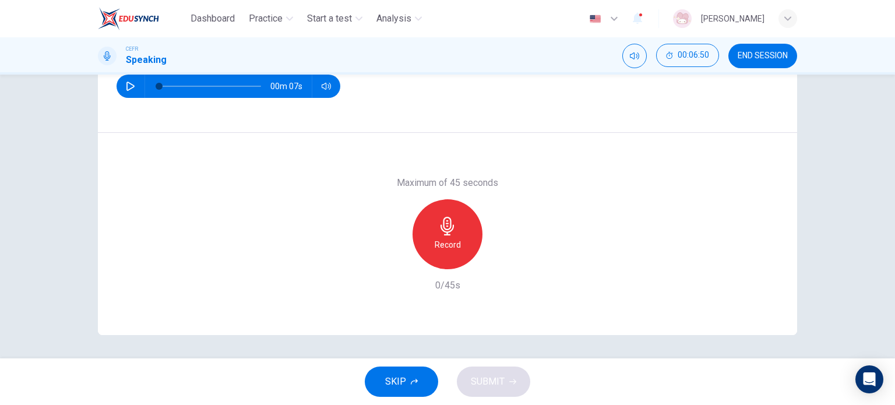
click at [392, 374] on span "SKIP" at bounding box center [395, 382] width 21 height 16
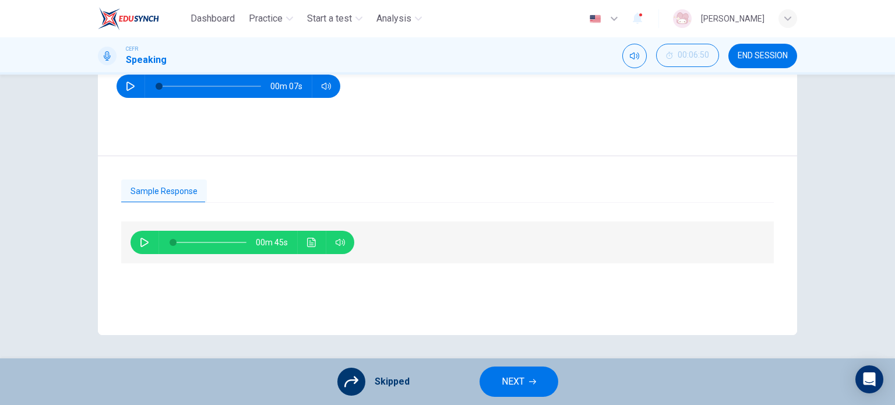
click at [135, 244] on button "button" at bounding box center [144, 242] width 19 height 23
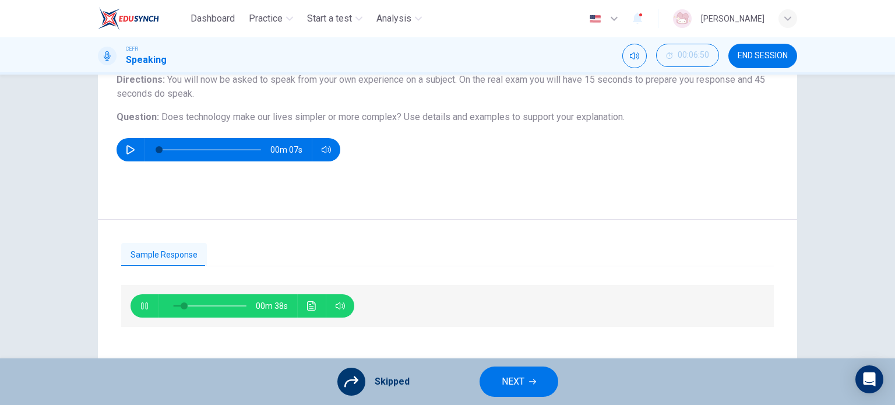
scroll to position [117, 0]
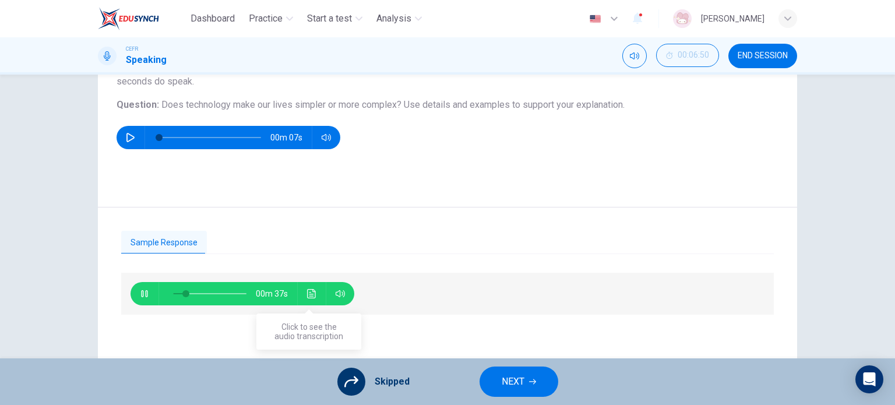
click at [314, 299] on button "Click to see the audio transcription" at bounding box center [311, 293] width 19 height 23
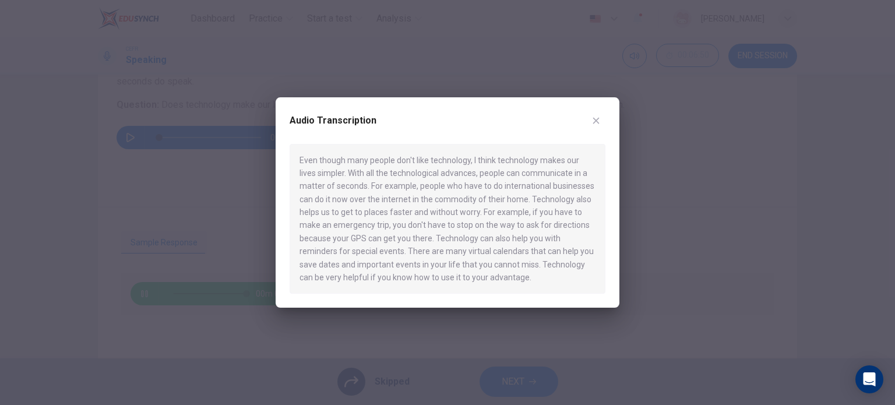
type input "0"
click at [601, 119] on button "button" at bounding box center [596, 120] width 19 height 19
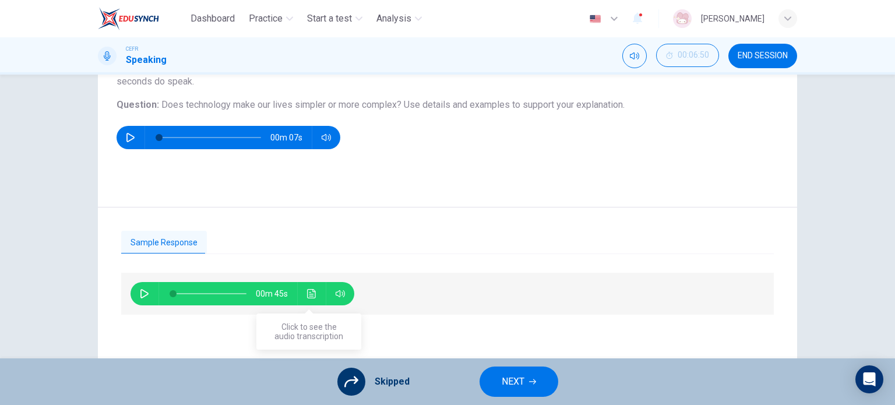
click at [308, 295] on icon "Click to see the audio transcription" at bounding box center [311, 293] width 9 height 9
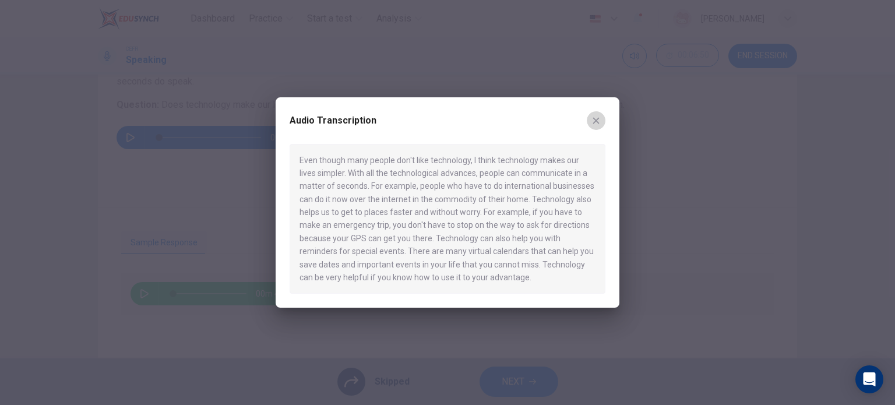
click at [595, 125] on button "button" at bounding box center [596, 120] width 19 height 19
